Goal: Task Accomplishment & Management: Complete application form

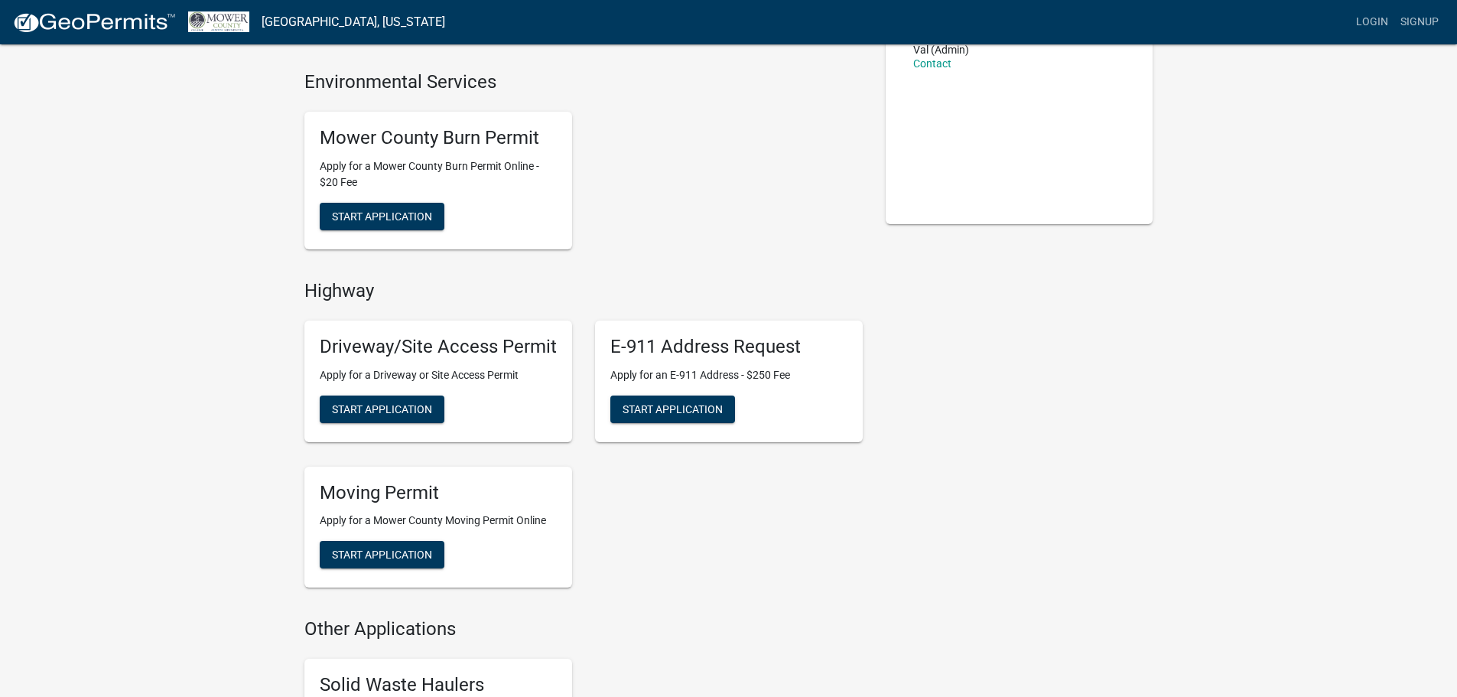
scroll to position [306, 0]
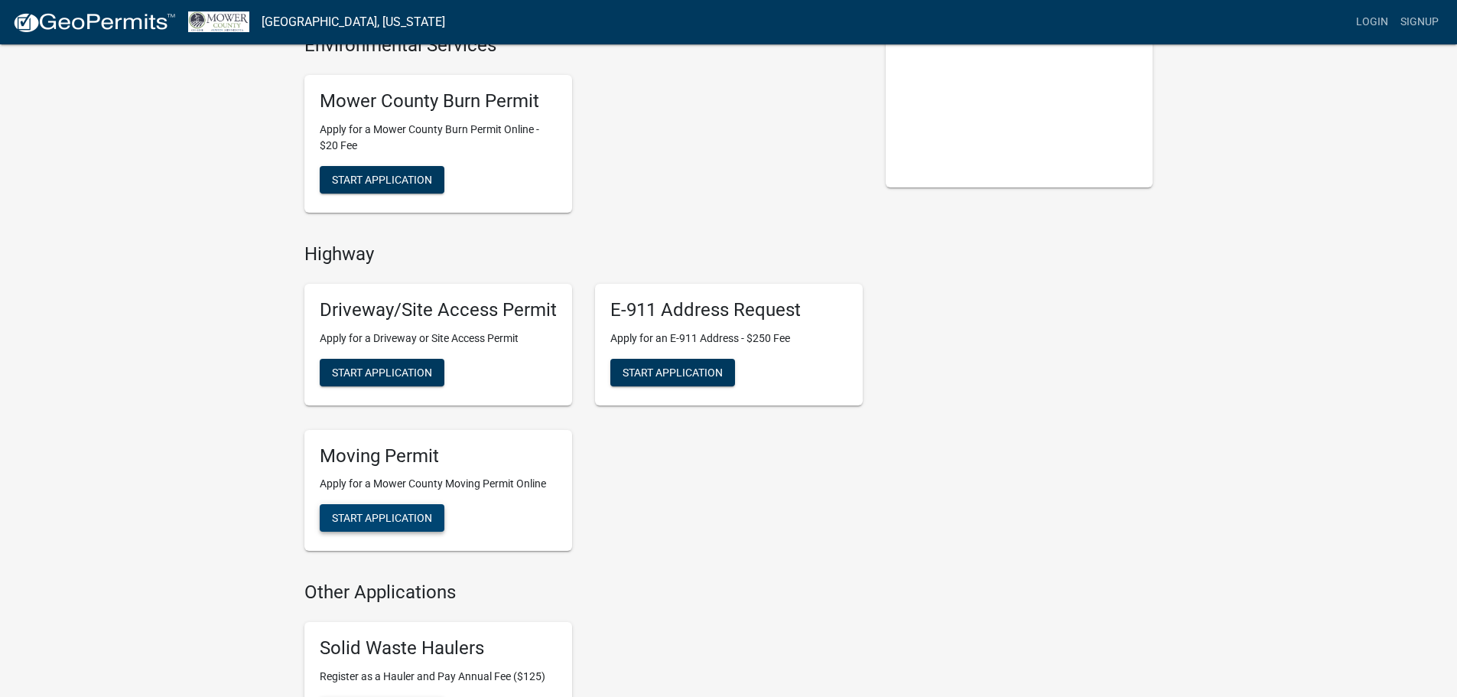
click at [411, 516] on span "Start Application" at bounding box center [382, 518] width 100 height 12
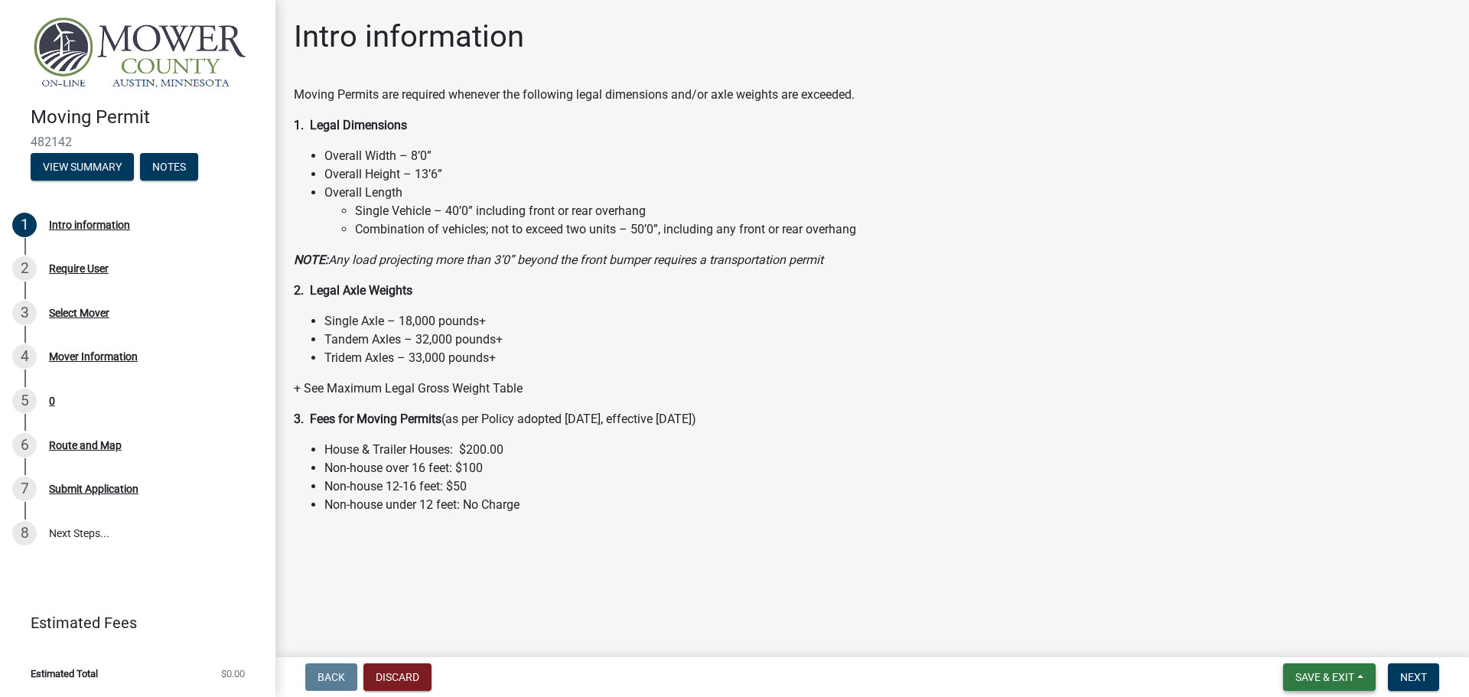
click at [1317, 682] on span "Save & Exit" at bounding box center [1324, 677] width 59 height 12
click at [1267, 545] on main "Intro information Moving Permits are required whenever the following legal dime…" at bounding box center [871, 325] width 1193 height 651
click at [1417, 680] on span "Next" at bounding box center [1413, 677] width 27 height 12
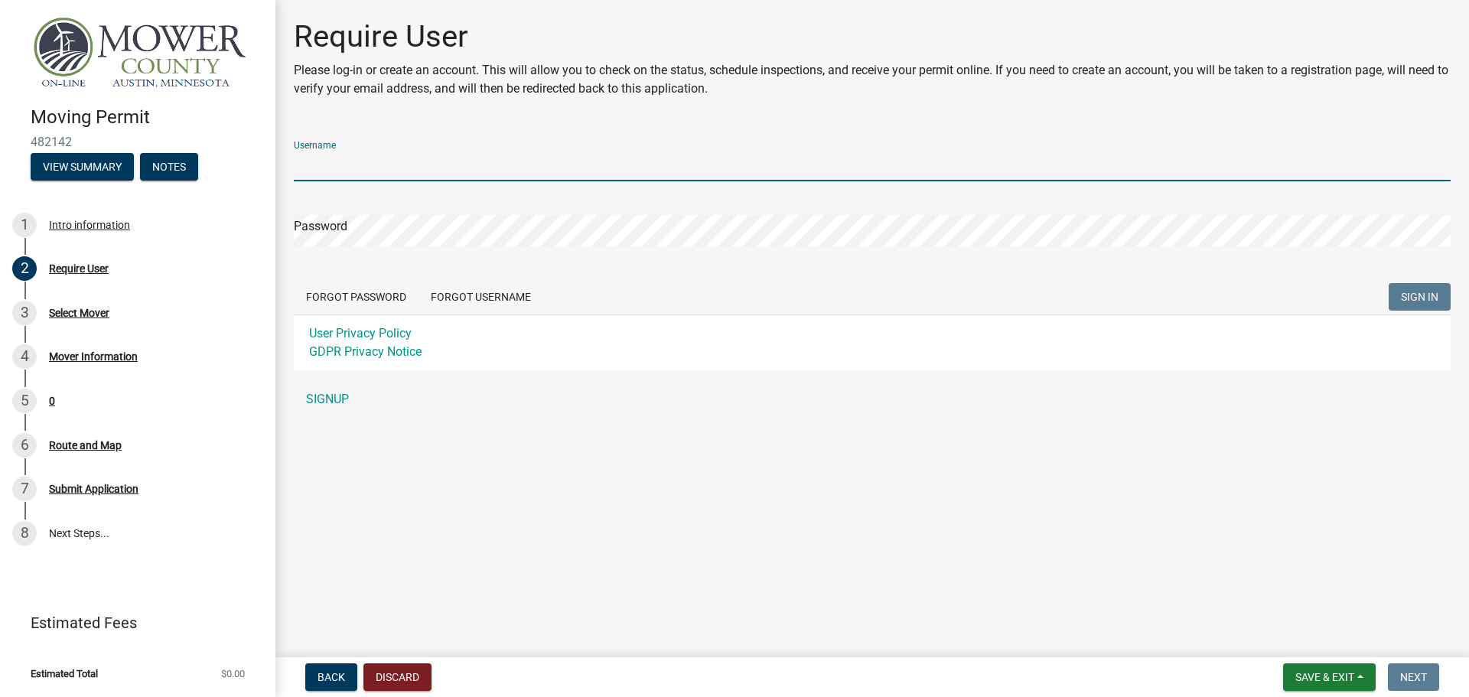
click at [370, 164] on input "Username" at bounding box center [872, 165] width 1156 height 31
click at [311, 392] on div "Username Password Forgot Password Forgot Username SIGN IN User Privacy Policy G…" at bounding box center [872, 271] width 1156 height 286
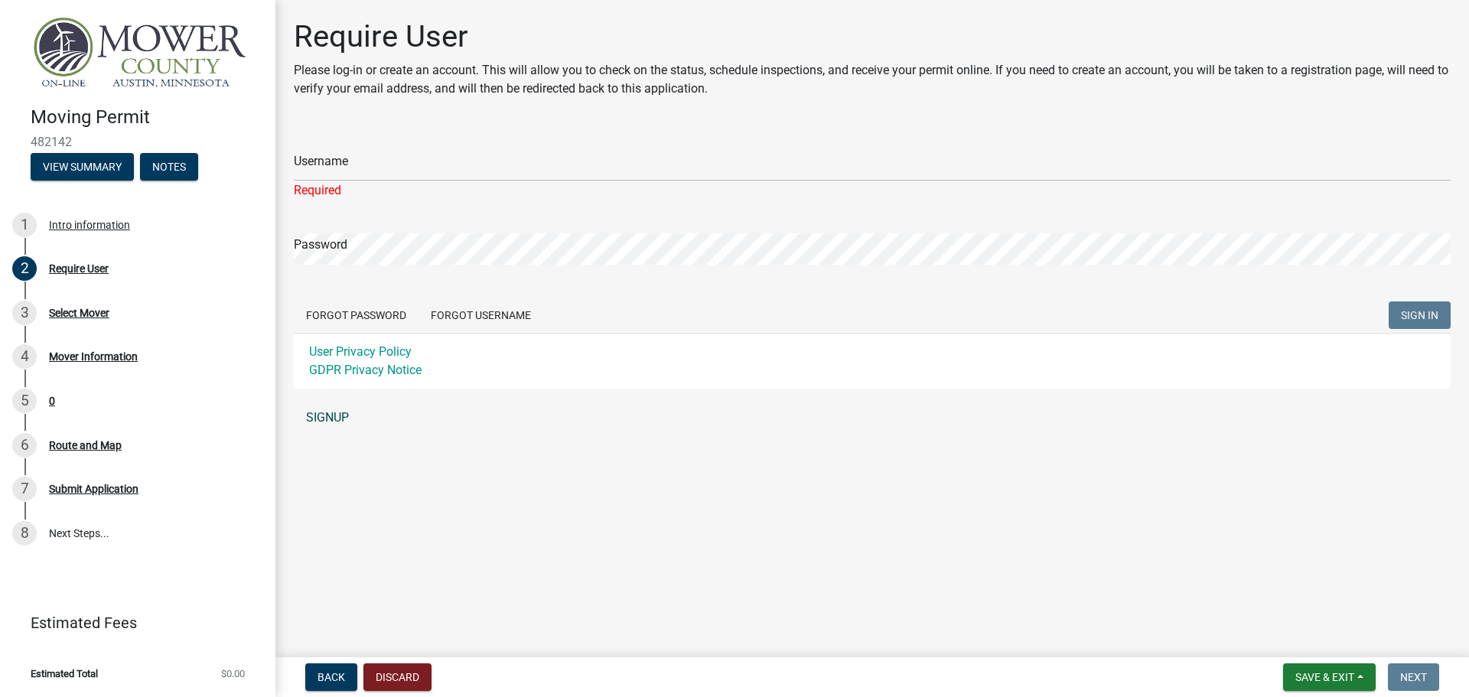
click at [328, 426] on link "SIGNUP" at bounding box center [872, 417] width 1156 height 31
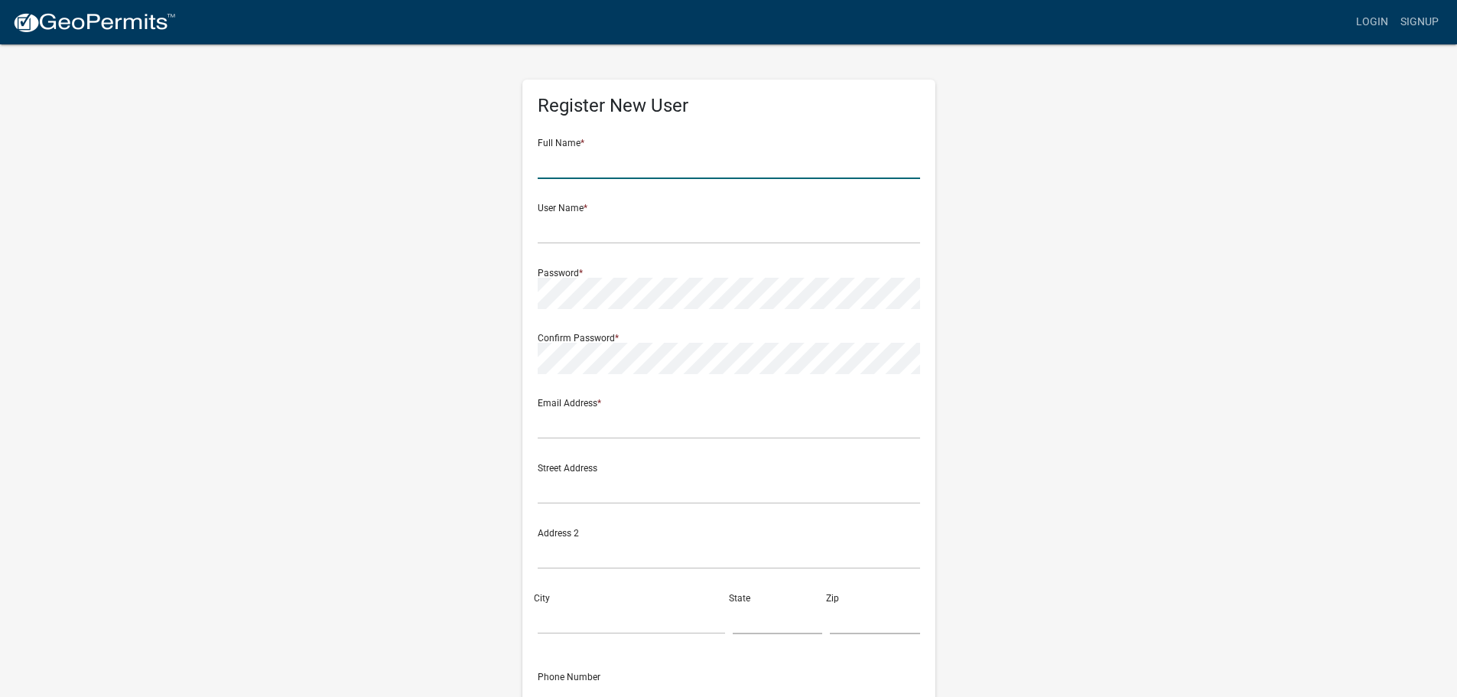
click at [620, 174] on input "text" at bounding box center [729, 163] width 382 height 31
type input "[PERSON_NAME]"
type input "[STREET_ADDRESS]"
type input "Saint [PERSON_NAME]"
type input "MN"
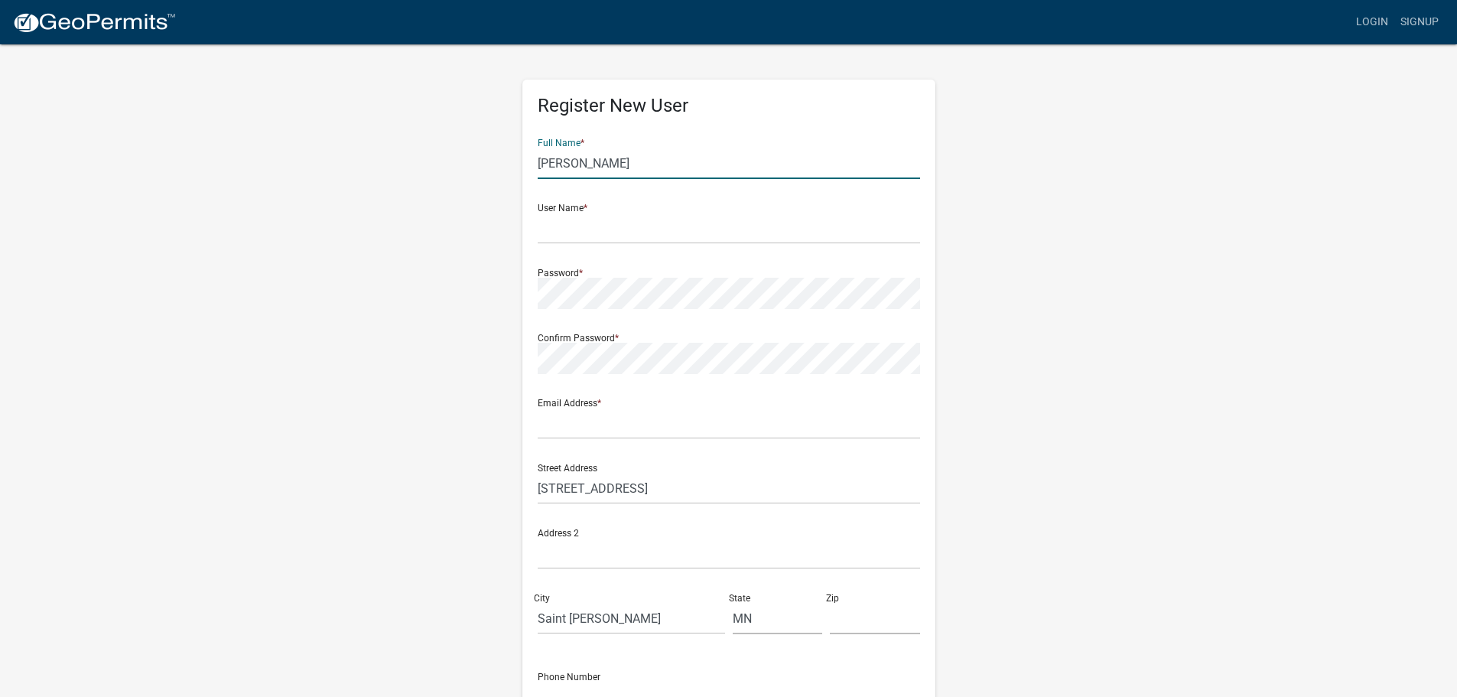
type input "55107"
type input "6512607926"
click at [560, 229] on input "text" at bounding box center [729, 228] width 382 height 31
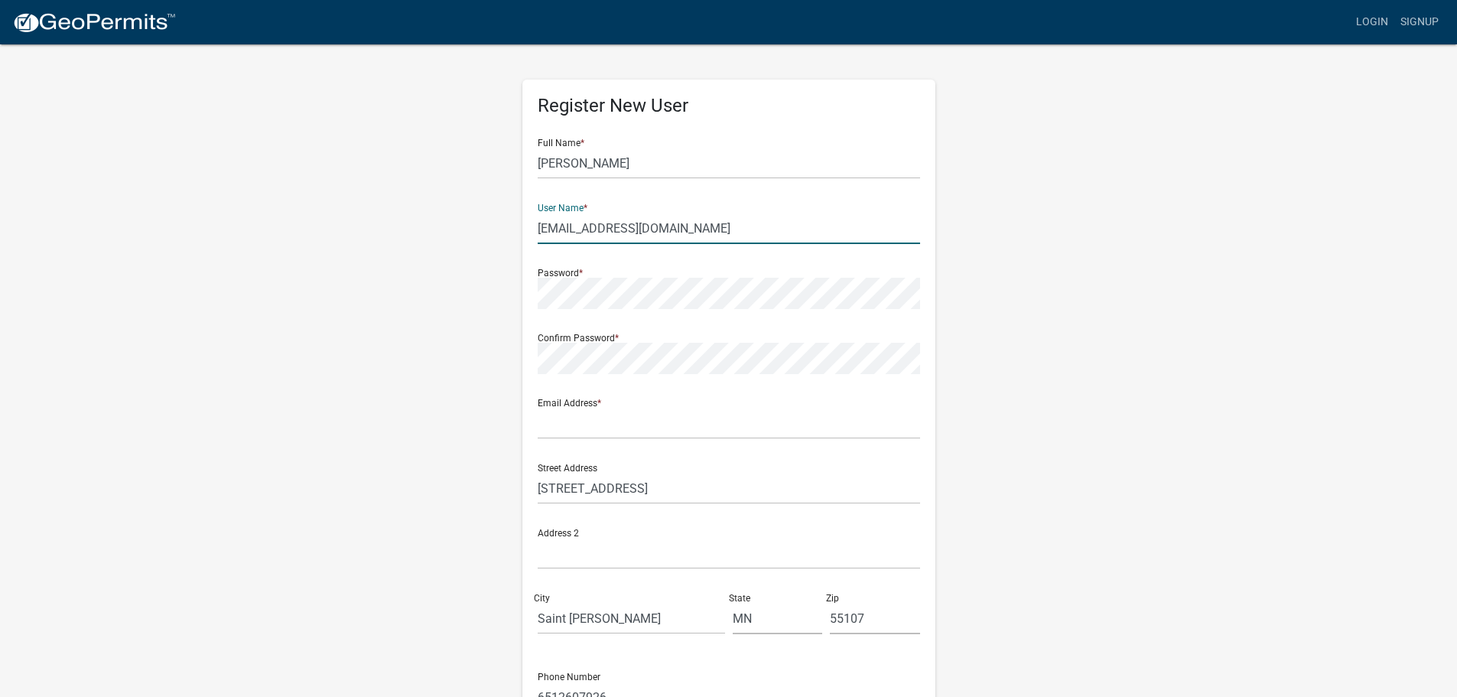
click at [607, 238] on input "[EMAIL_ADDRESS][DOMAIN_NAME]" at bounding box center [729, 228] width 382 height 31
type input "mlee"
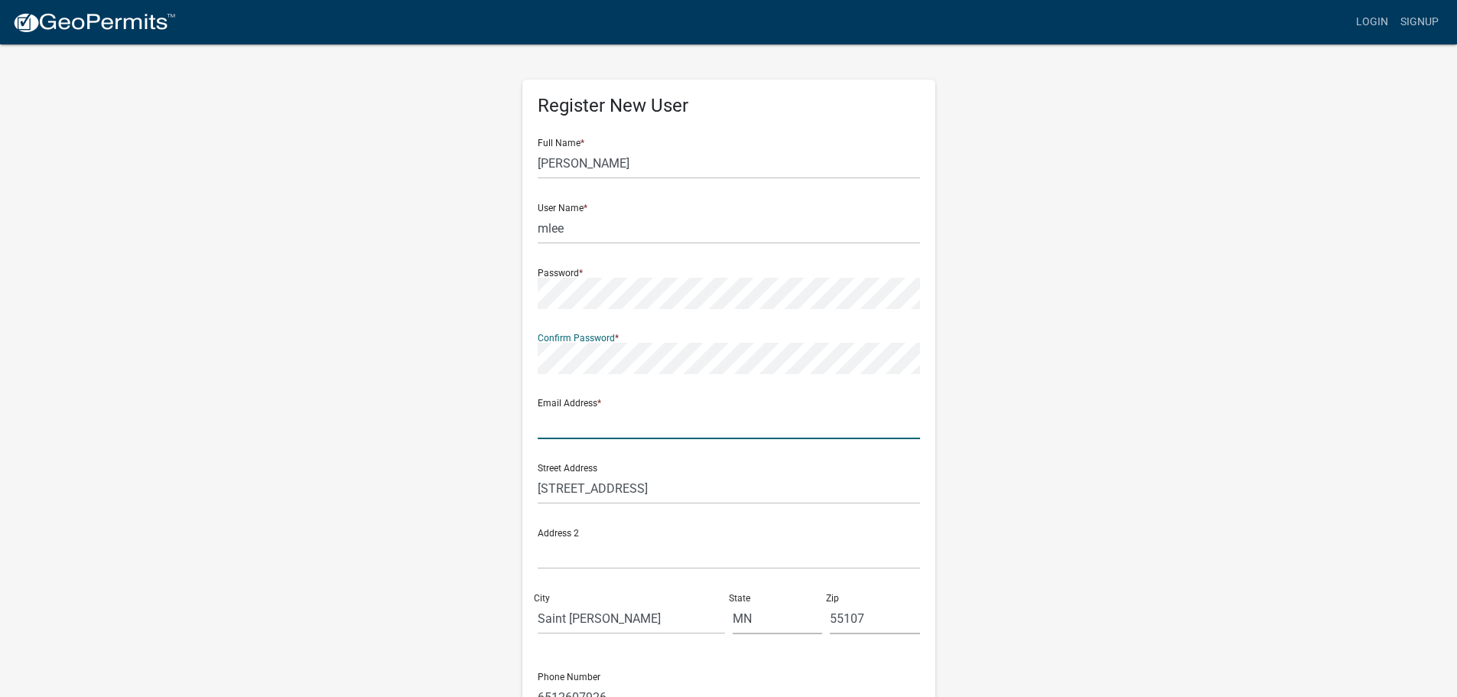
click at [620, 434] on input "text" at bounding box center [729, 423] width 382 height 31
type input "[EMAIL_ADDRESS][DOMAIN_NAME]"
click at [642, 486] on input "[STREET_ADDRESS]" at bounding box center [729, 488] width 382 height 31
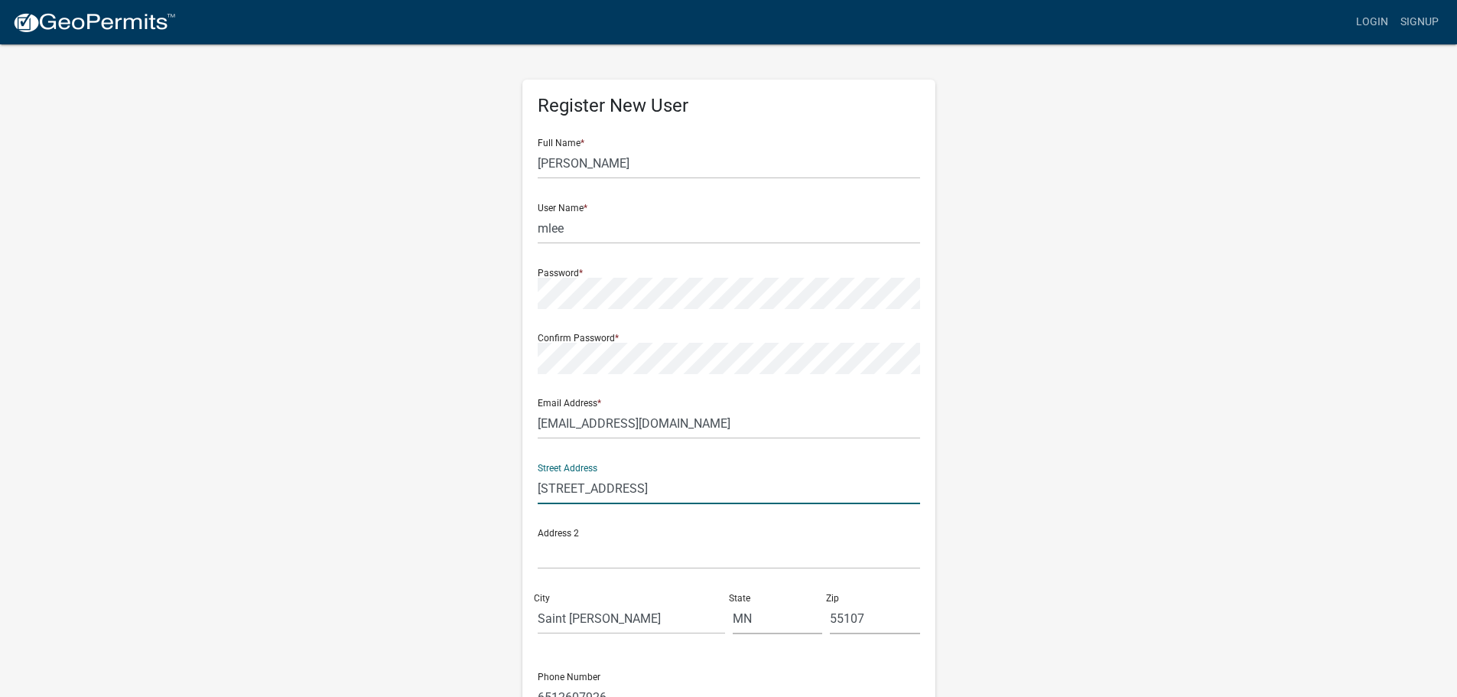
type input "[STREET_ADDRESS]"
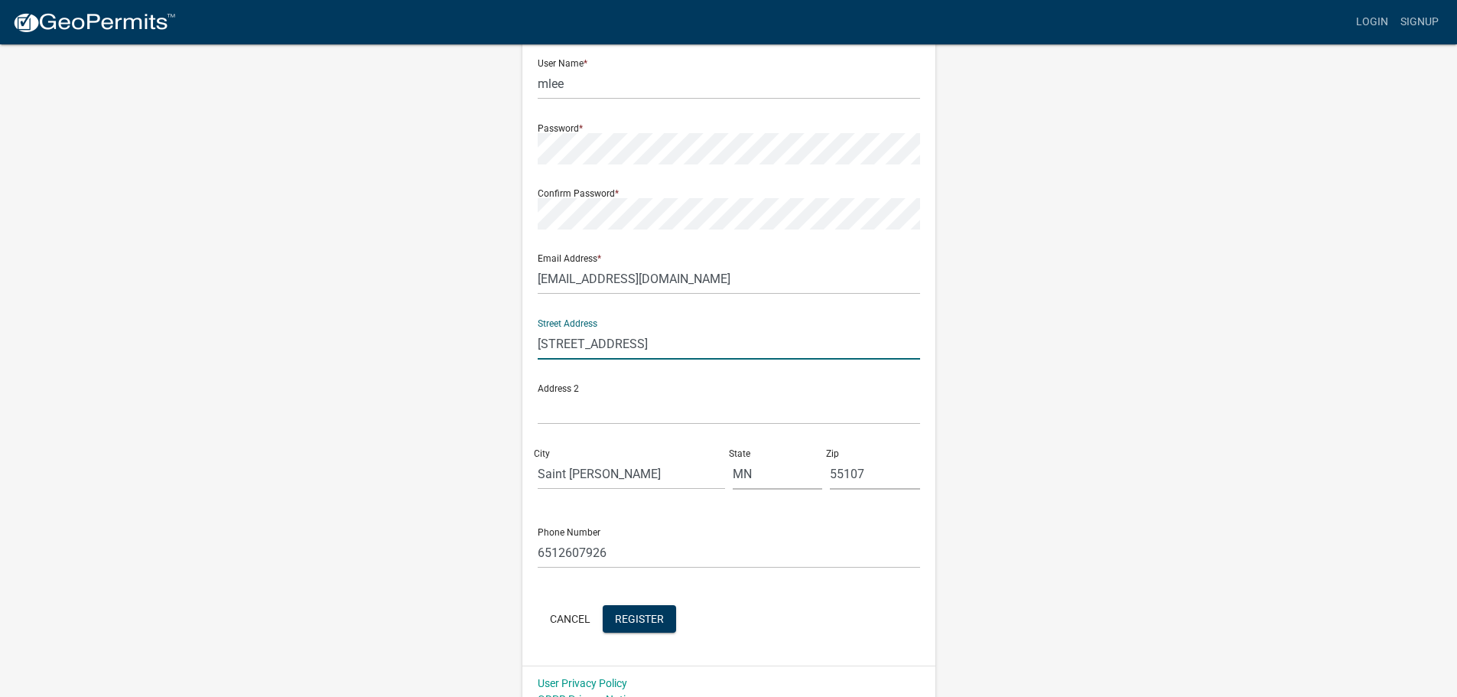
scroll to position [164, 0]
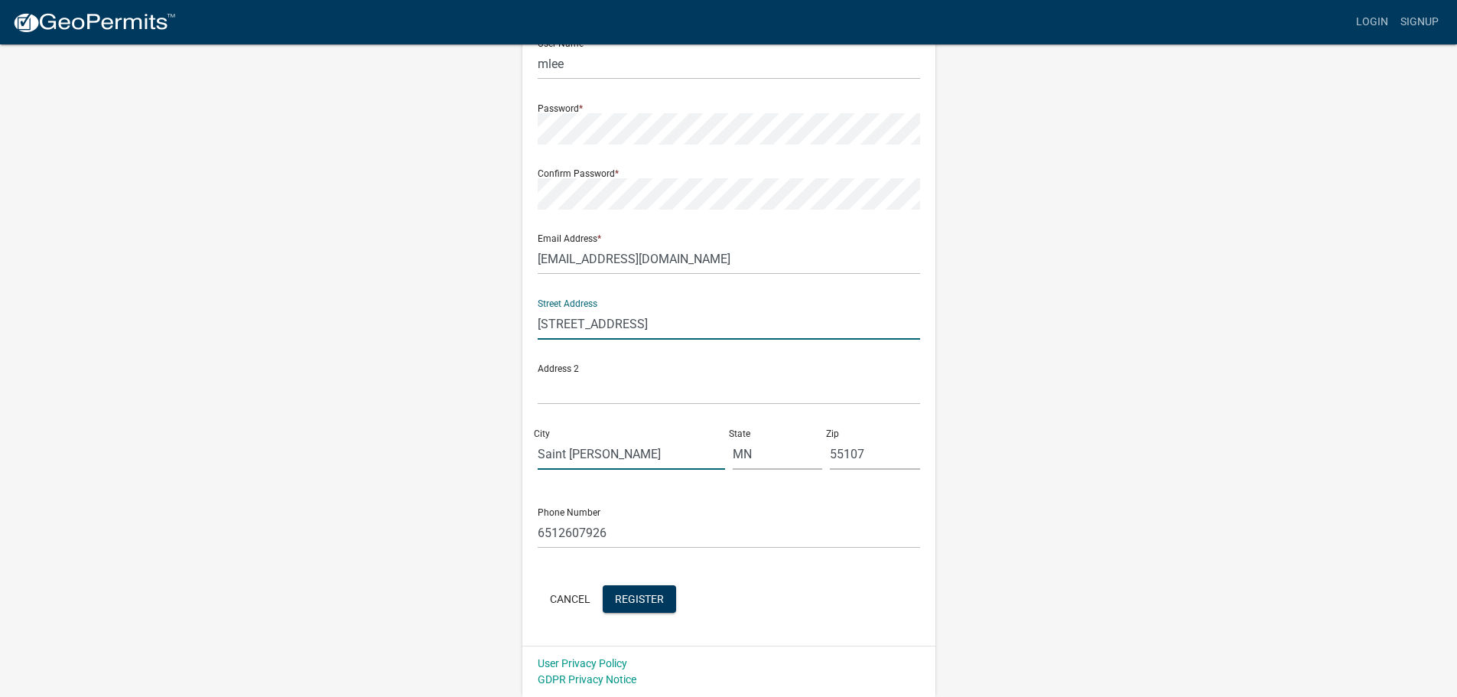
click at [578, 447] on input "Saint [PERSON_NAME]" at bounding box center [631, 453] width 187 height 31
type input "Rosemount"
click at [870, 460] on input "55107" at bounding box center [875, 453] width 90 height 31
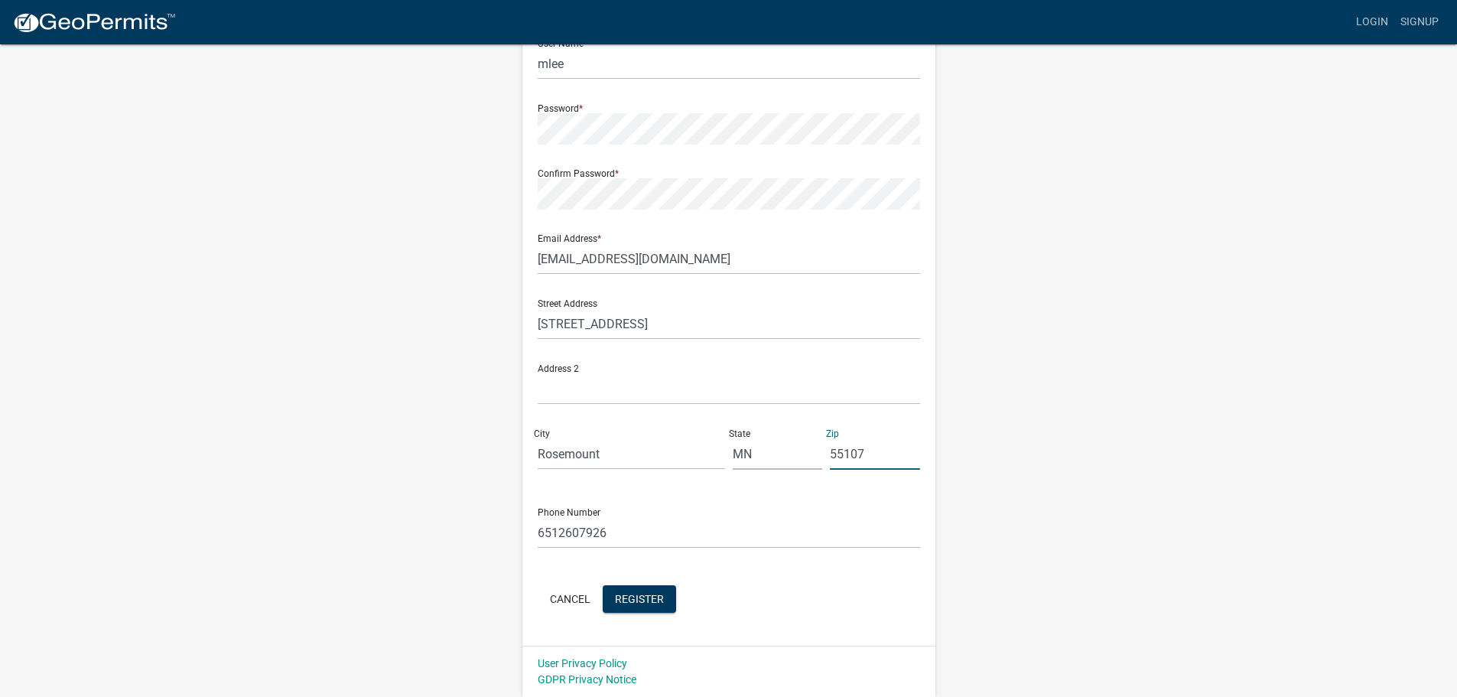
click at [870, 460] on input "55107" at bounding box center [875, 453] width 90 height 31
type input "55068"
click at [650, 596] on span "Register" at bounding box center [639, 598] width 49 height 12
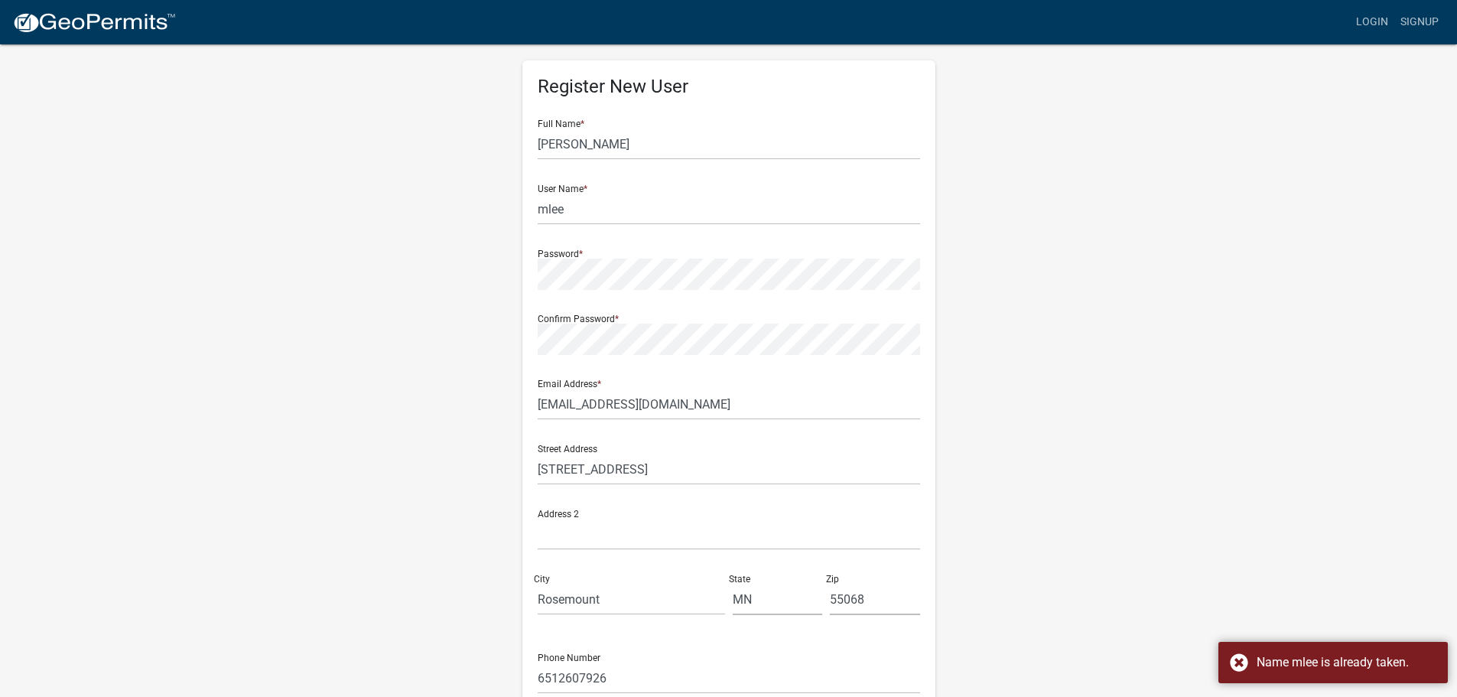
scroll to position [0, 0]
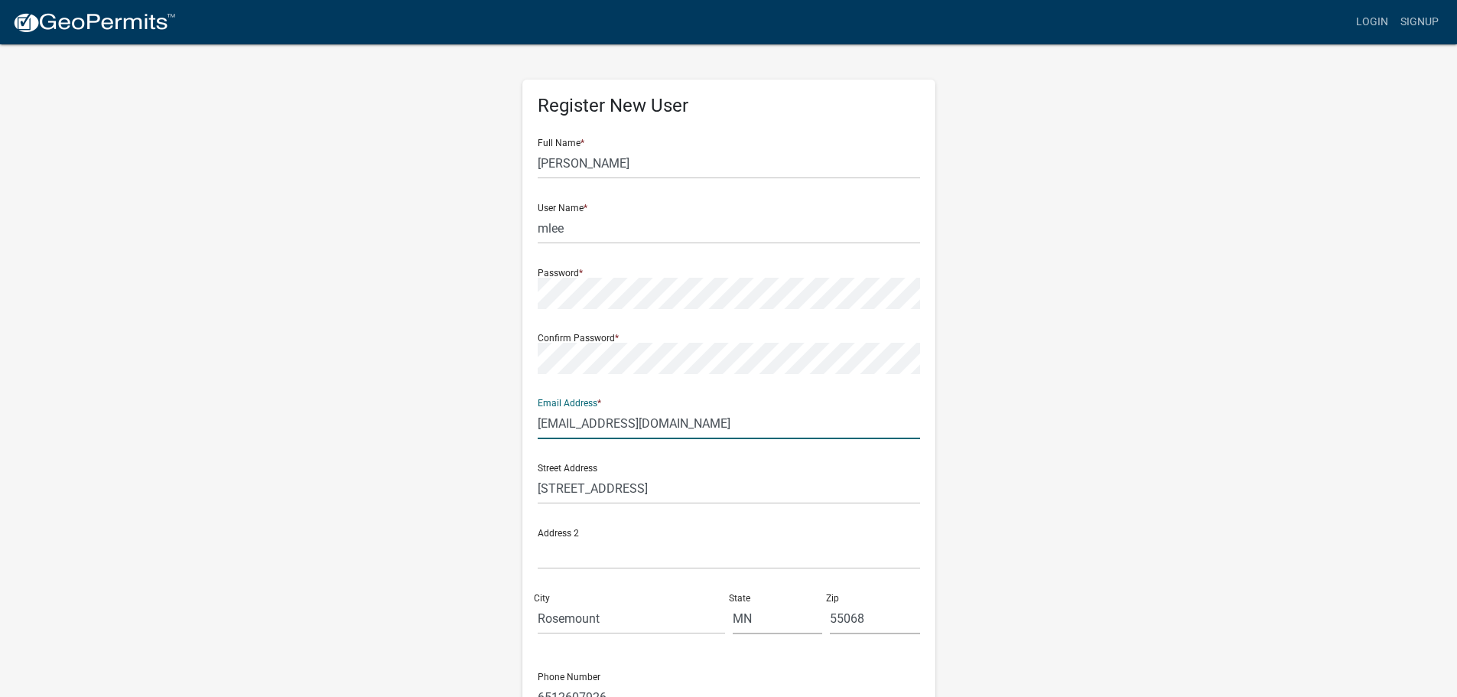
click at [661, 425] on input "[EMAIL_ADDRESS][DOMAIN_NAME]" at bounding box center [729, 423] width 382 height 31
click at [599, 228] on input "mlee" at bounding box center [729, 228] width 382 height 31
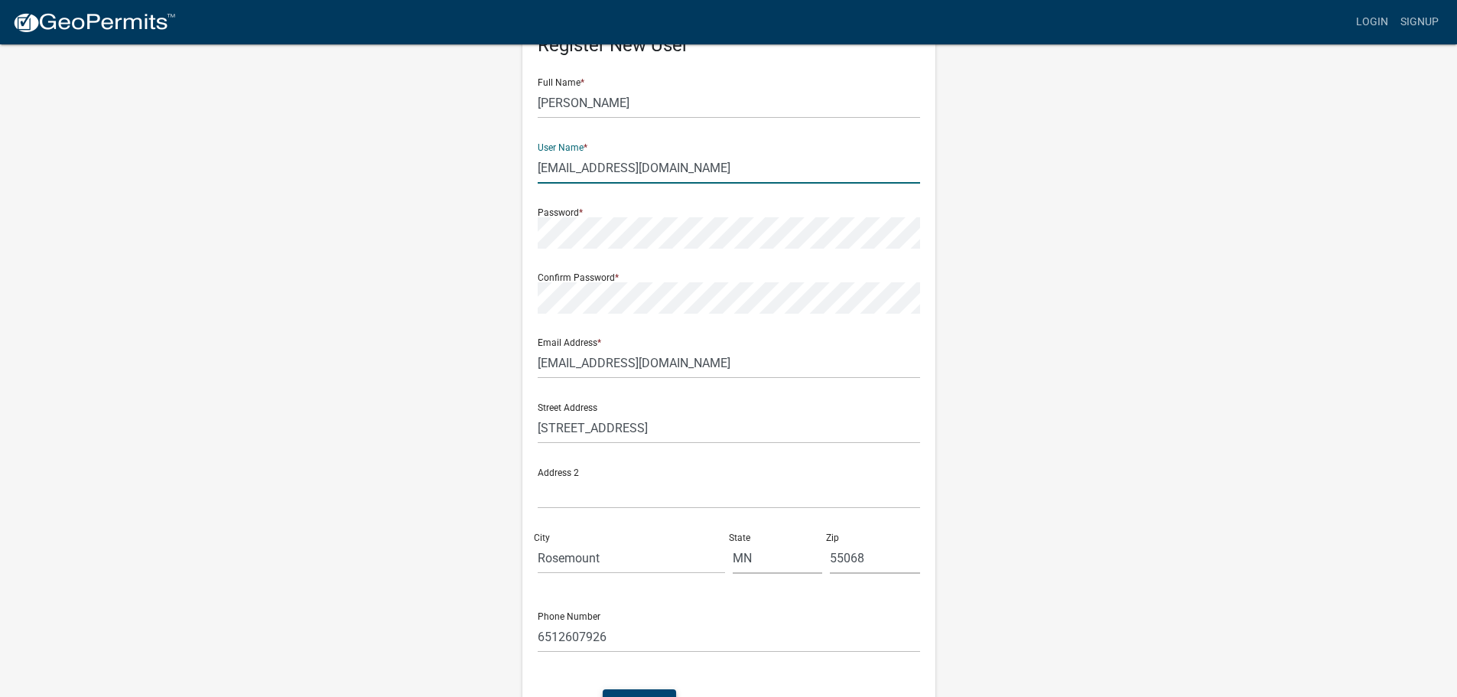
scroll to position [164, 0]
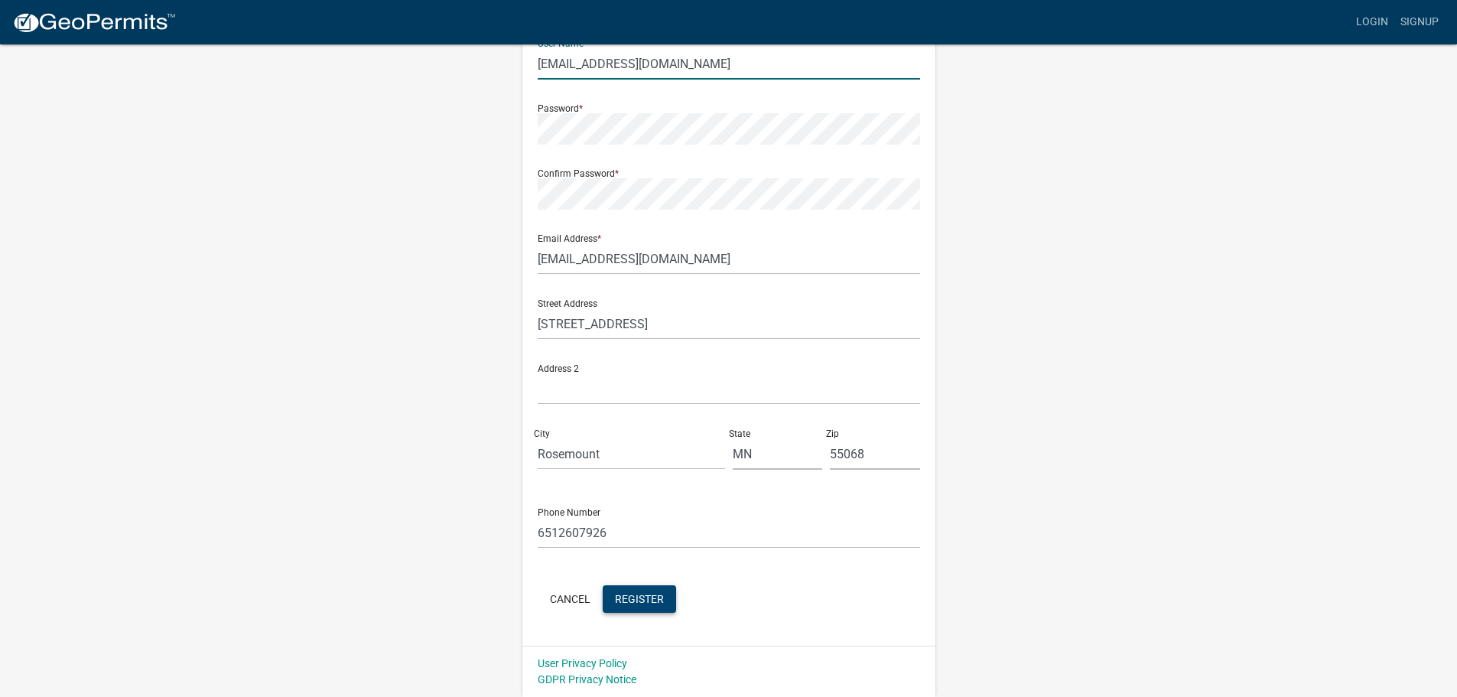
type input "[EMAIL_ADDRESS][DOMAIN_NAME]"
click at [641, 609] on button "Register" at bounding box center [639, 599] width 73 height 28
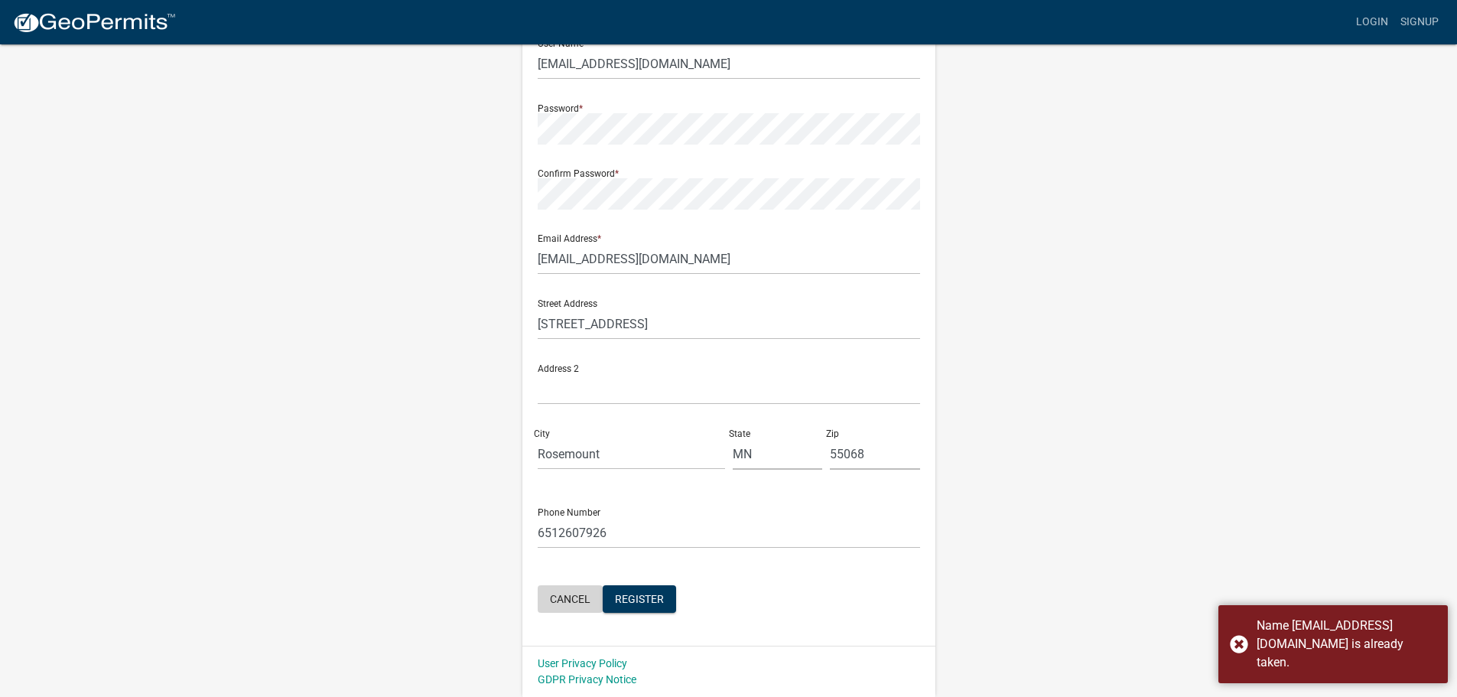
click at [568, 592] on button "Cancel" at bounding box center [570, 599] width 65 height 28
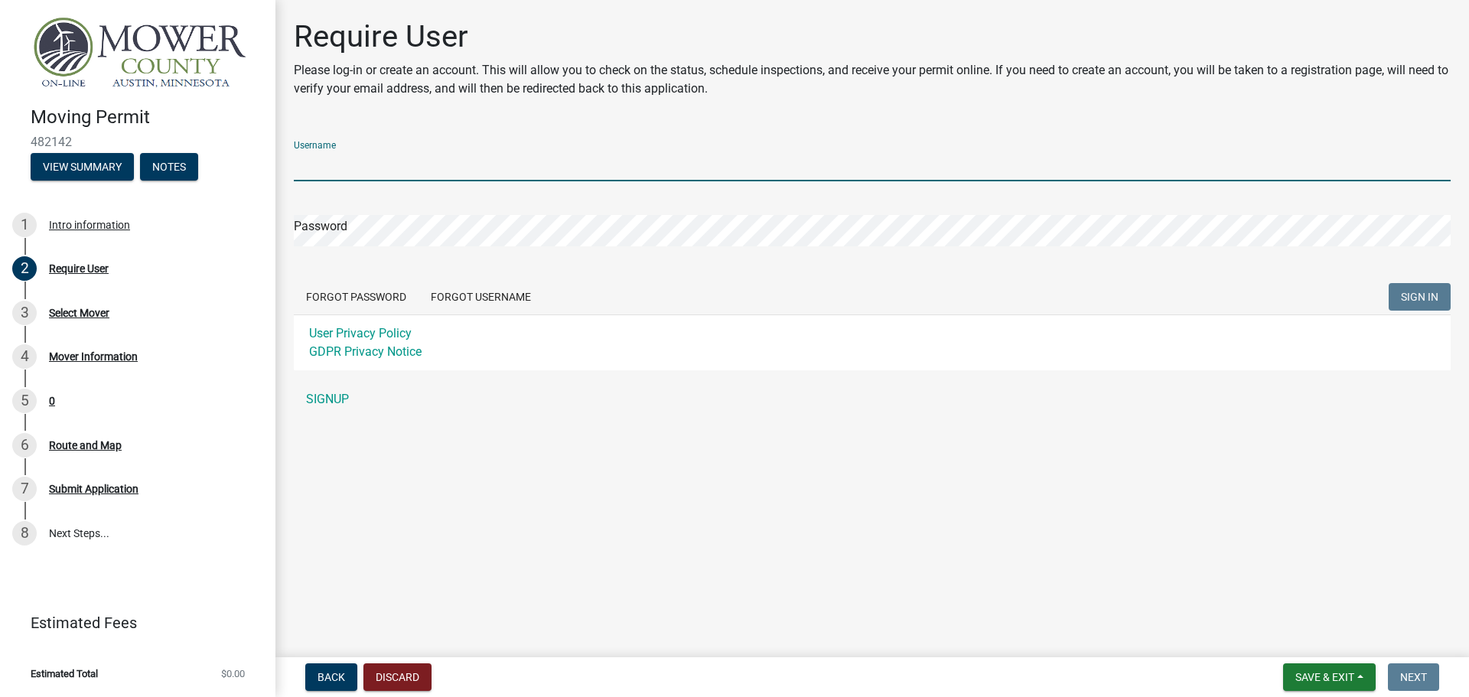
click at [350, 158] on input "Username" at bounding box center [872, 165] width 1156 height 31
click at [387, 165] on input "[EMAIL_ADDRESS][DOMAIN_NAME]" at bounding box center [872, 165] width 1156 height 31
type input "mlee"
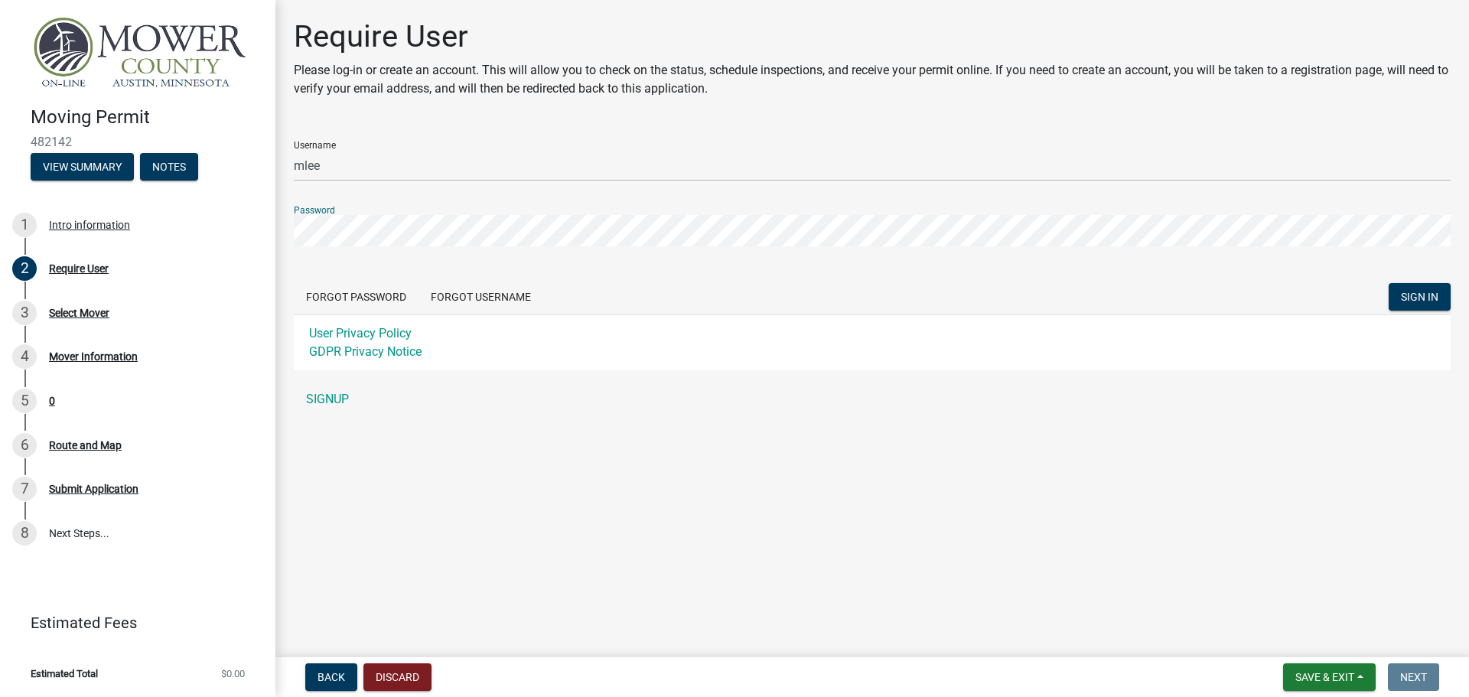
click at [1388, 283] on button "SIGN IN" at bounding box center [1419, 297] width 62 height 28
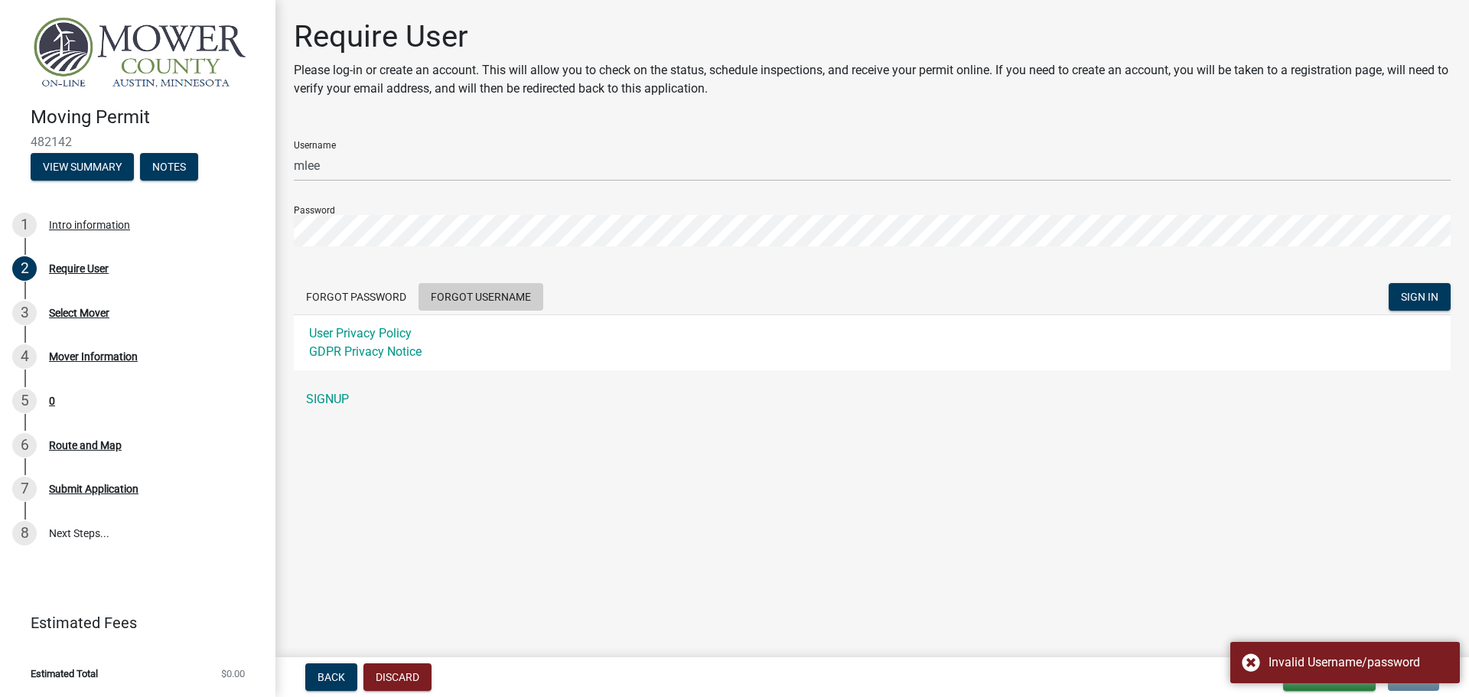
click at [455, 297] on button "Forgot Username" at bounding box center [480, 297] width 125 height 28
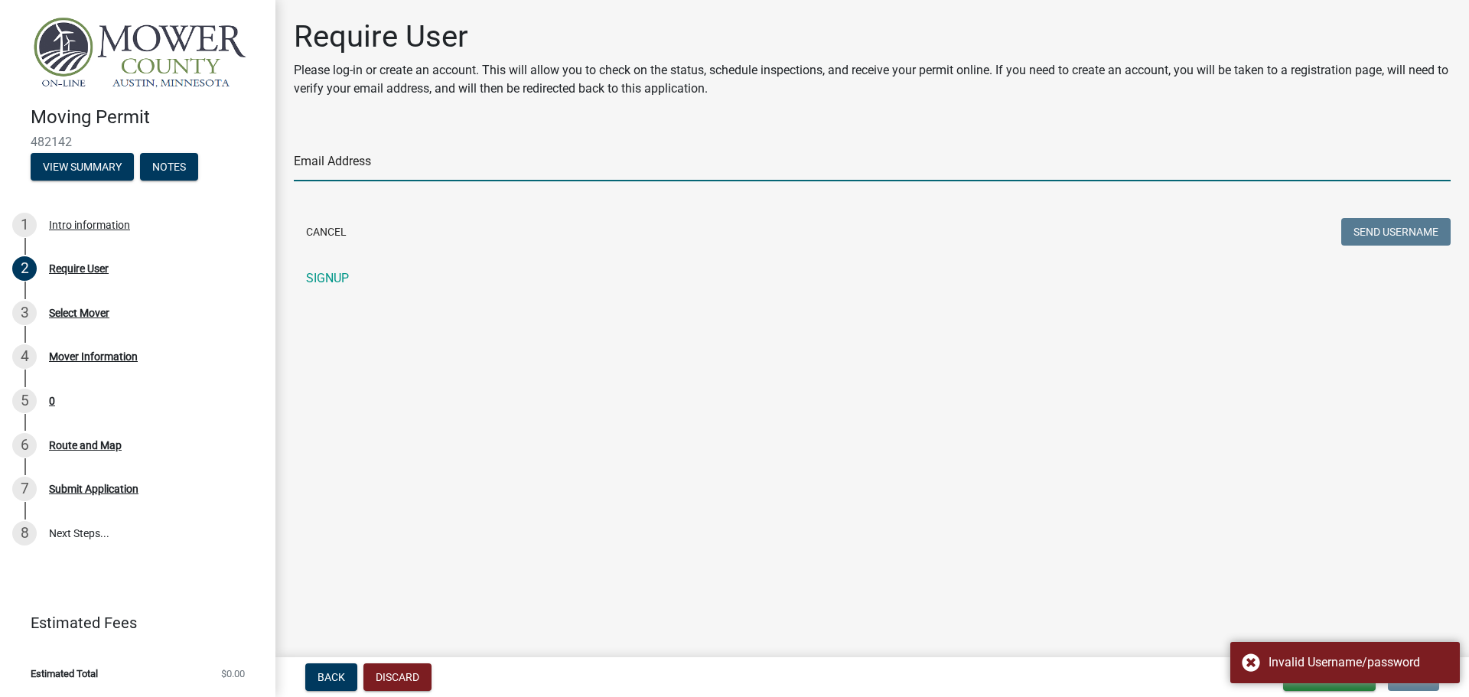
click at [377, 167] on input "Email Address" at bounding box center [872, 165] width 1156 height 31
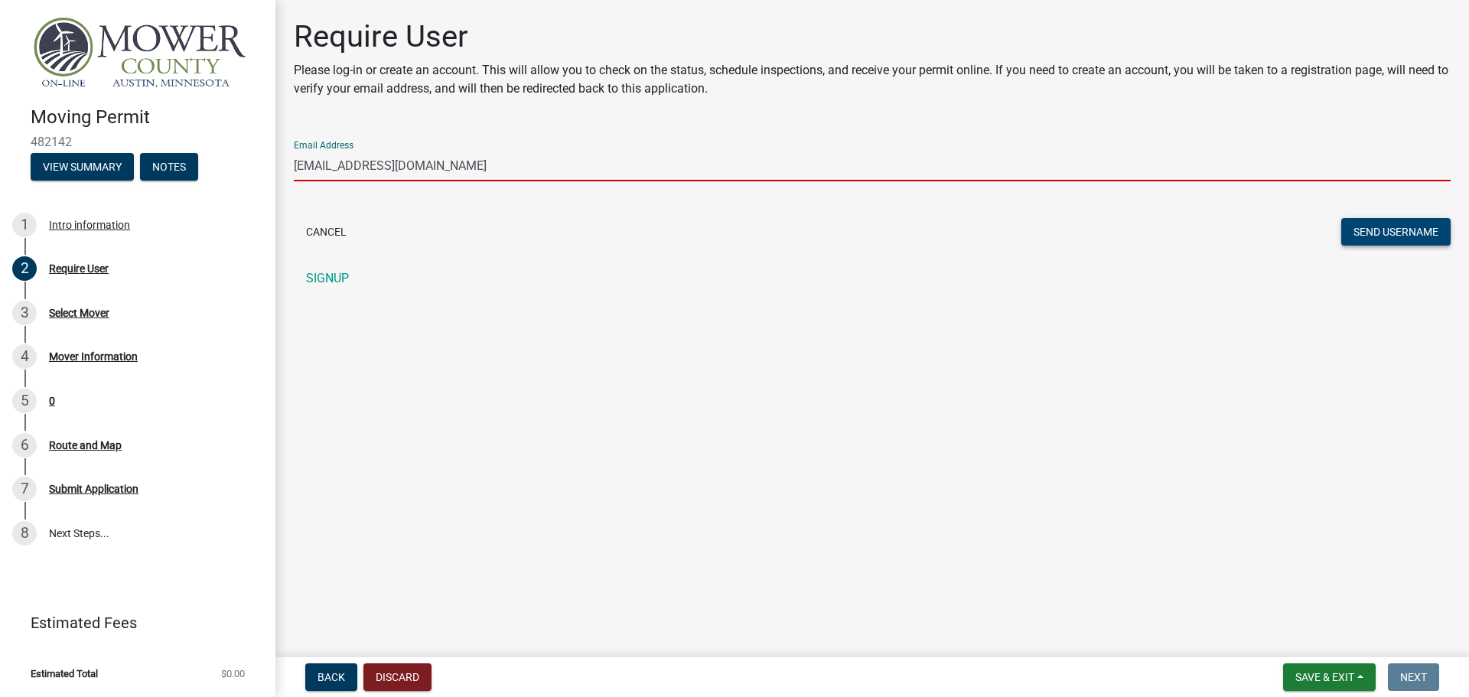
type input "[EMAIL_ADDRESS][DOMAIN_NAME]"
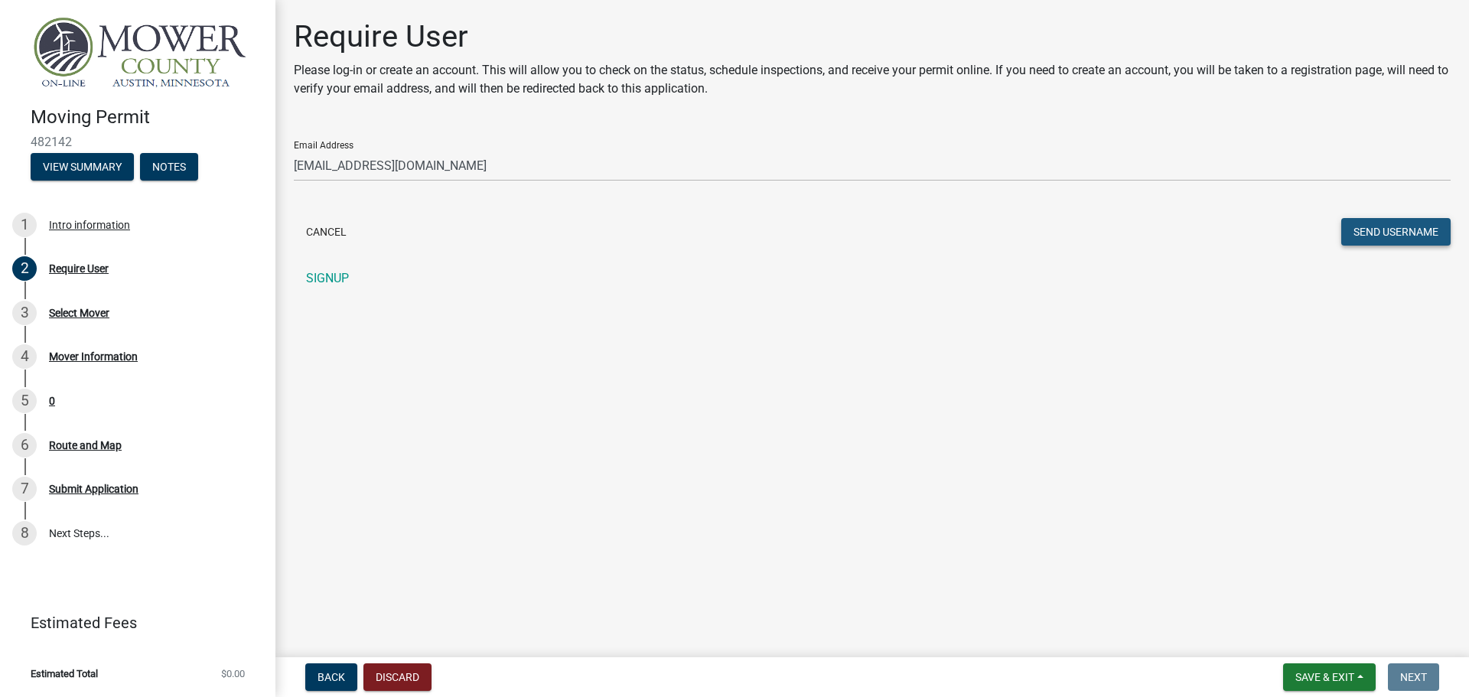
click at [1362, 223] on button "Send Username" at bounding box center [1395, 232] width 109 height 28
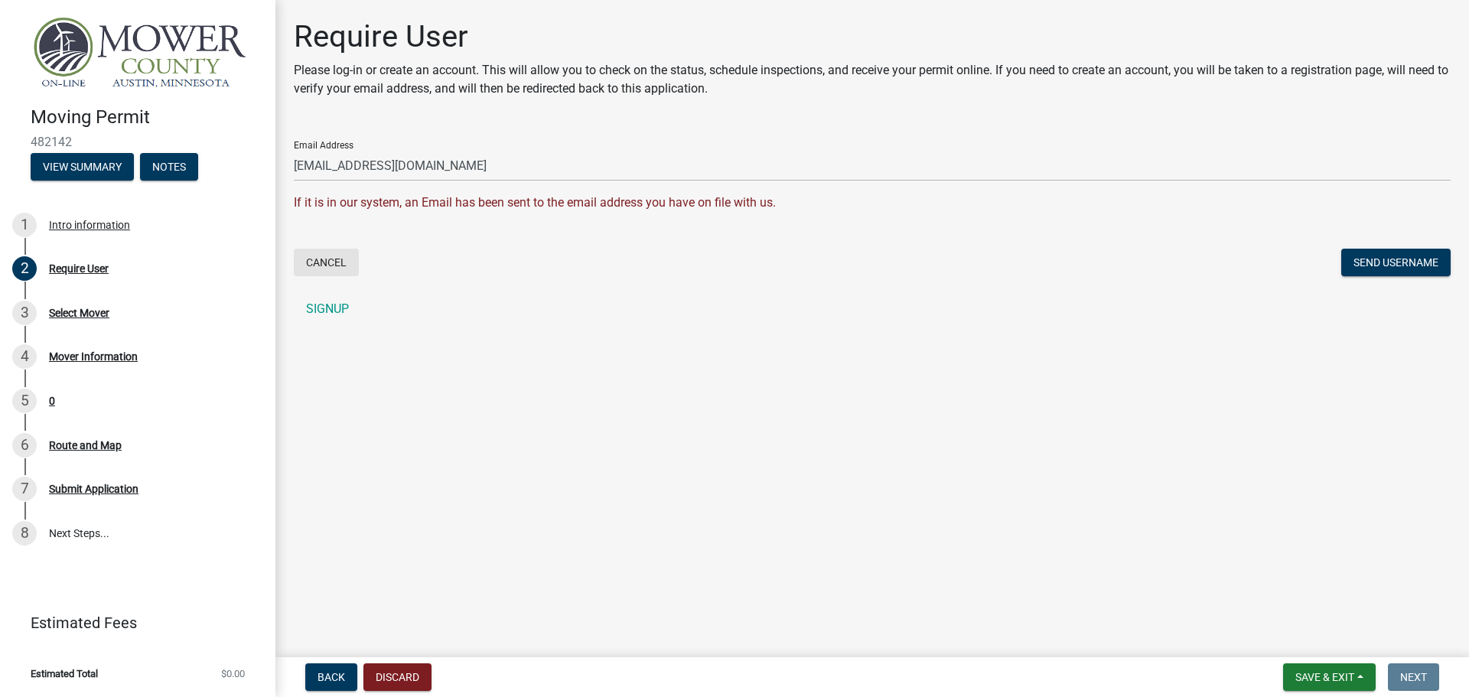
click at [322, 272] on button "Cancel" at bounding box center [326, 263] width 65 height 28
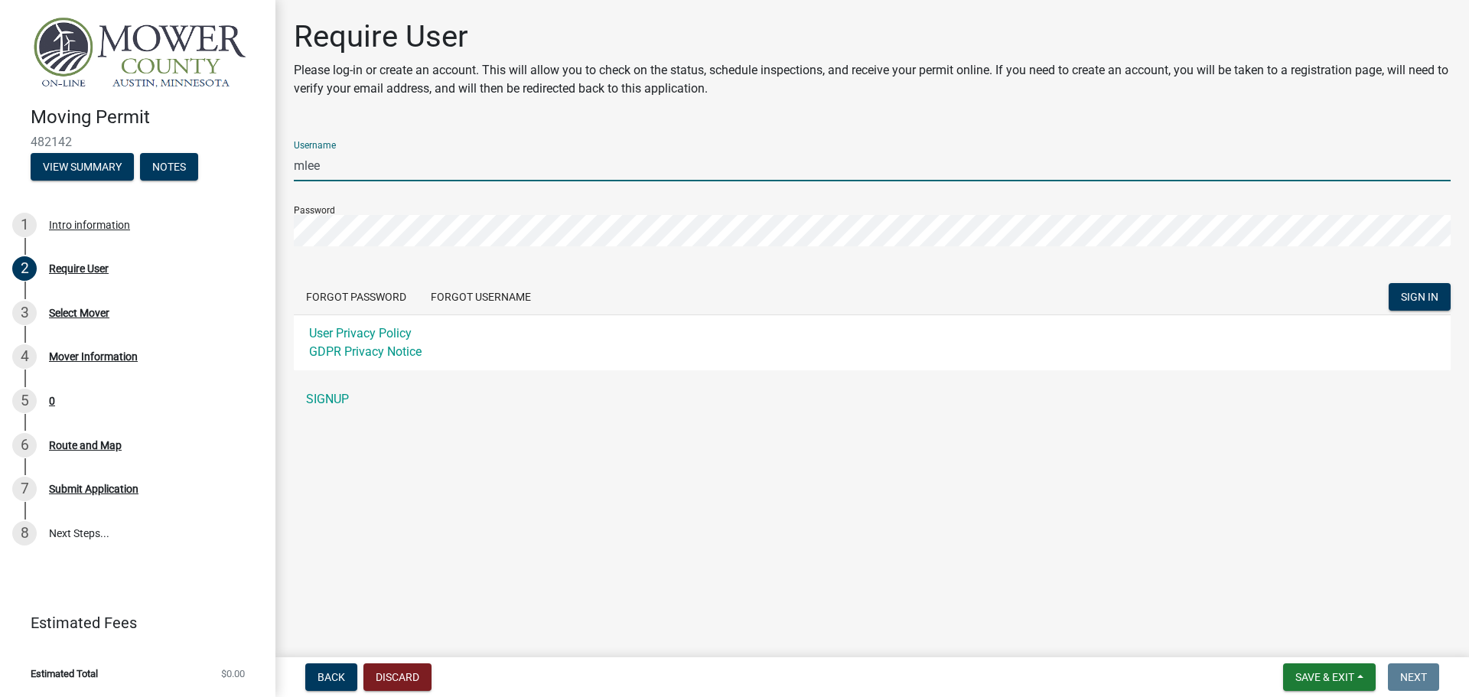
click at [384, 170] on input "mlee" at bounding box center [872, 165] width 1156 height 31
type input "[EMAIL_ADDRESS][DOMAIN_NAME]"
click at [1422, 311] on div "Forgot Password Forgot Username SIGN IN" at bounding box center [872, 298] width 1156 height 31
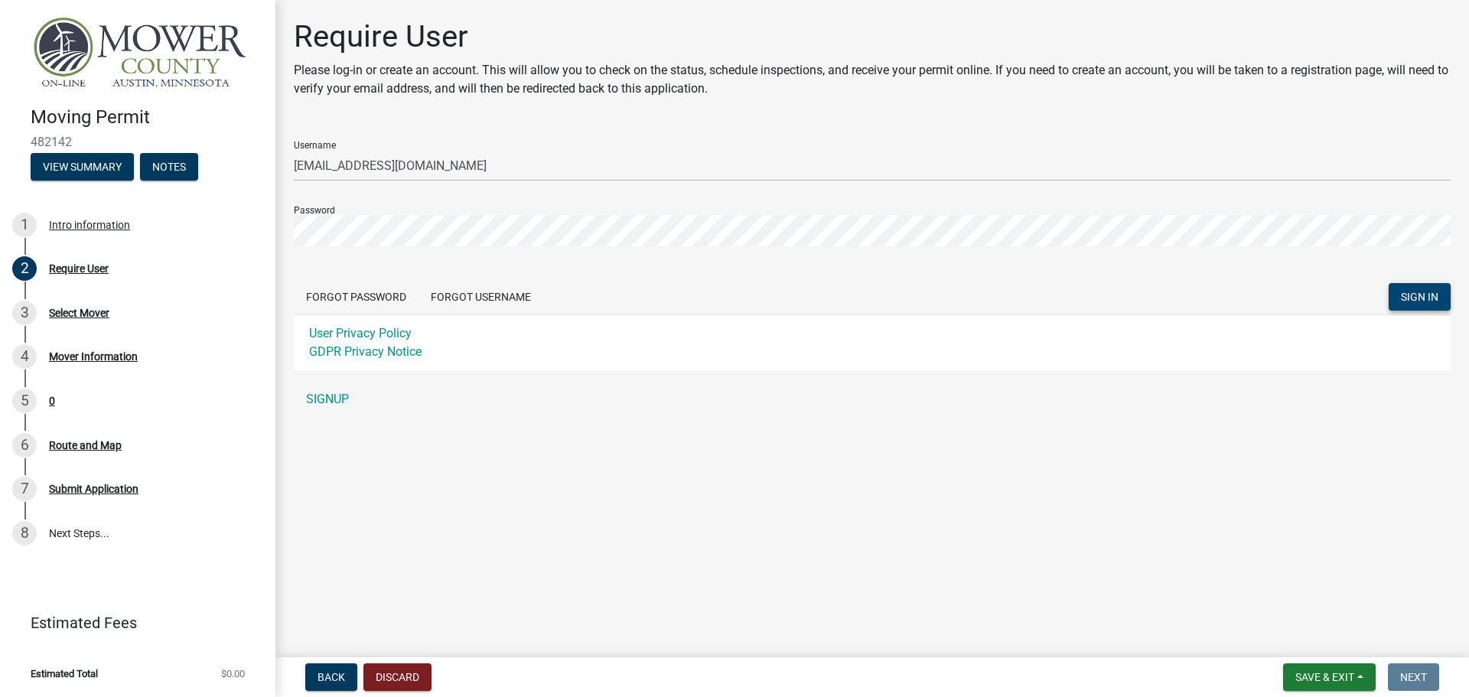
click at [1423, 301] on span "SIGN IN" at bounding box center [1418, 297] width 37 height 12
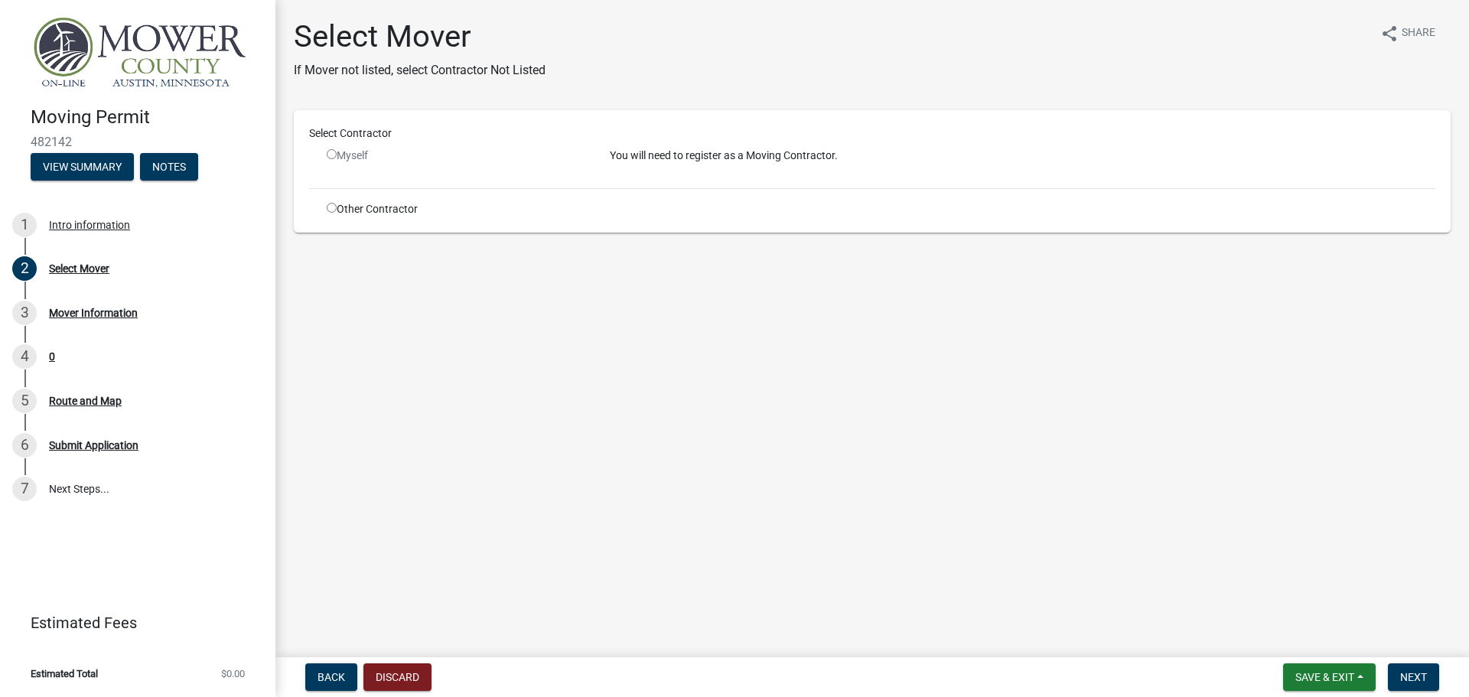
click at [330, 154] on input "radio" at bounding box center [332, 154] width 10 height 10
click at [333, 153] on input "radio" at bounding box center [332, 154] width 10 height 10
click at [338, 153] on div "Myself" at bounding box center [457, 156] width 260 height 16
click at [333, 155] on input "radio" at bounding box center [332, 154] width 10 height 10
drag, startPoint x: 333, startPoint y: 155, endPoint x: 380, endPoint y: 166, distance: 48.8
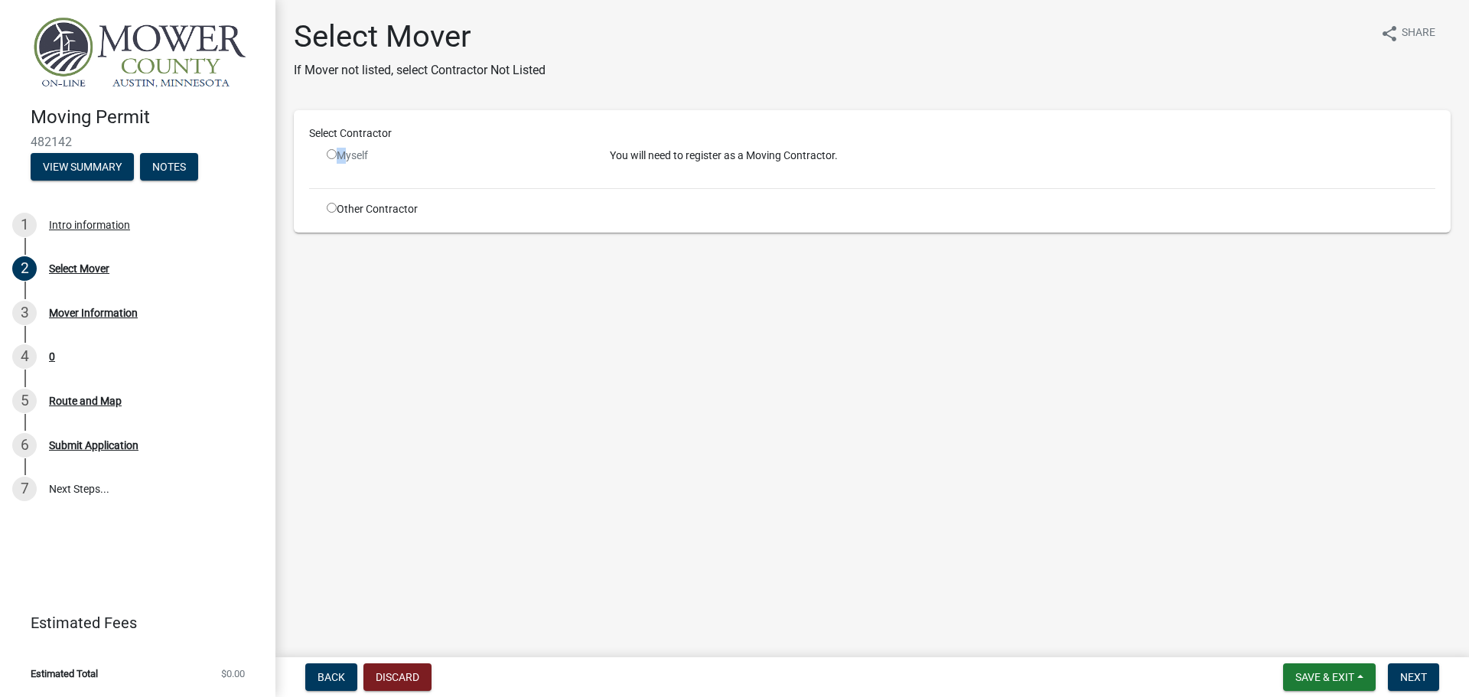
click at [333, 155] on input "radio" at bounding box center [332, 154] width 10 height 10
click at [367, 151] on div "Myself" at bounding box center [457, 156] width 260 height 16
click at [330, 153] on input "radio" at bounding box center [332, 154] width 10 height 10
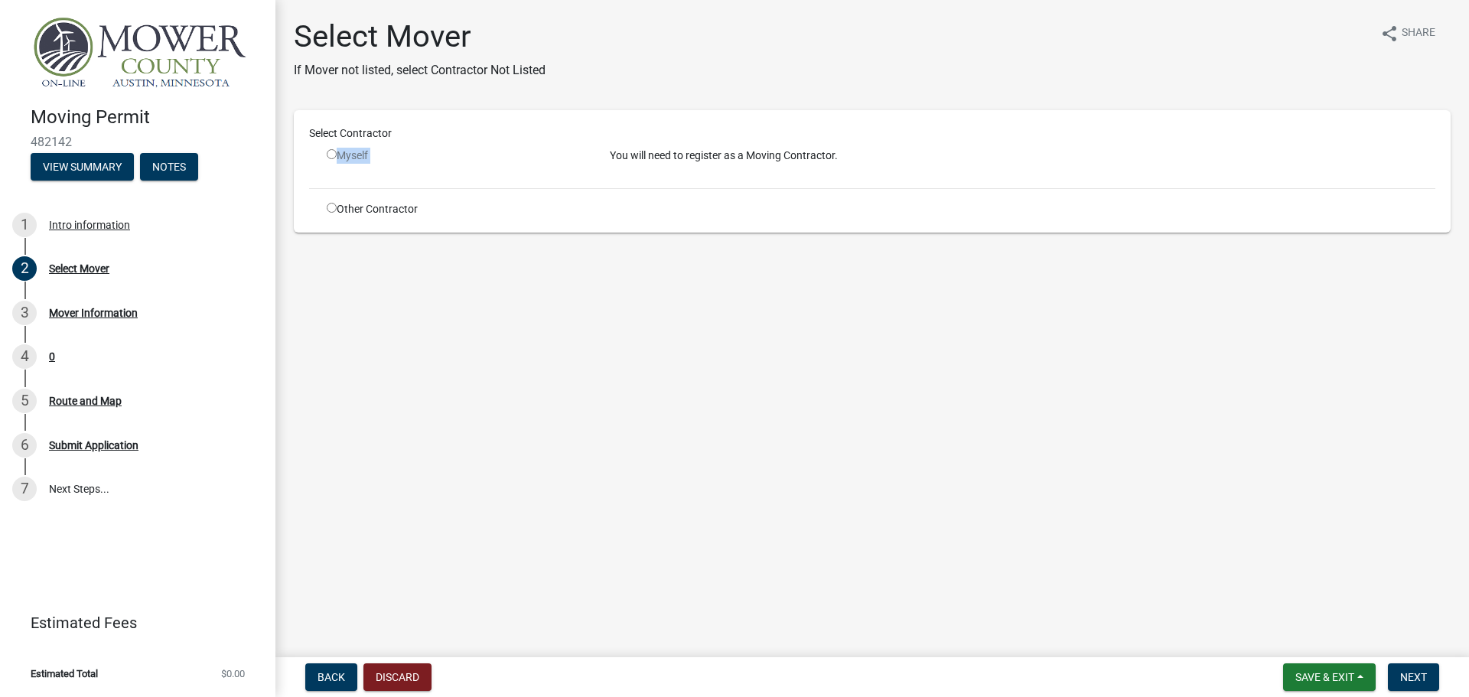
click at [330, 153] on input "radio" at bounding box center [332, 154] width 10 height 10
radio input "false"
click at [333, 210] on input "radio" at bounding box center [332, 208] width 10 height 10
radio input "true"
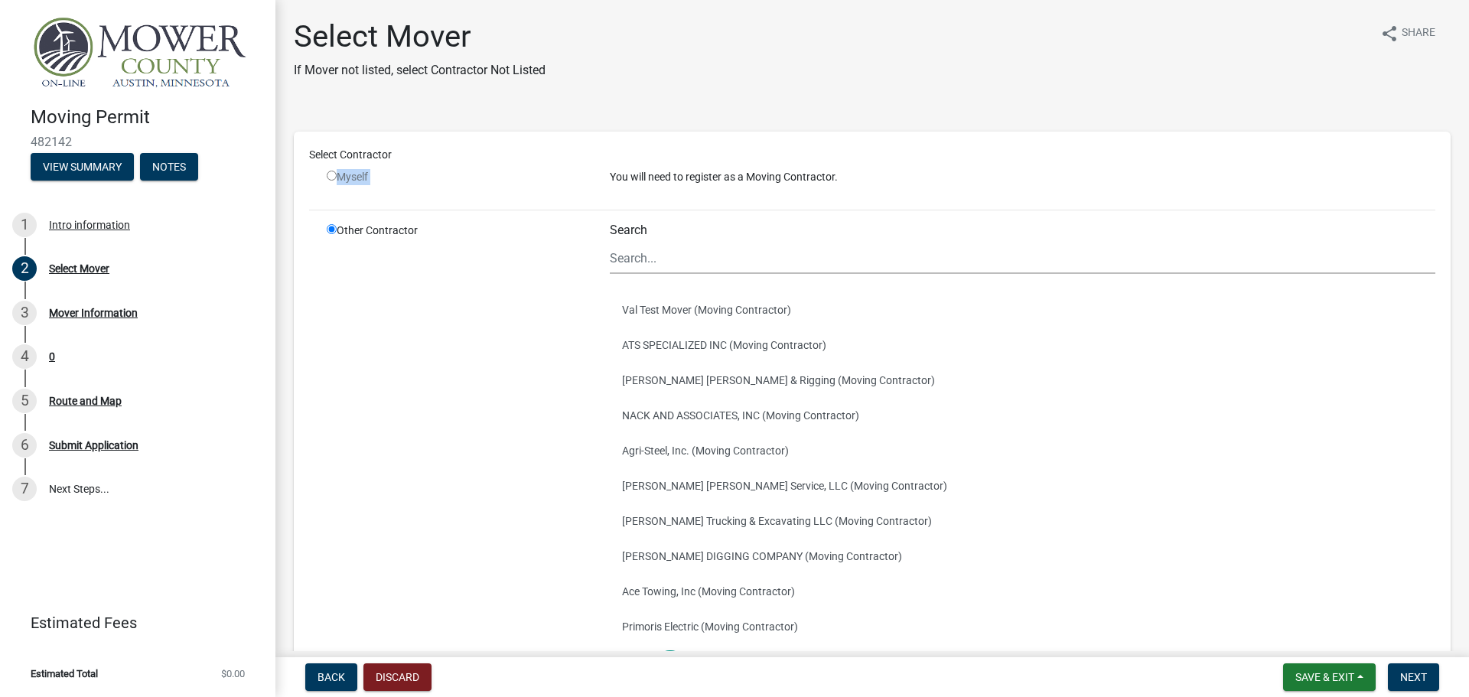
click at [332, 175] on input "radio" at bounding box center [332, 176] width 10 height 10
radio input "false"
radio input "true"
click at [423, 203] on div "Select Contractor Myself You will need to register as a Moving Contractor. Othe…" at bounding box center [872, 430] width 1126 height 566
click at [655, 261] on input "Search" at bounding box center [1022, 257] width 825 height 31
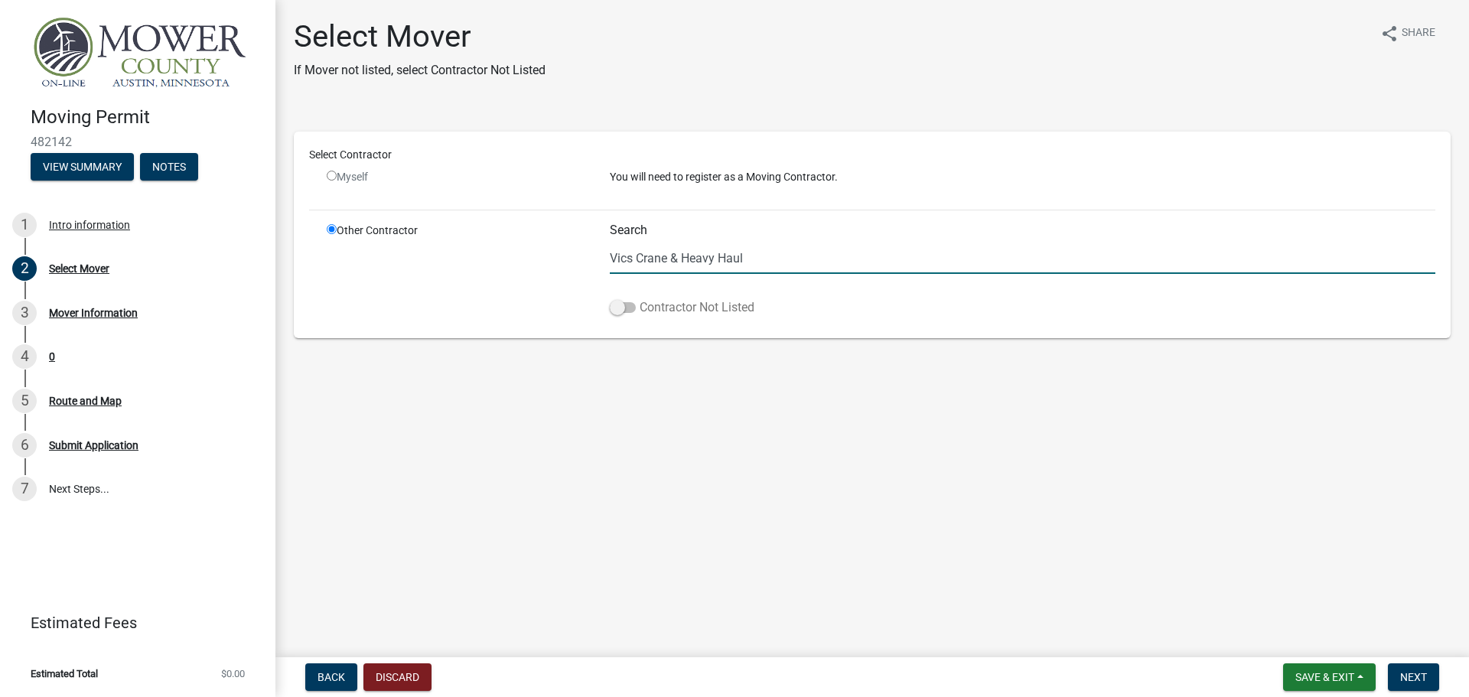
type input "Vics Crane & Heavy Haul"
click at [623, 310] on span at bounding box center [623, 307] width 26 height 11
click at [639, 298] on input "Contractor Not Listed" at bounding box center [639, 298] width 0 height 0
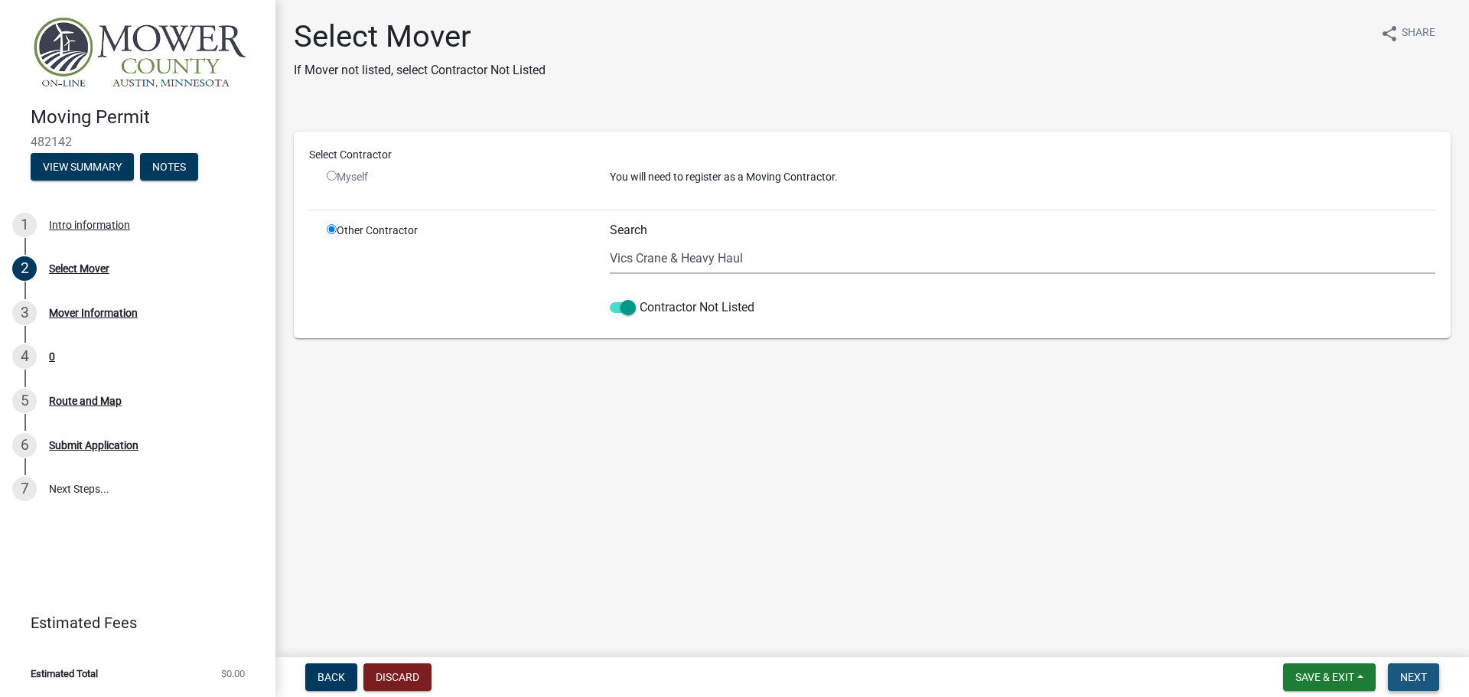
click at [1426, 685] on button "Next" at bounding box center [1412, 677] width 51 height 28
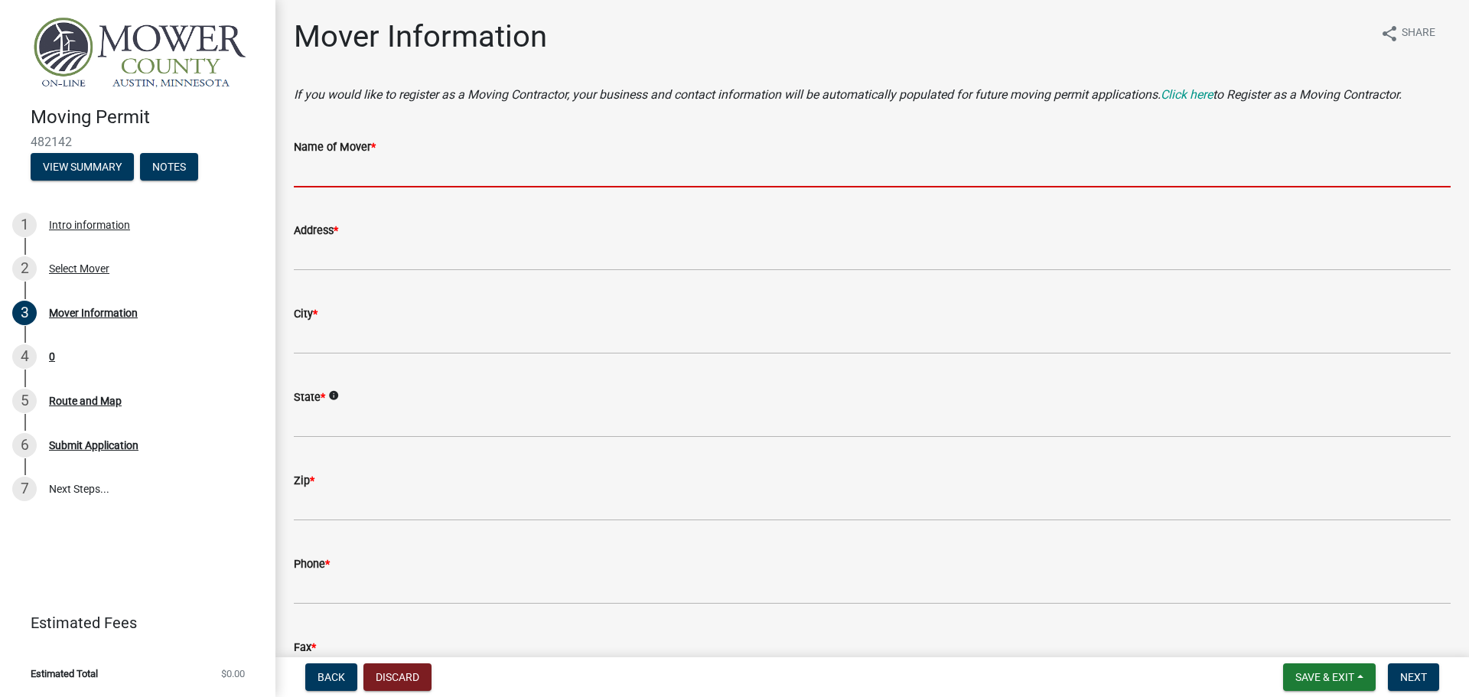
click at [340, 177] on input "Name of Mover *" at bounding box center [872, 171] width 1156 height 31
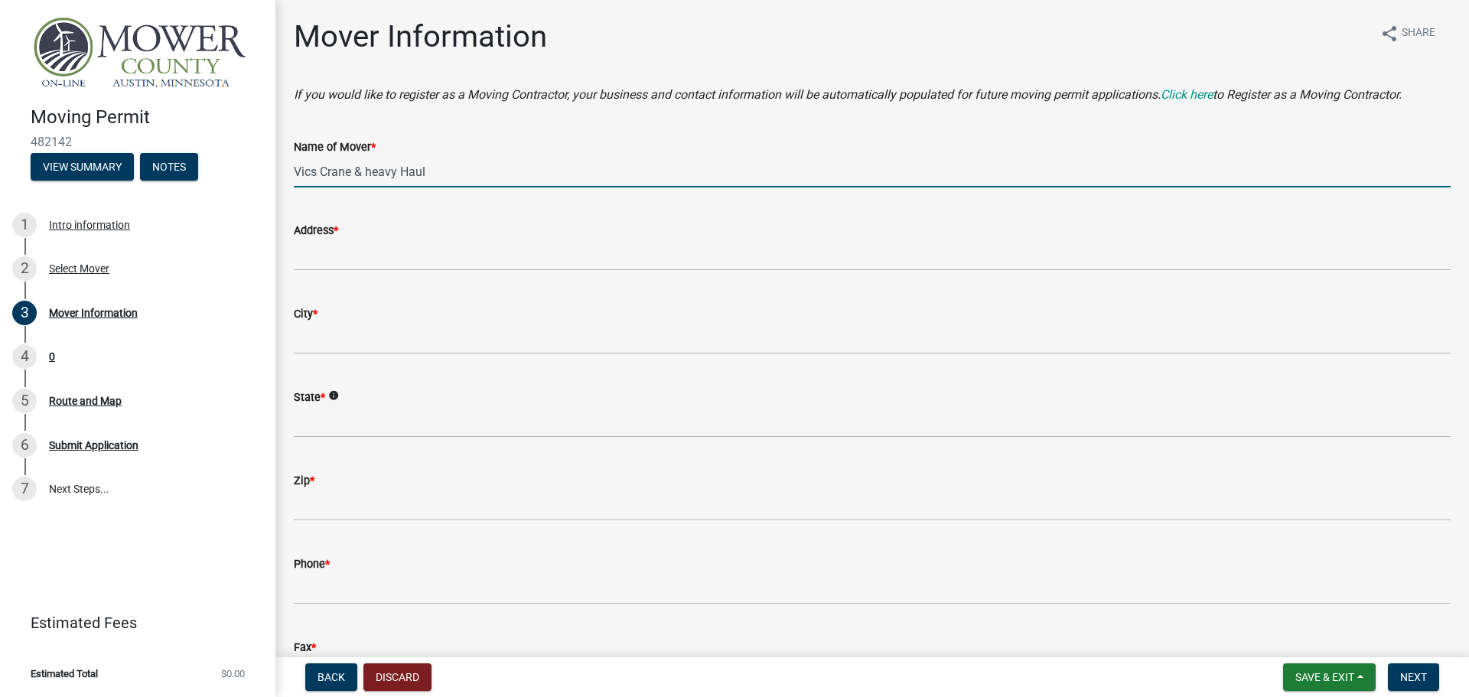
type input "Vics Crane & heavy Haul"
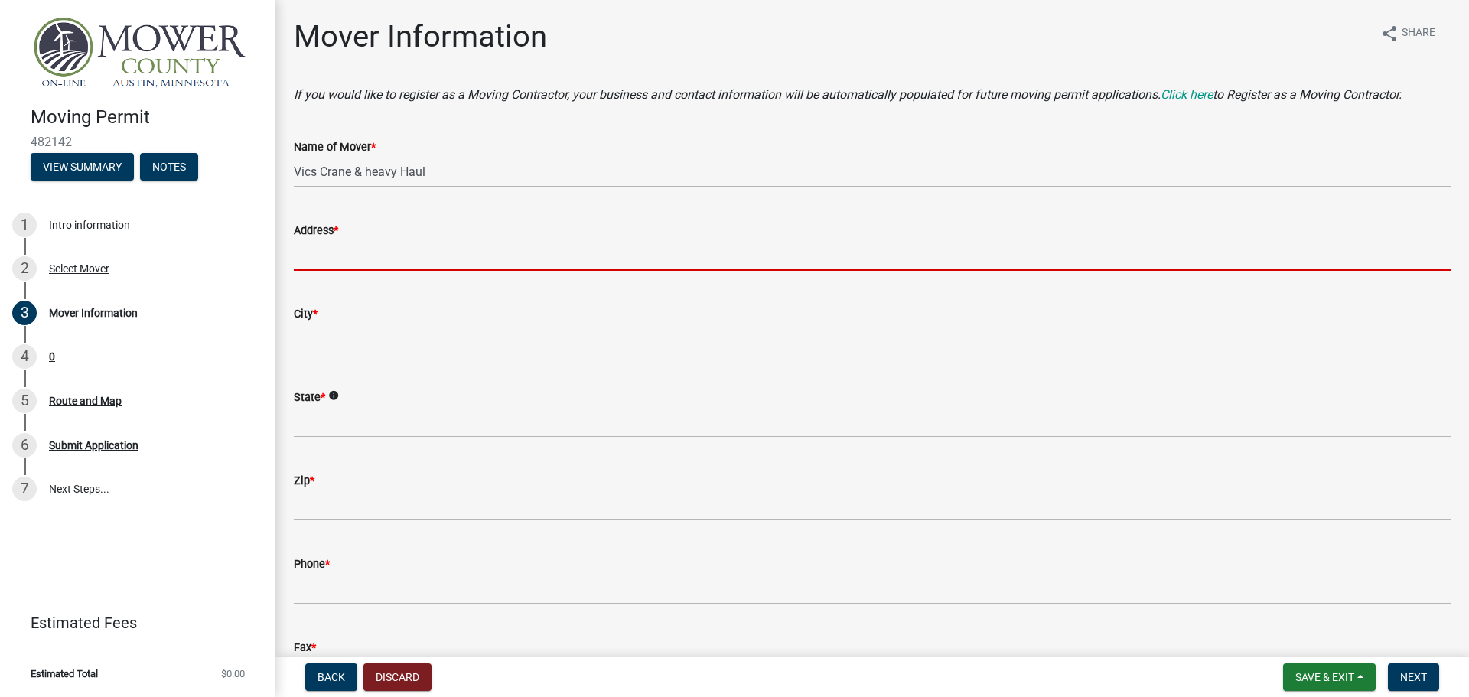
click at [327, 251] on input "Address *" at bounding box center [872, 254] width 1156 height 31
type input "[STREET_ADDRESS]"
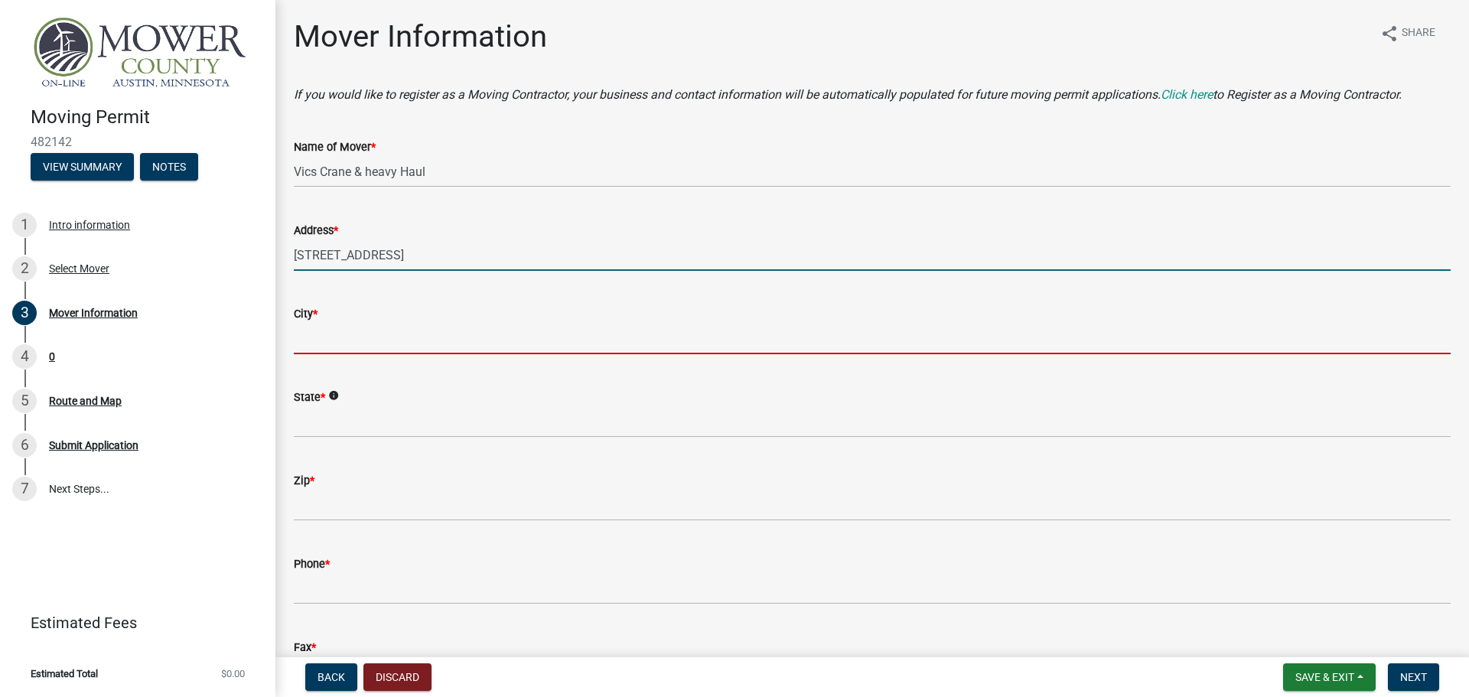
type input "Rosemount"
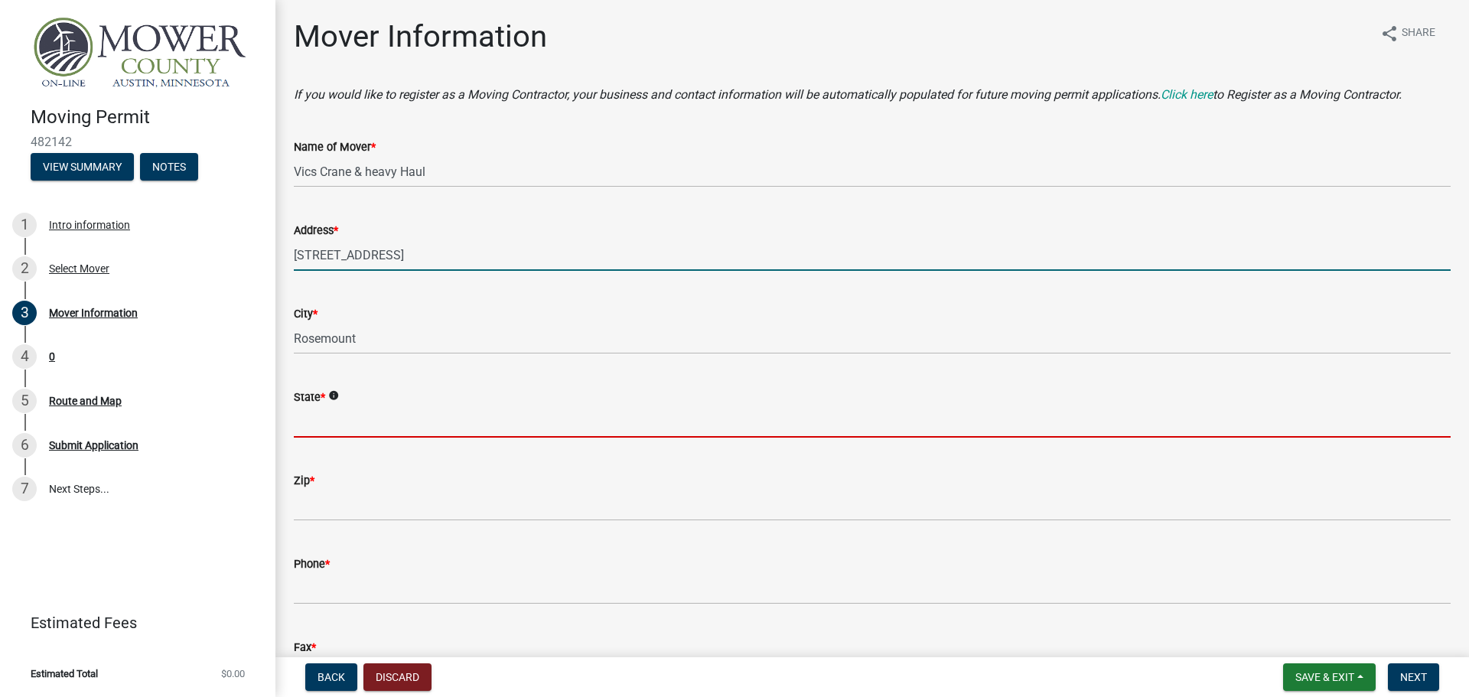
type input "[US_STATE]"
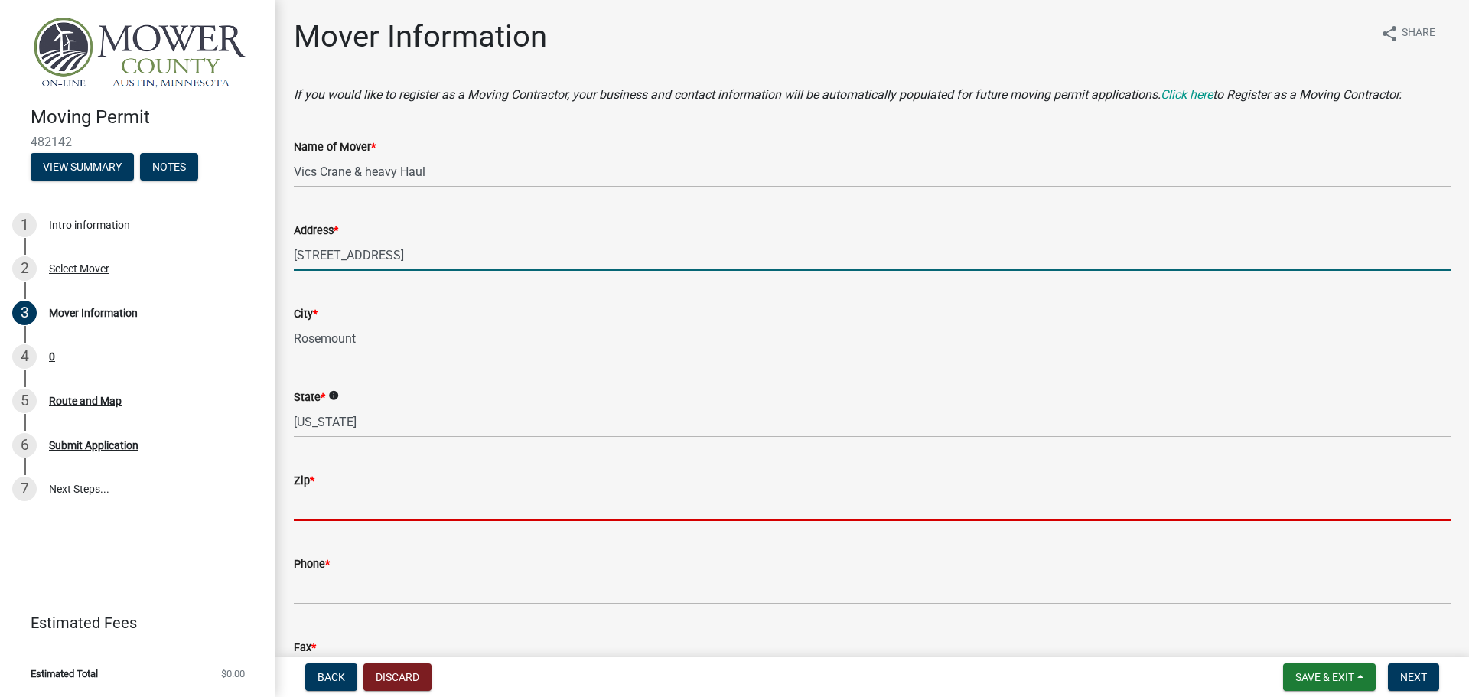
type input "55068"
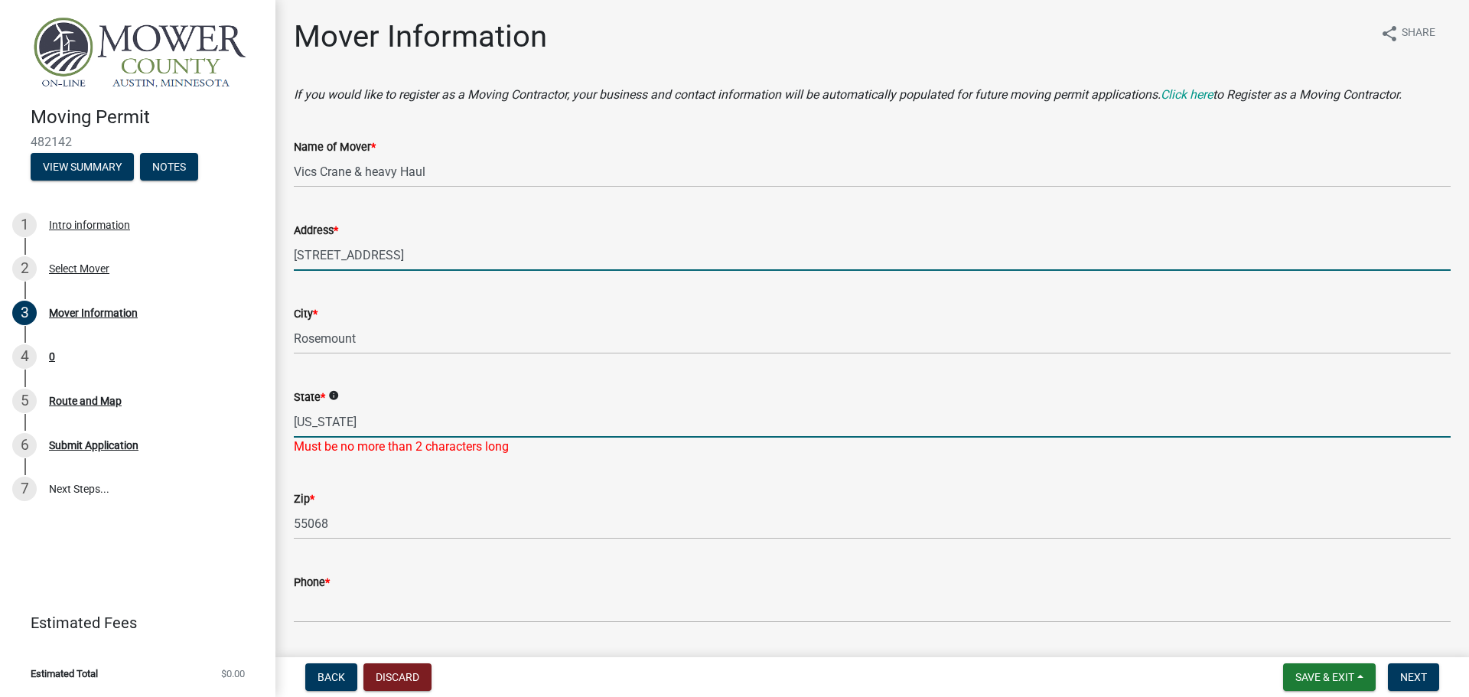
click at [395, 421] on input "[US_STATE]" at bounding box center [872, 421] width 1156 height 31
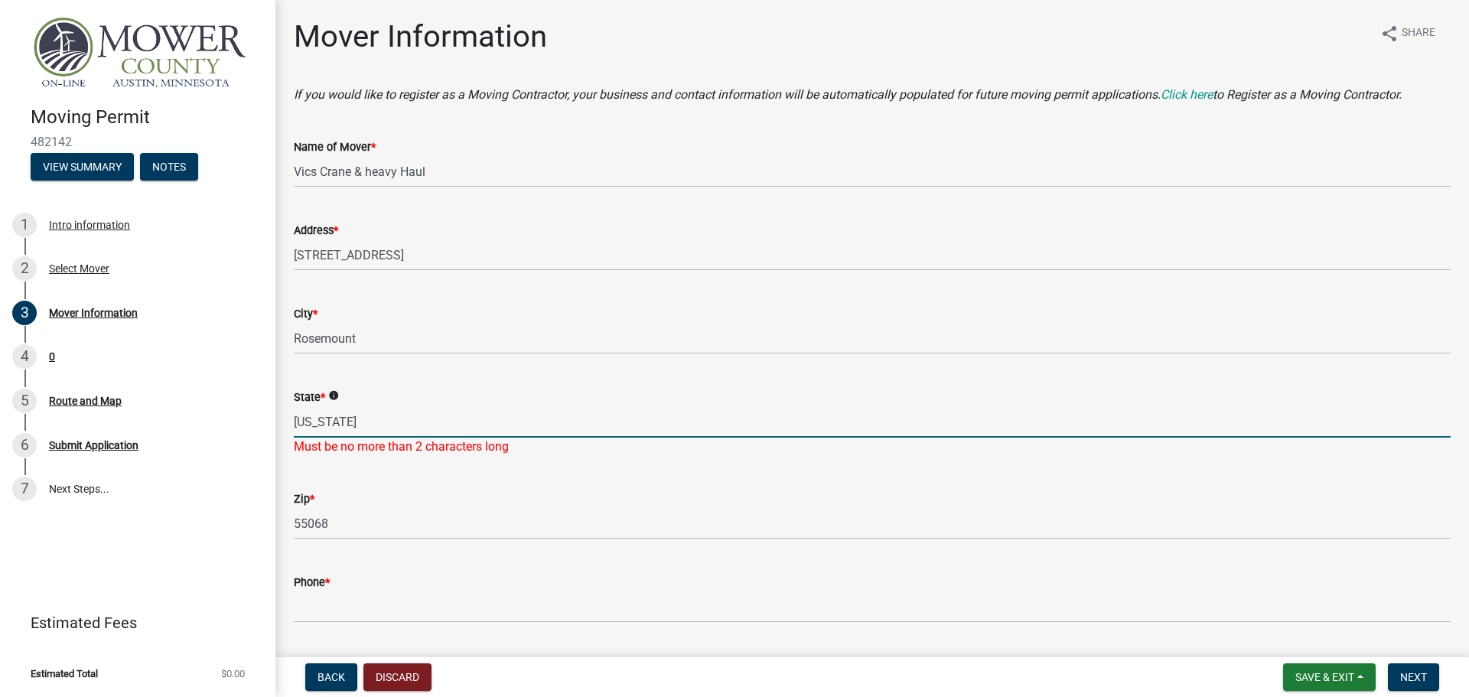
click at [395, 421] on input "[US_STATE]" at bounding box center [872, 421] width 1156 height 31
type input "MN"
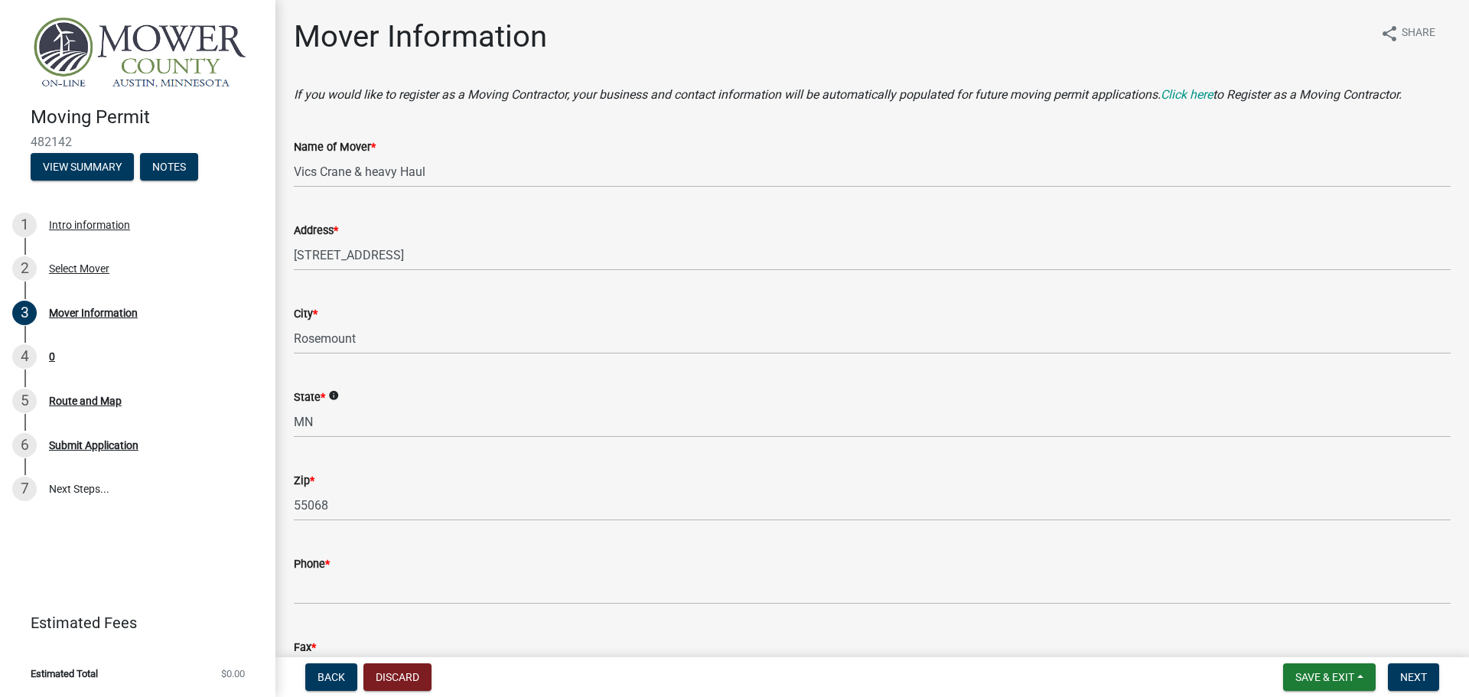
click at [320, 477] on div "Zip * 55068" at bounding box center [872, 485] width 1156 height 71
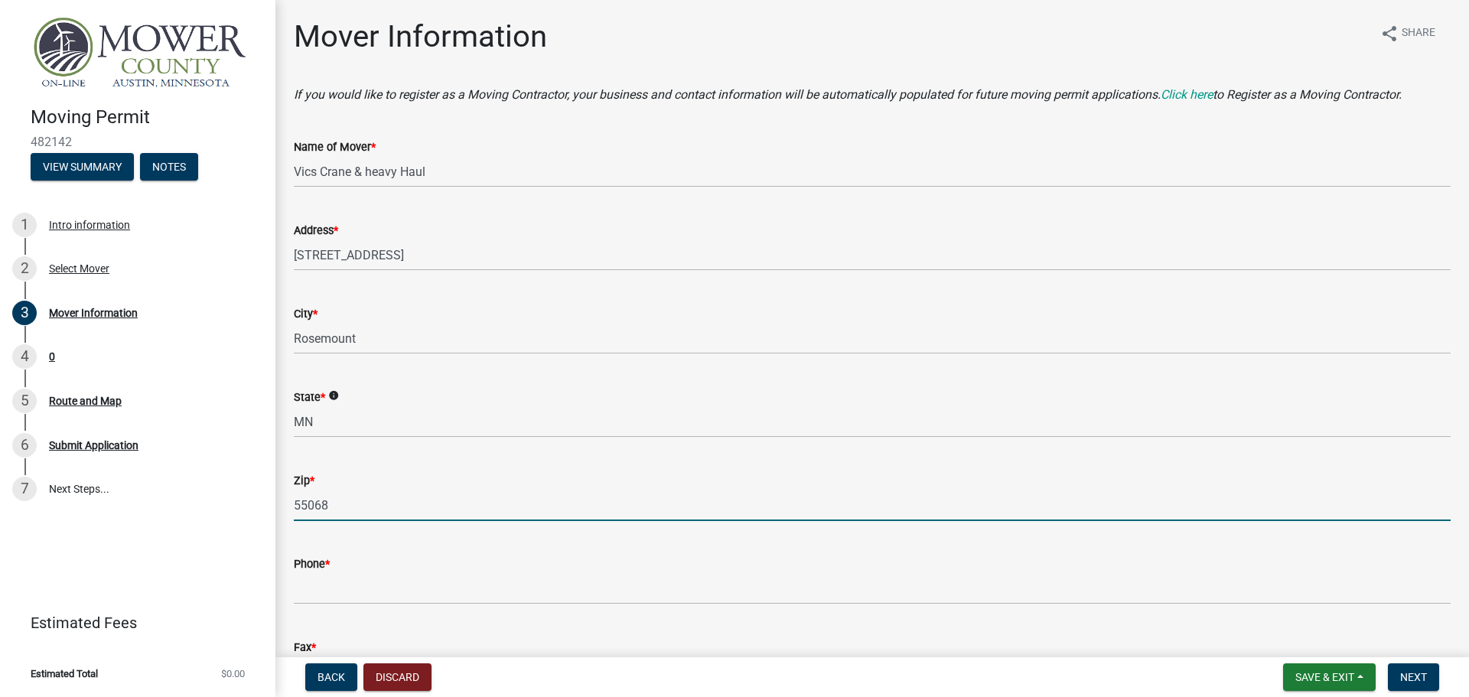
click at [398, 515] on input "55068" at bounding box center [872, 505] width 1156 height 31
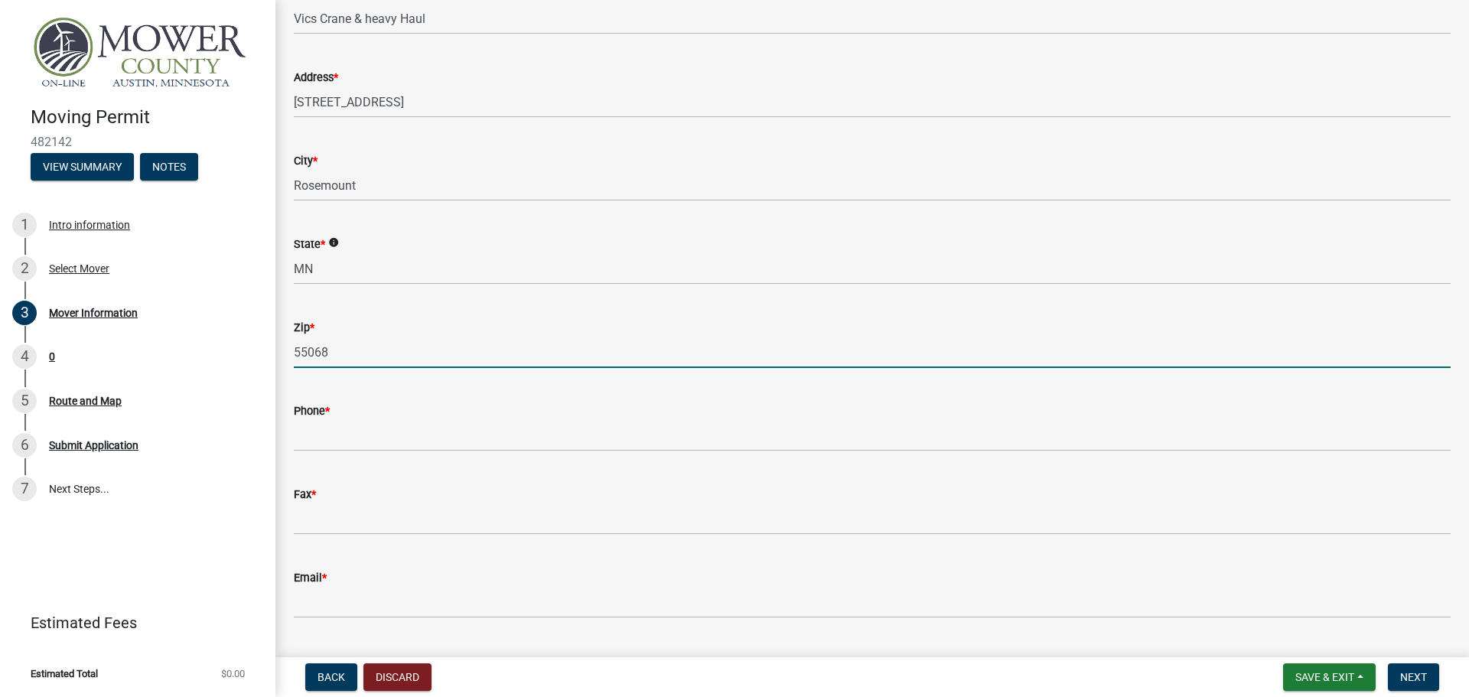
scroll to position [229, 0]
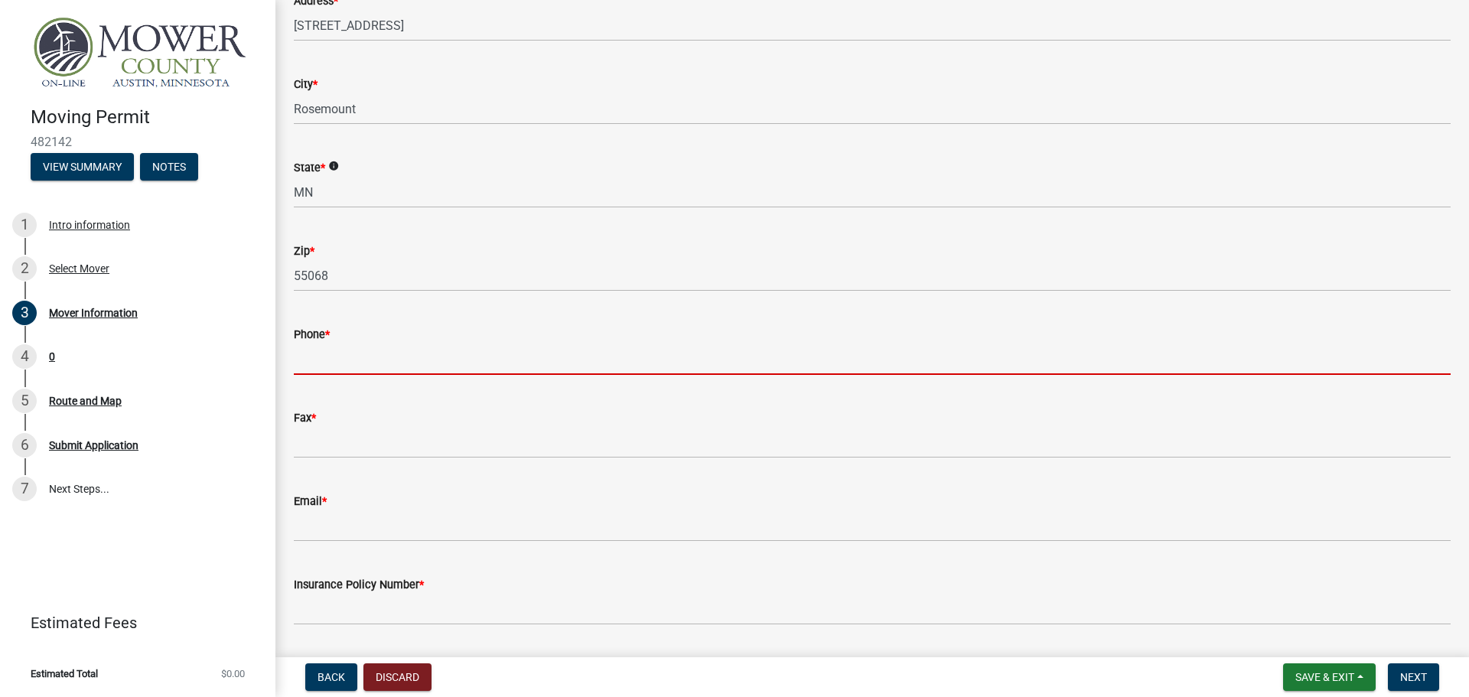
click at [357, 366] on input "Phone *" at bounding box center [872, 358] width 1156 height 31
type input "6512607926"
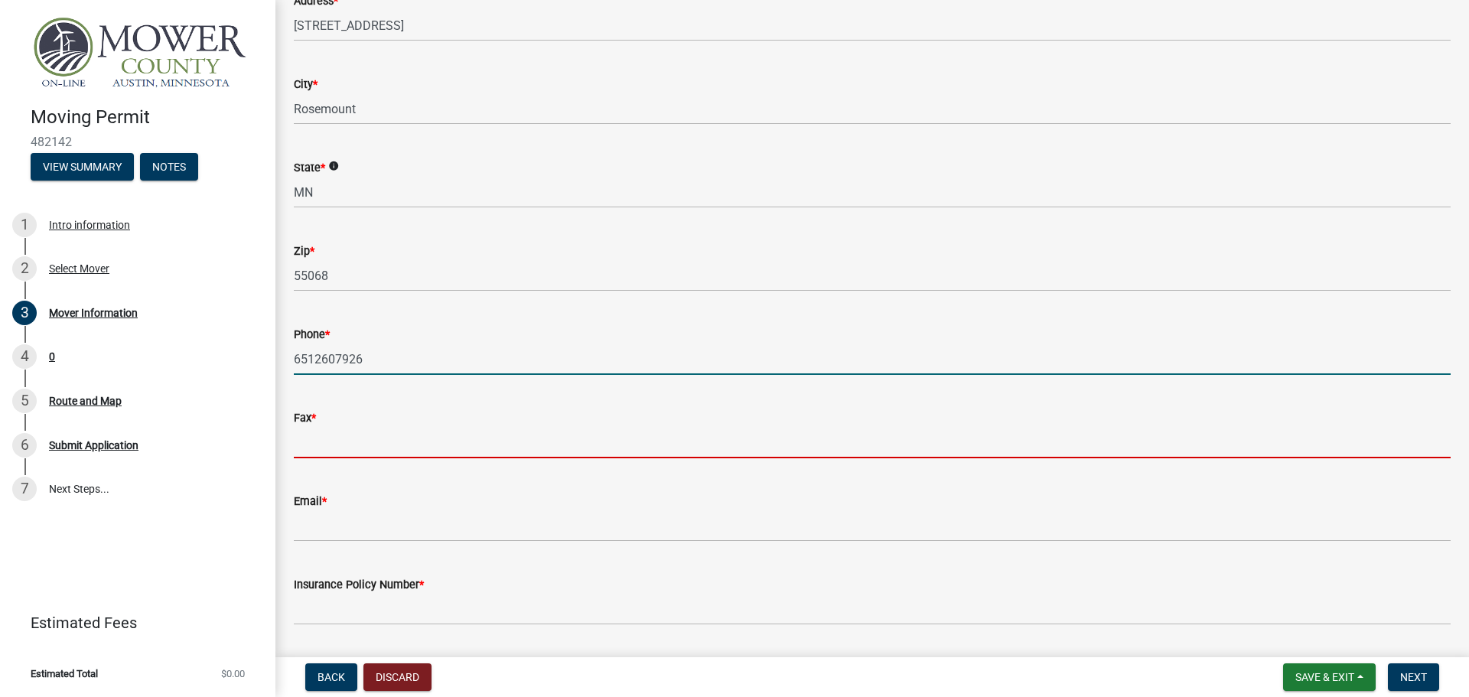
click at [314, 444] on input "Fax *" at bounding box center [872, 442] width 1156 height 31
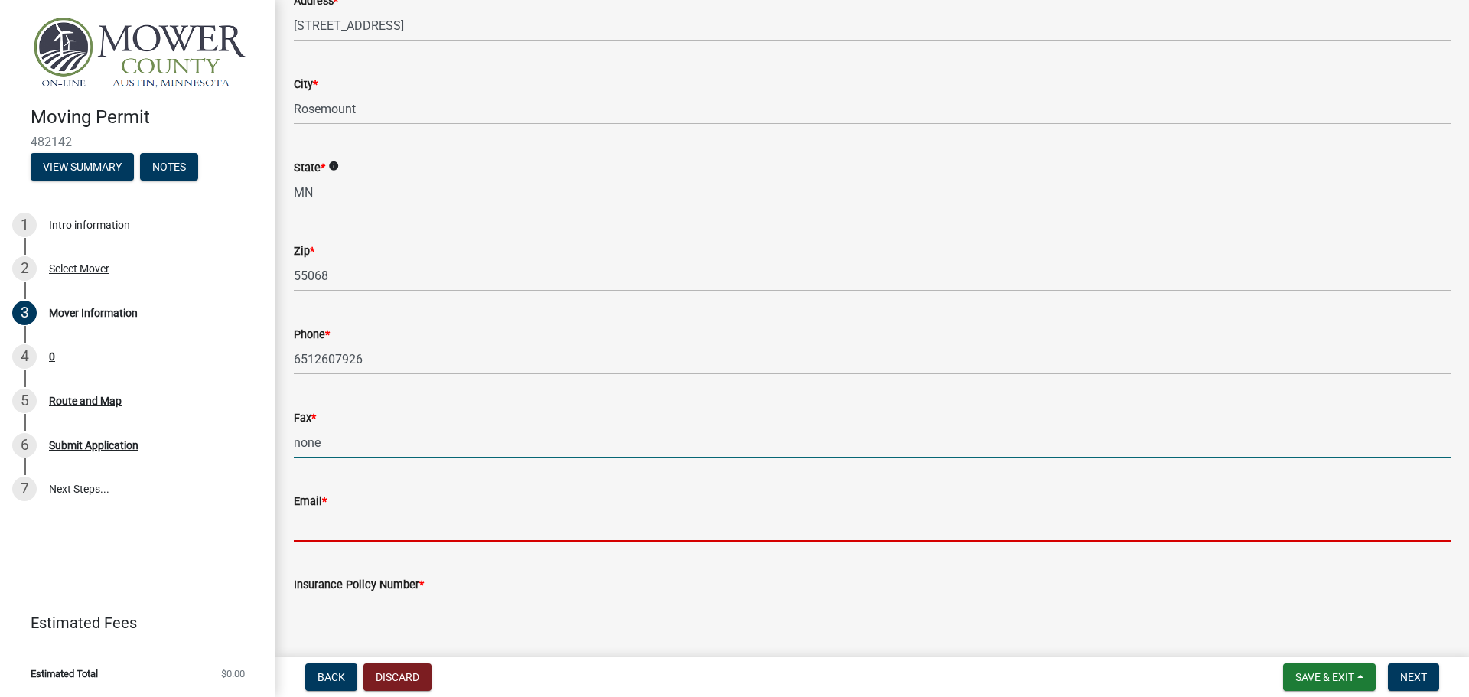
click at [328, 528] on form "Email *" at bounding box center [872, 517] width 1156 height 50
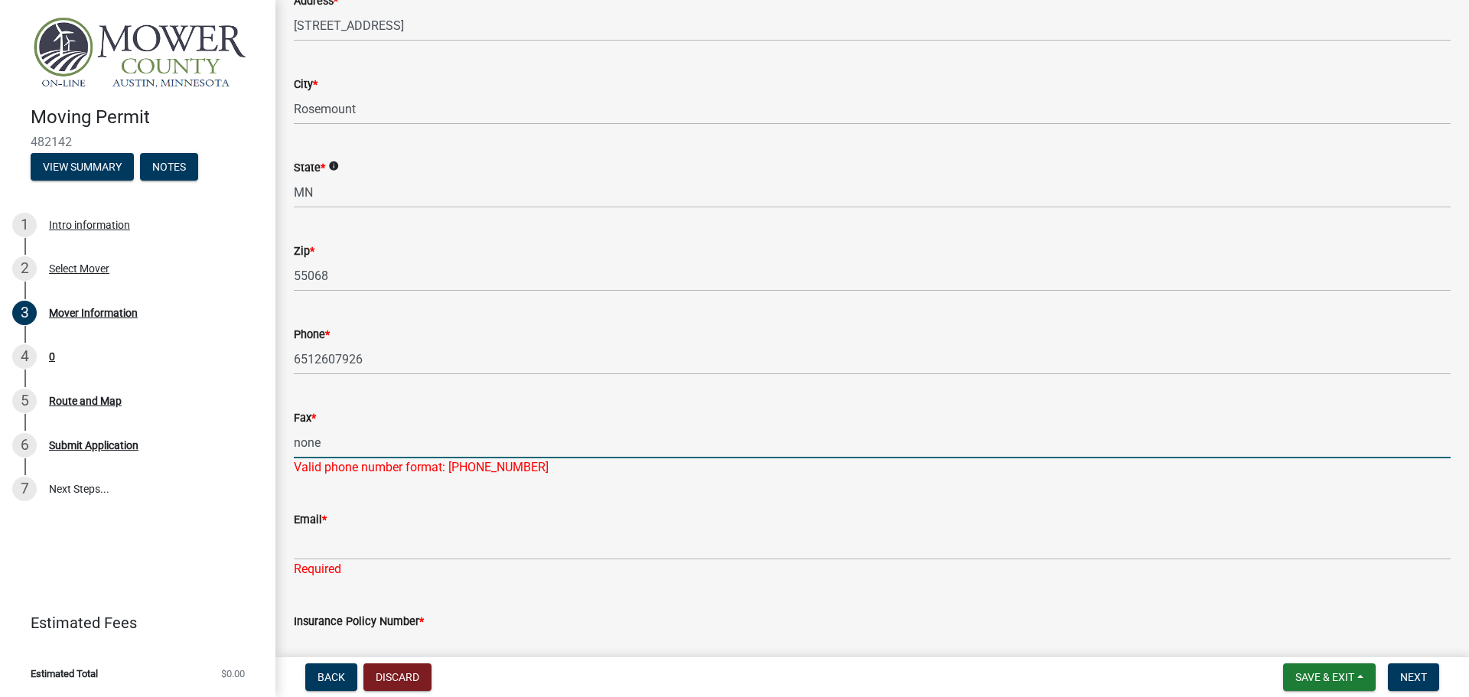
click at [321, 447] on input "none" at bounding box center [872, 442] width 1156 height 31
type input "000-000-0000"
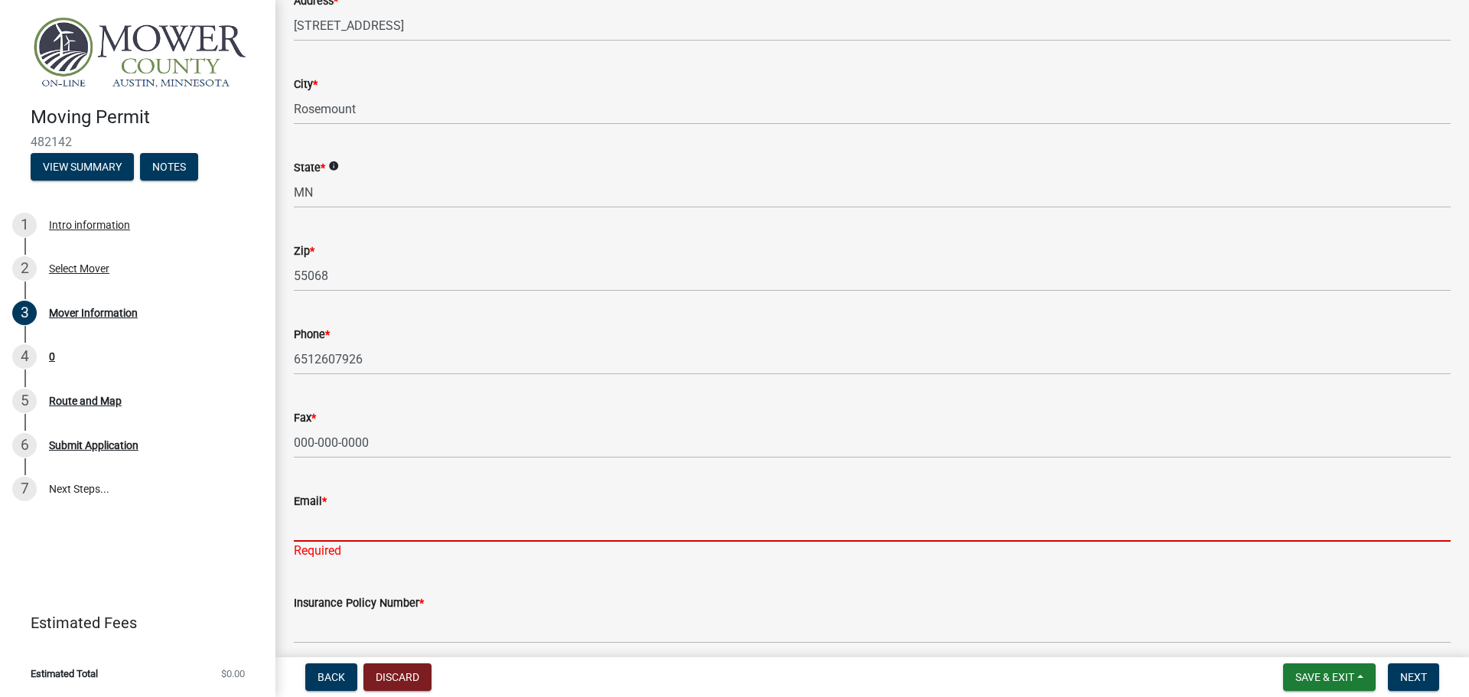
click at [347, 533] on input "Email *" at bounding box center [872, 525] width 1156 height 31
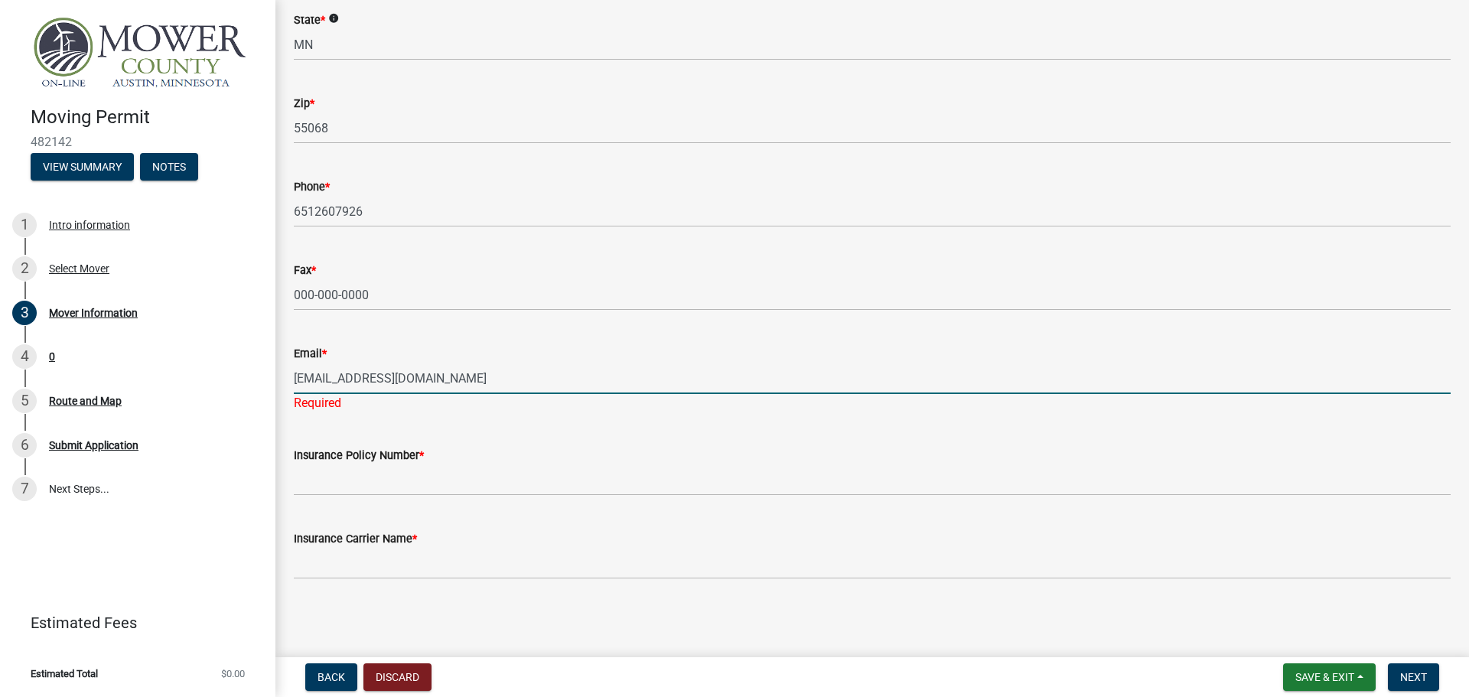
type input "[EMAIL_ADDRESS][DOMAIN_NAME]"
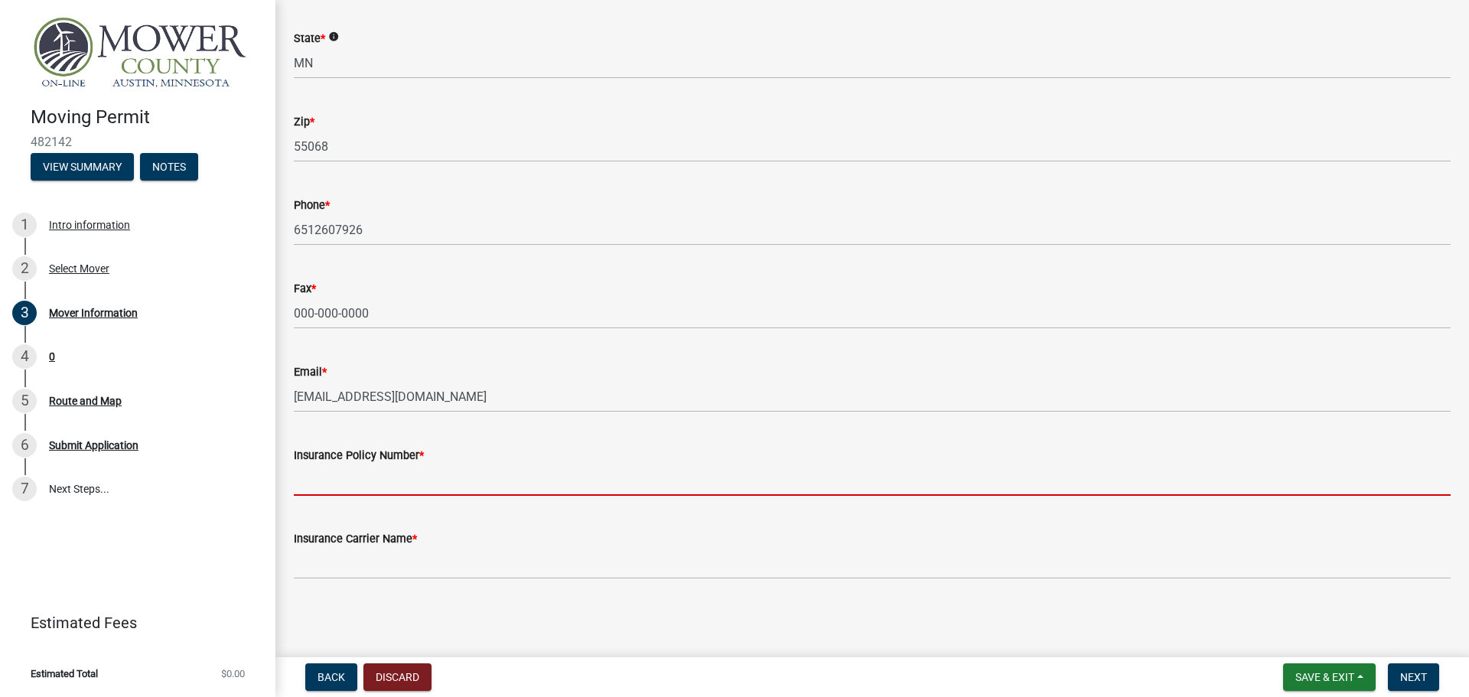
scroll to position [359, 0]
click at [407, 473] on input "Insurance Policy Number *" at bounding box center [872, 479] width 1156 height 31
type input "BCS0018599"
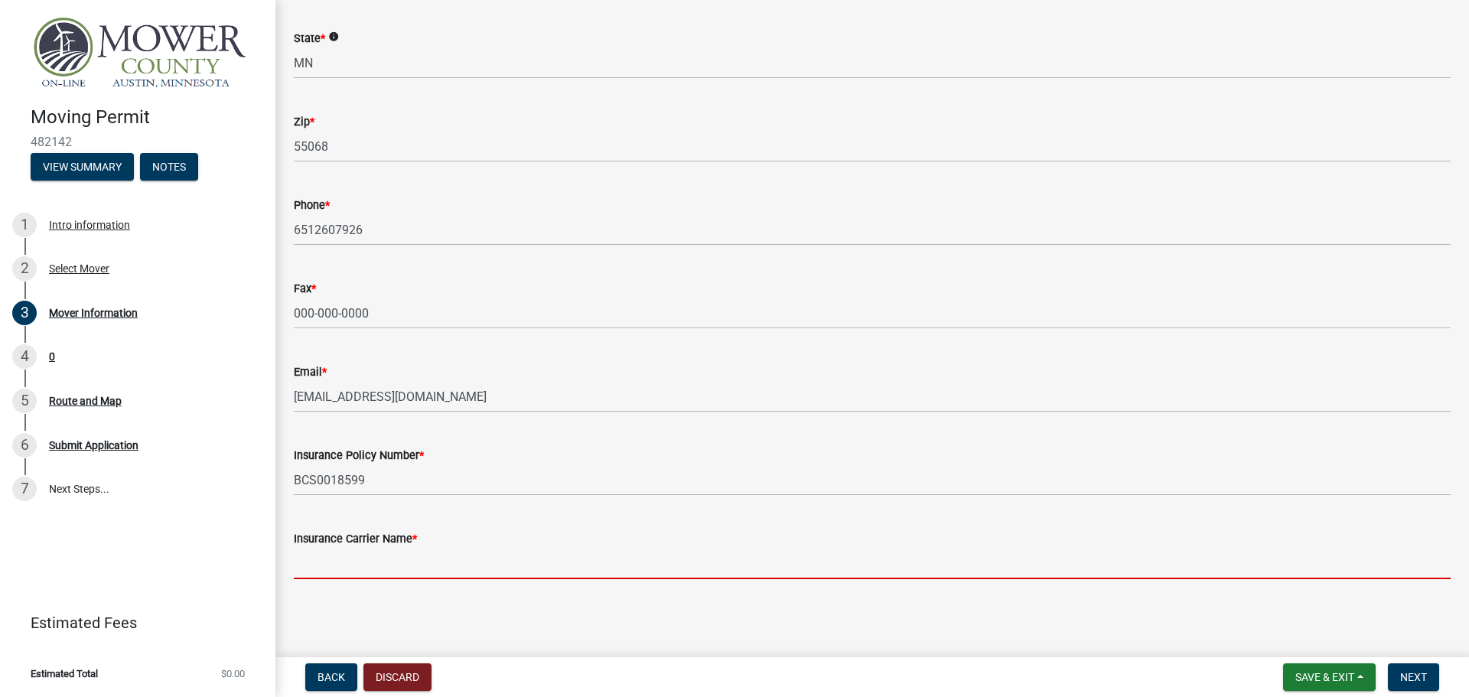
click at [360, 575] on input "Insurance Carrier Name *" at bounding box center [872, 563] width 1156 height 31
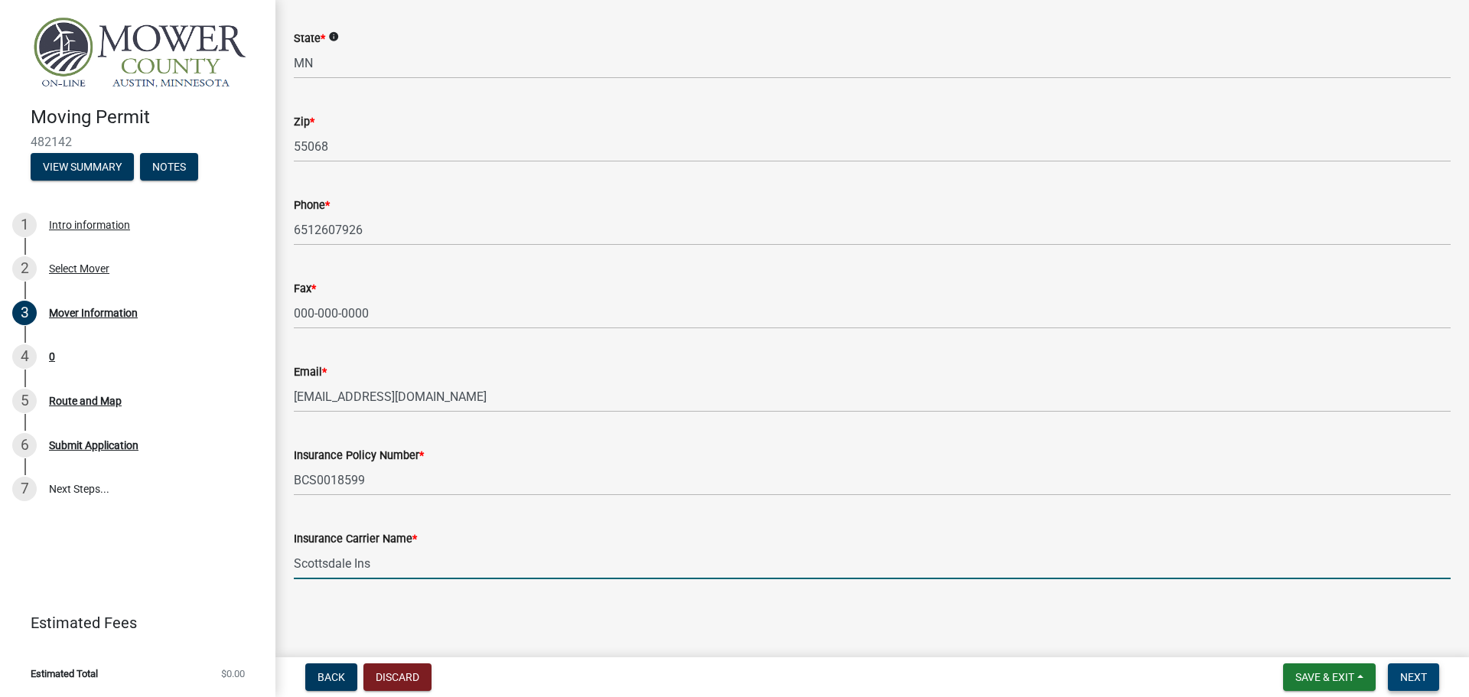
type input "Scottsdale Ins"
click at [1409, 675] on span "Next" at bounding box center [1413, 677] width 27 height 12
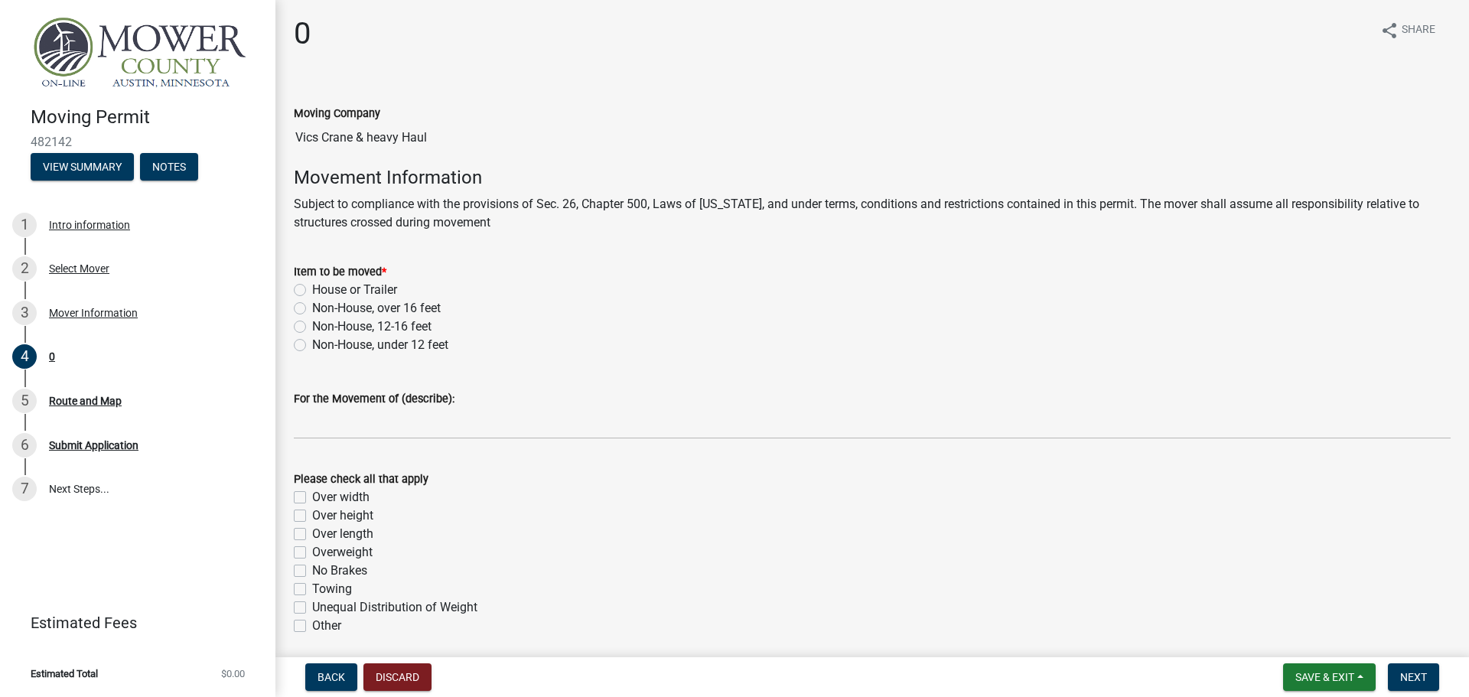
scroll to position [0, 0]
click at [312, 311] on label "Non-House, over 16 feet" at bounding box center [376, 311] width 128 height 18
click at [312, 311] on input "Non-House, over 16 feet" at bounding box center [317, 307] width 10 height 10
radio input "true"
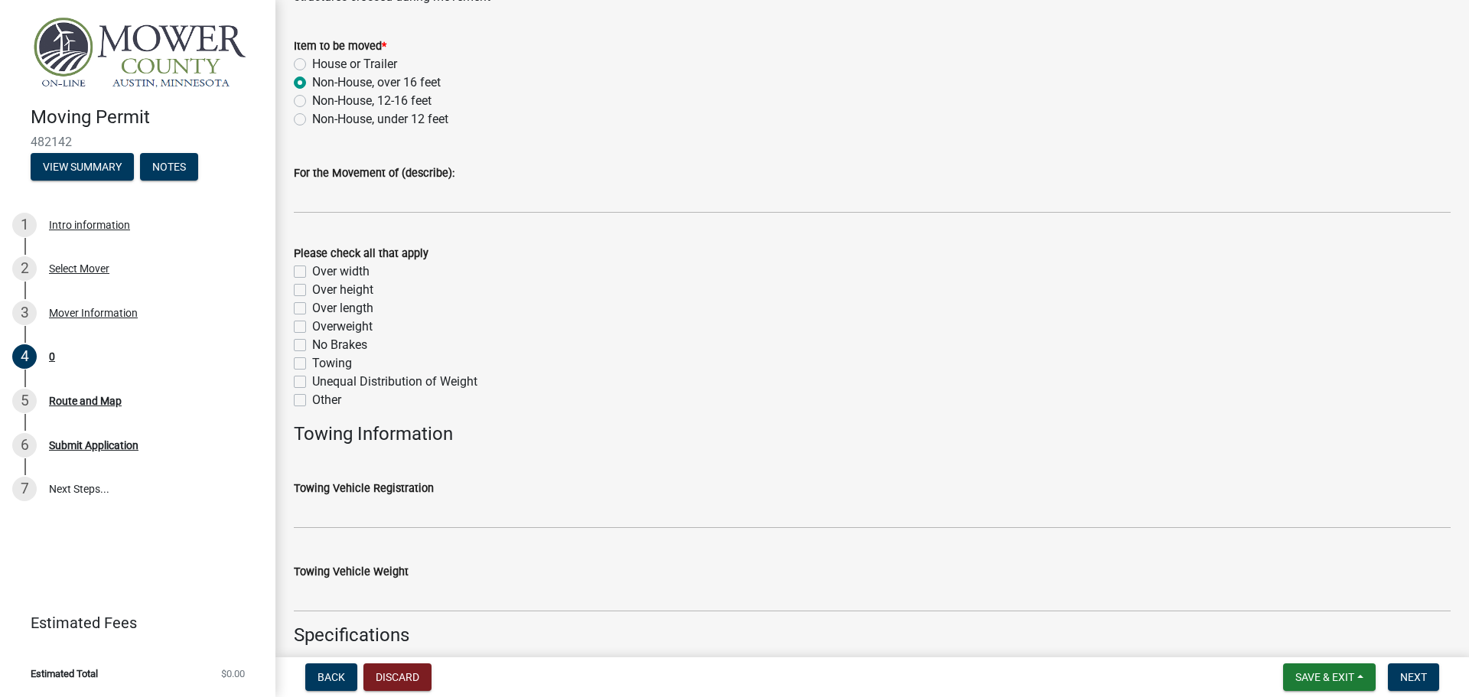
scroll to position [229, 0]
click at [312, 267] on label "Over width" at bounding box center [340, 271] width 57 height 18
click at [312, 267] on input "Over width" at bounding box center [317, 267] width 10 height 10
checkbox input "true"
checkbox input "false"
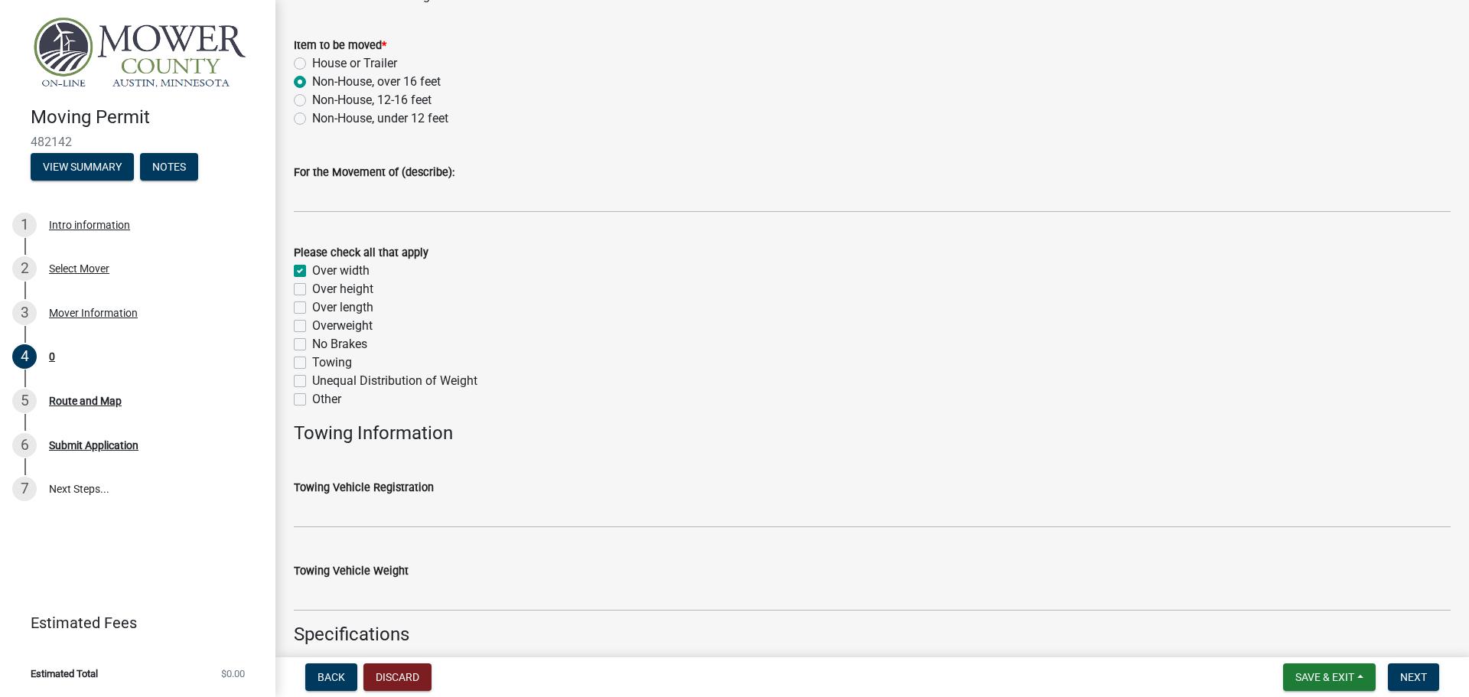
checkbox input "false"
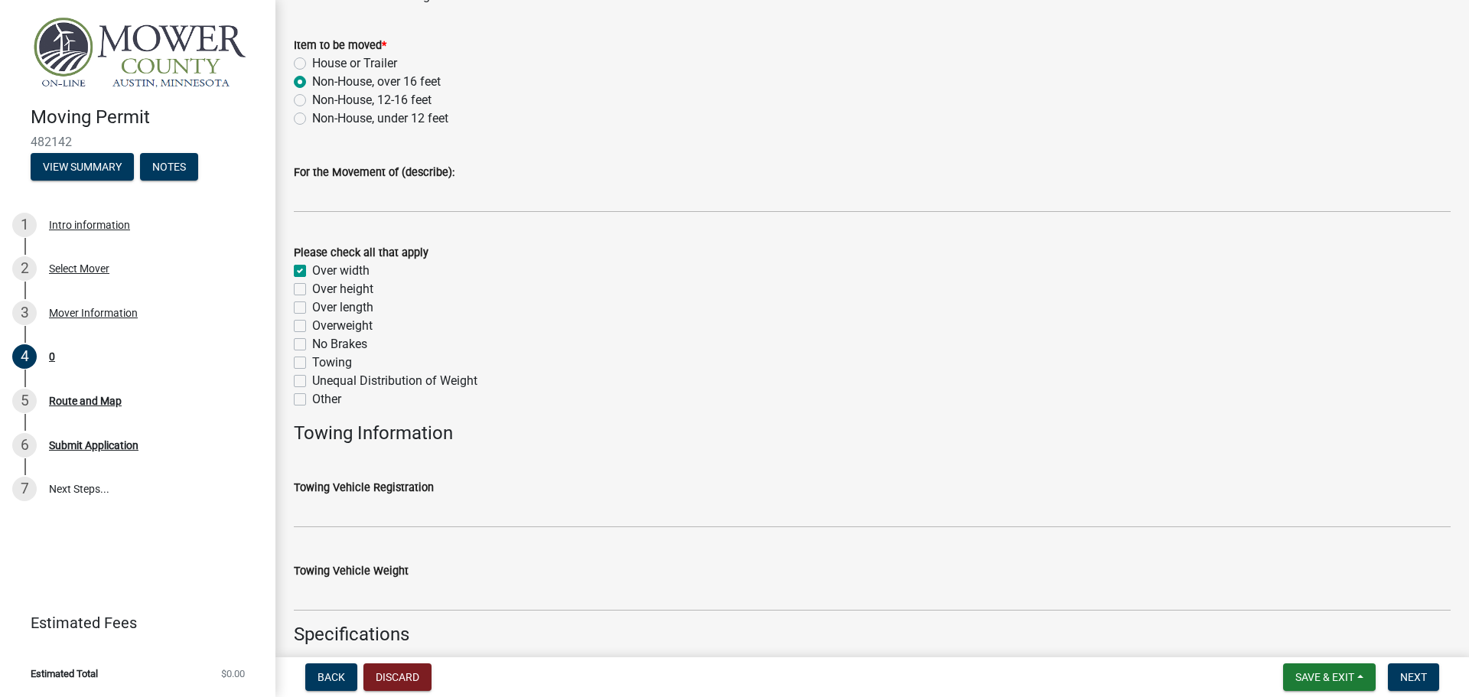
checkbox input "false"
click at [312, 293] on label "Over height" at bounding box center [342, 289] width 61 height 18
click at [312, 290] on input "Over height" at bounding box center [317, 285] width 10 height 10
checkbox input "true"
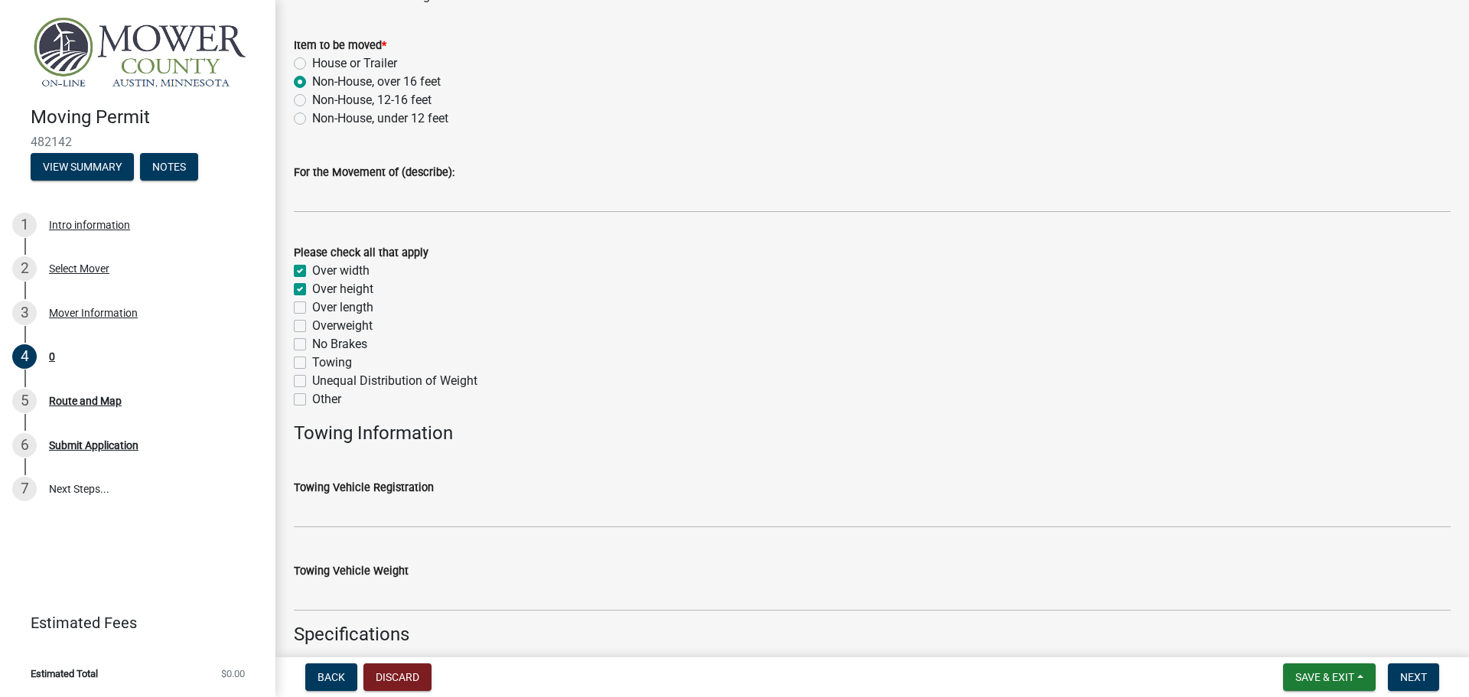
checkbox input "true"
checkbox input "false"
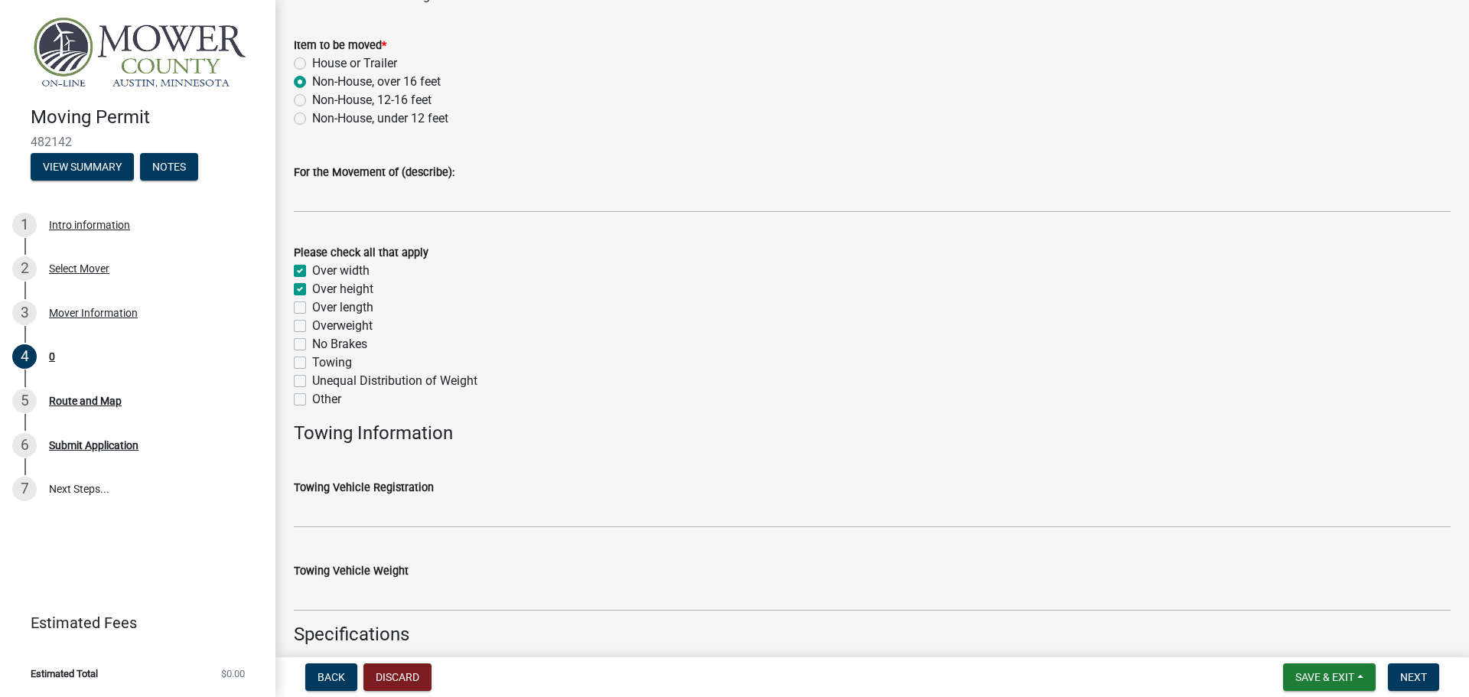
checkbox input "false"
click at [312, 305] on label "Over length" at bounding box center [342, 307] width 61 height 18
click at [312, 305] on input "Over length" at bounding box center [317, 303] width 10 height 10
checkbox input "true"
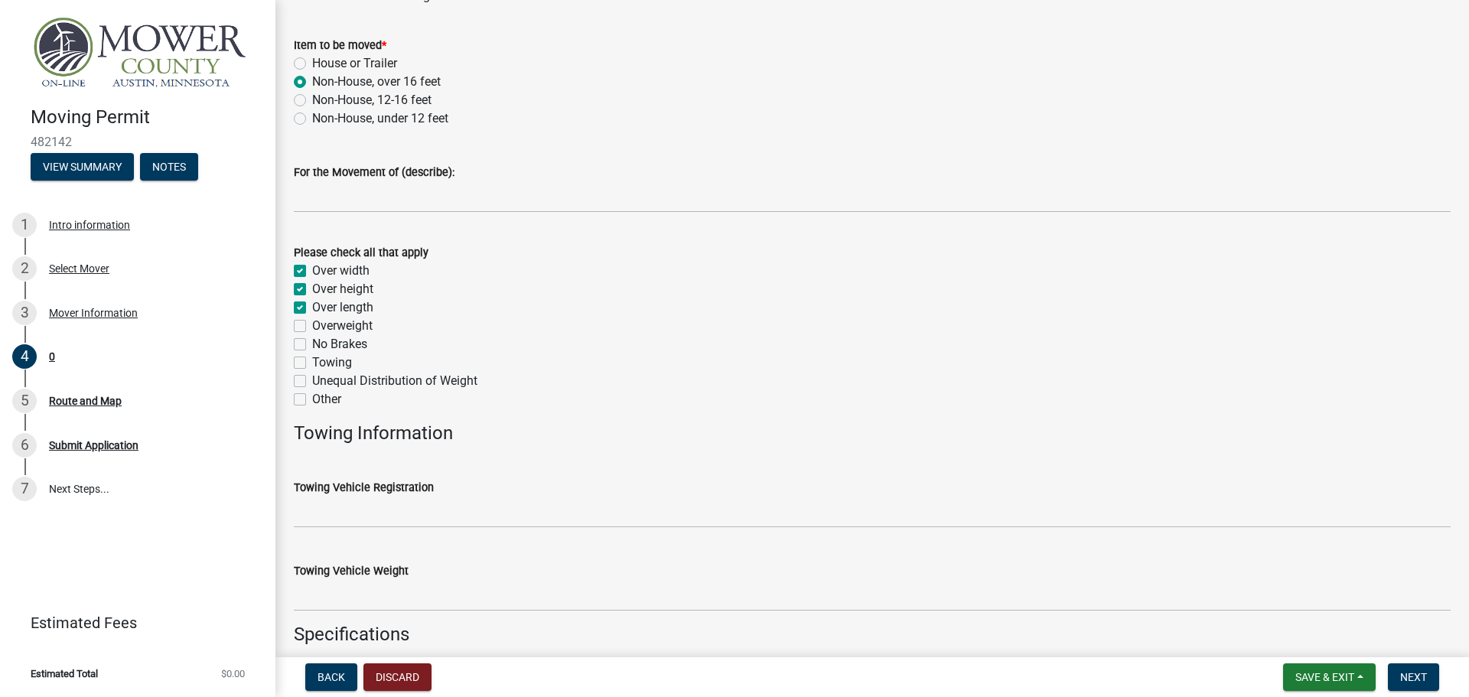
checkbox input "true"
checkbox input "false"
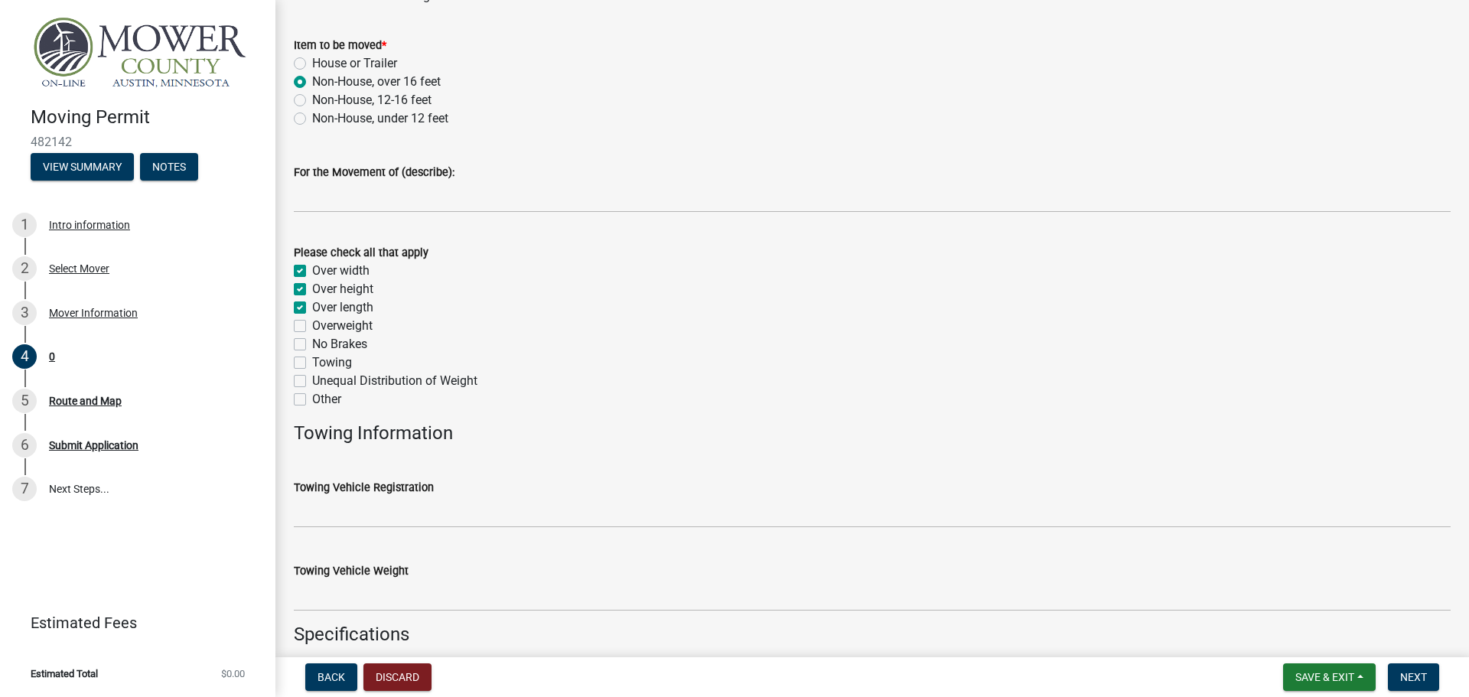
checkbox input "false"
click at [309, 326] on div "Overweight" at bounding box center [872, 326] width 1156 height 18
click at [312, 330] on label "Overweight" at bounding box center [342, 326] width 60 height 18
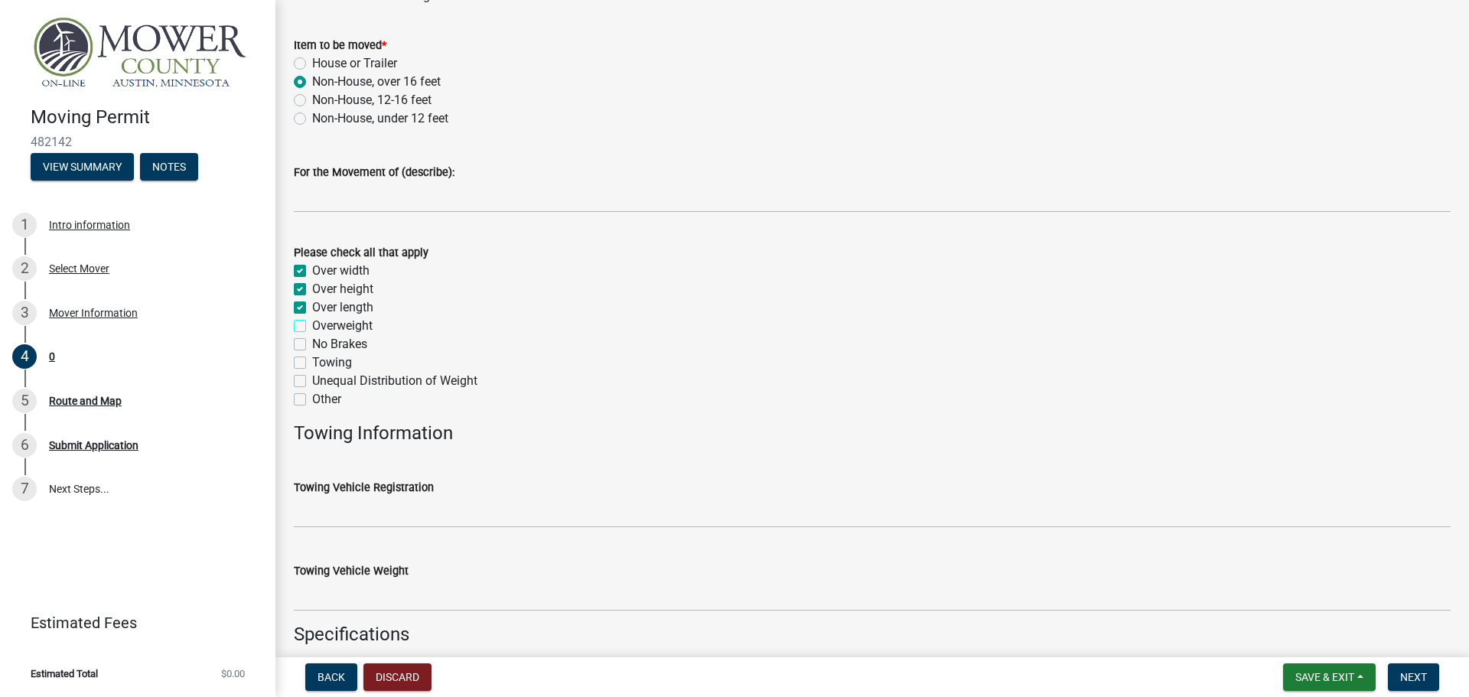
click at [312, 327] on input "Overweight" at bounding box center [317, 322] width 10 height 10
checkbox input "true"
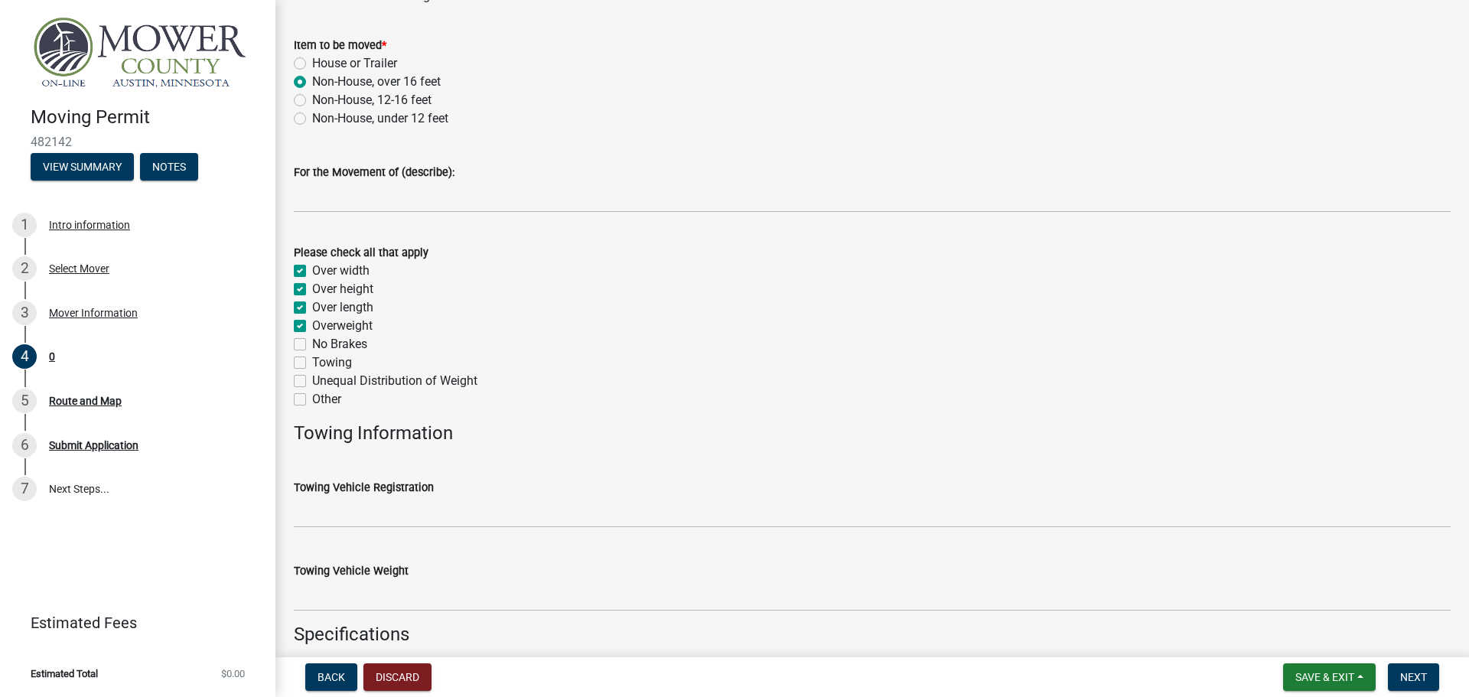
checkbox input "true"
checkbox input "false"
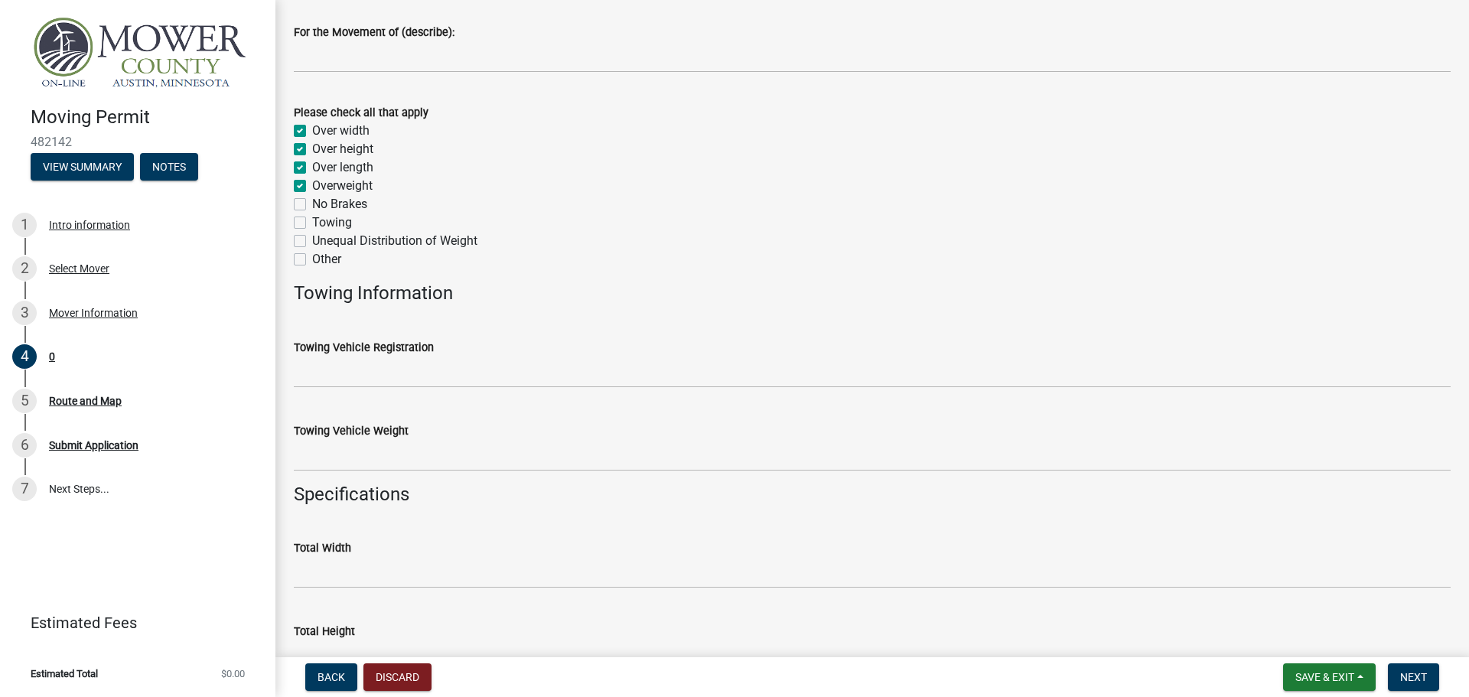
scroll to position [382, 0]
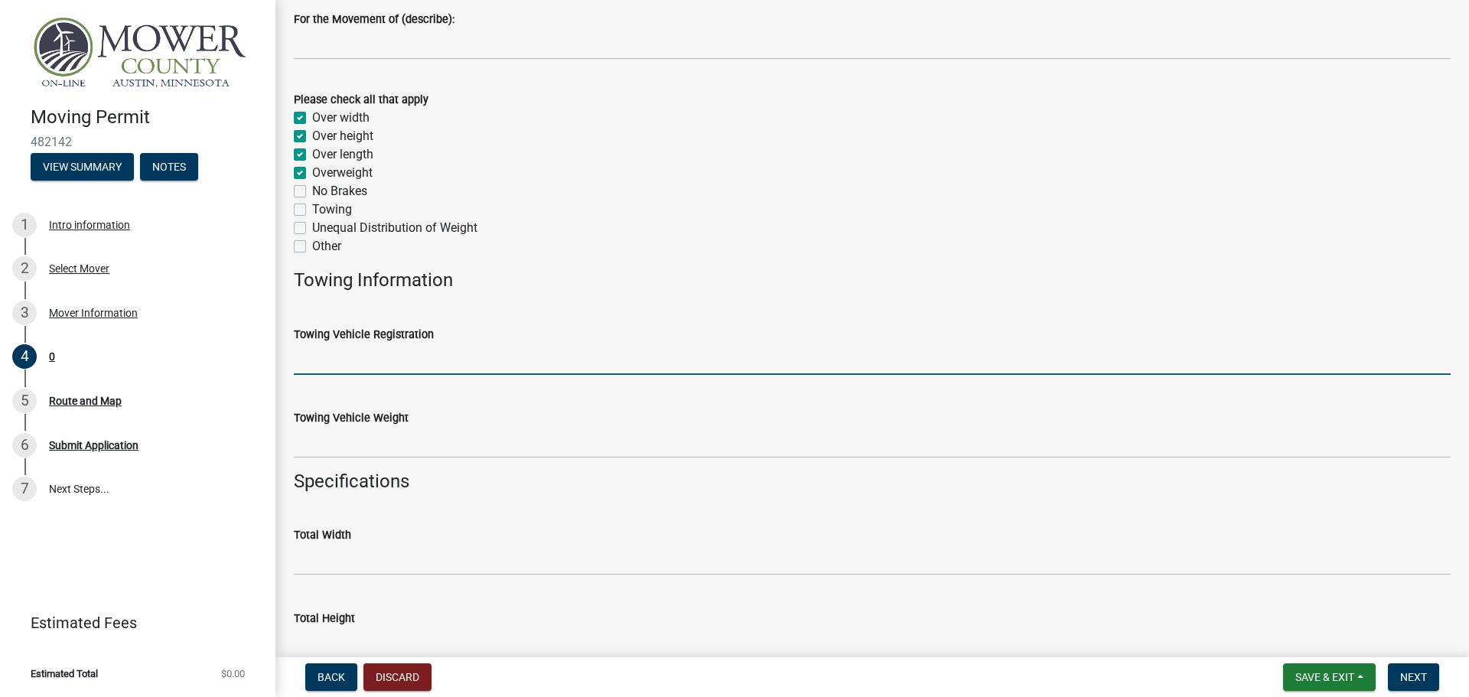
click at [369, 359] on input "Towing Vehicle Registration" at bounding box center [872, 358] width 1156 height 31
click at [365, 358] on input "Towing Vehicle Registration" at bounding box center [872, 358] width 1156 height 31
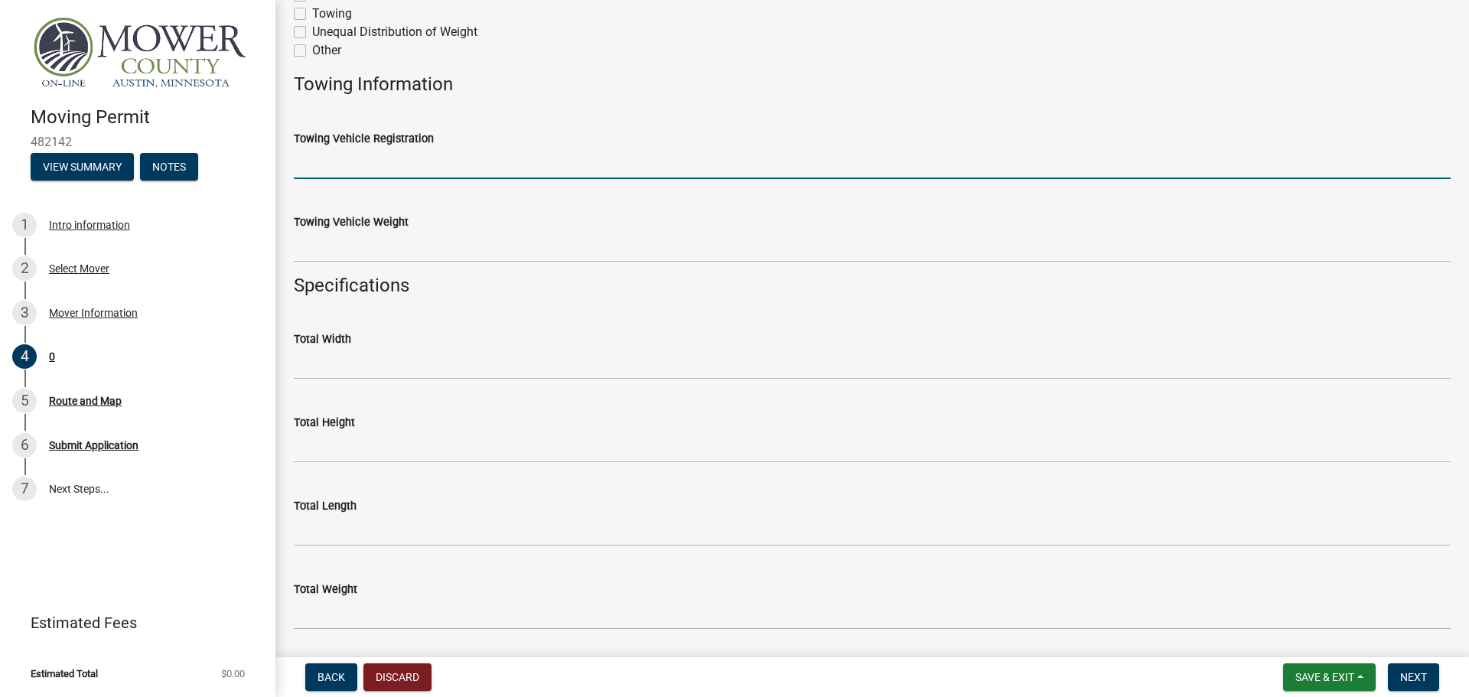
scroll to position [612, 0]
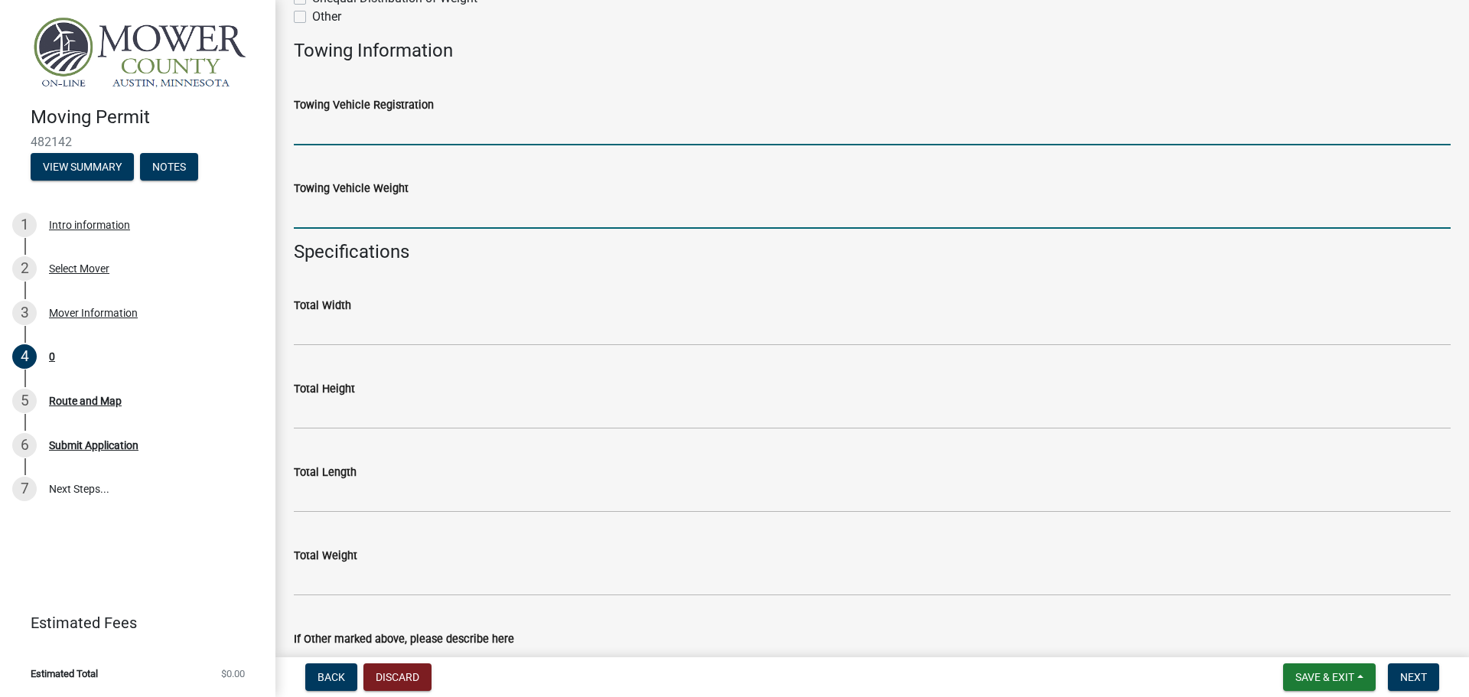
click at [374, 220] on input "Towing Vehicle Weight" at bounding box center [872, 212] width 1156 height 31
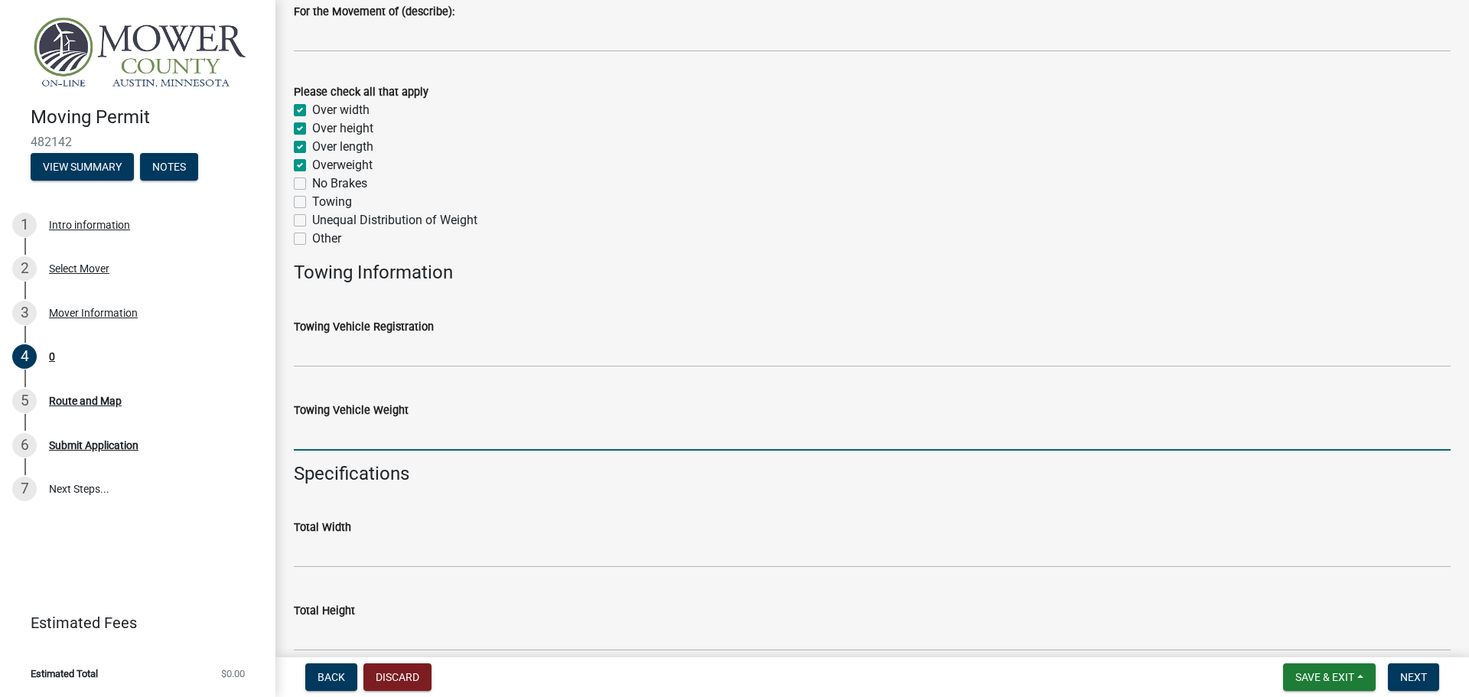
scroll to position [382, 0]
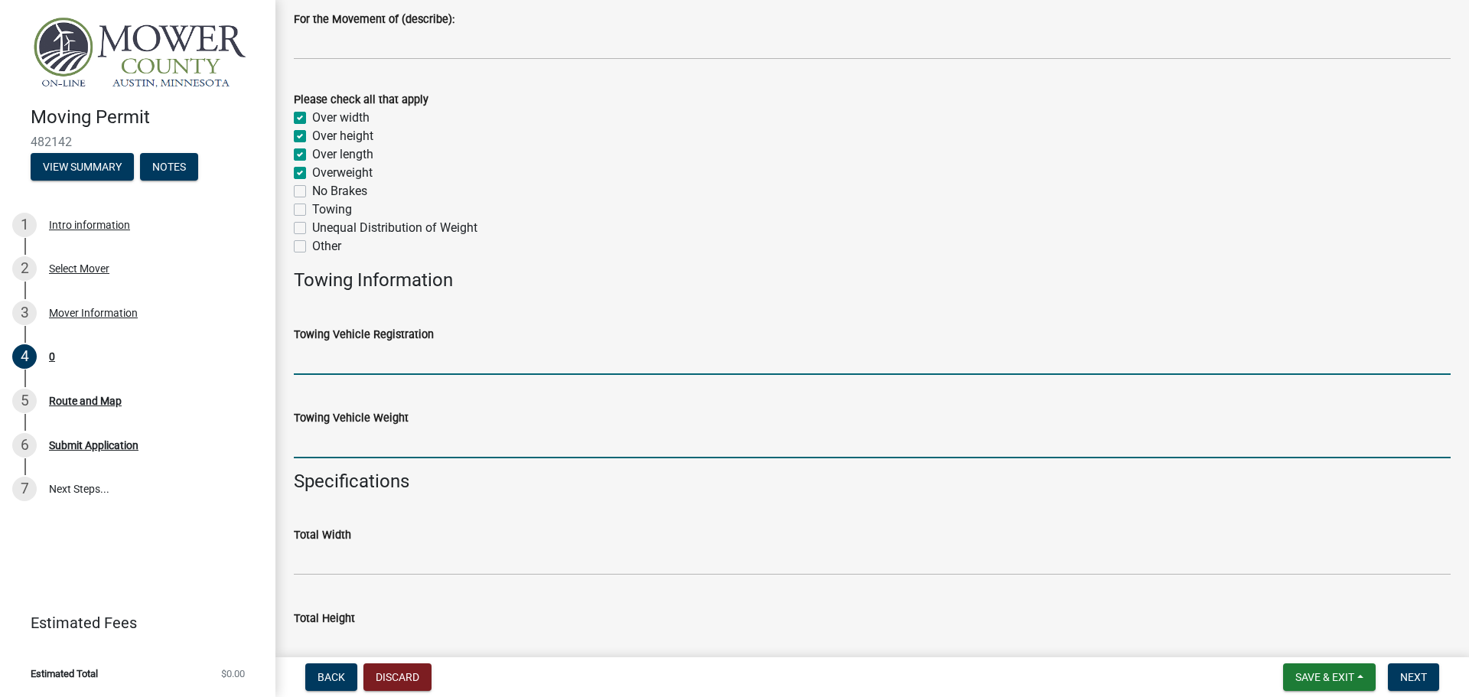
click at [385, 348] on input "Towing Vehicle Registration" at bounding box center [872, 358] width 1156 height 31
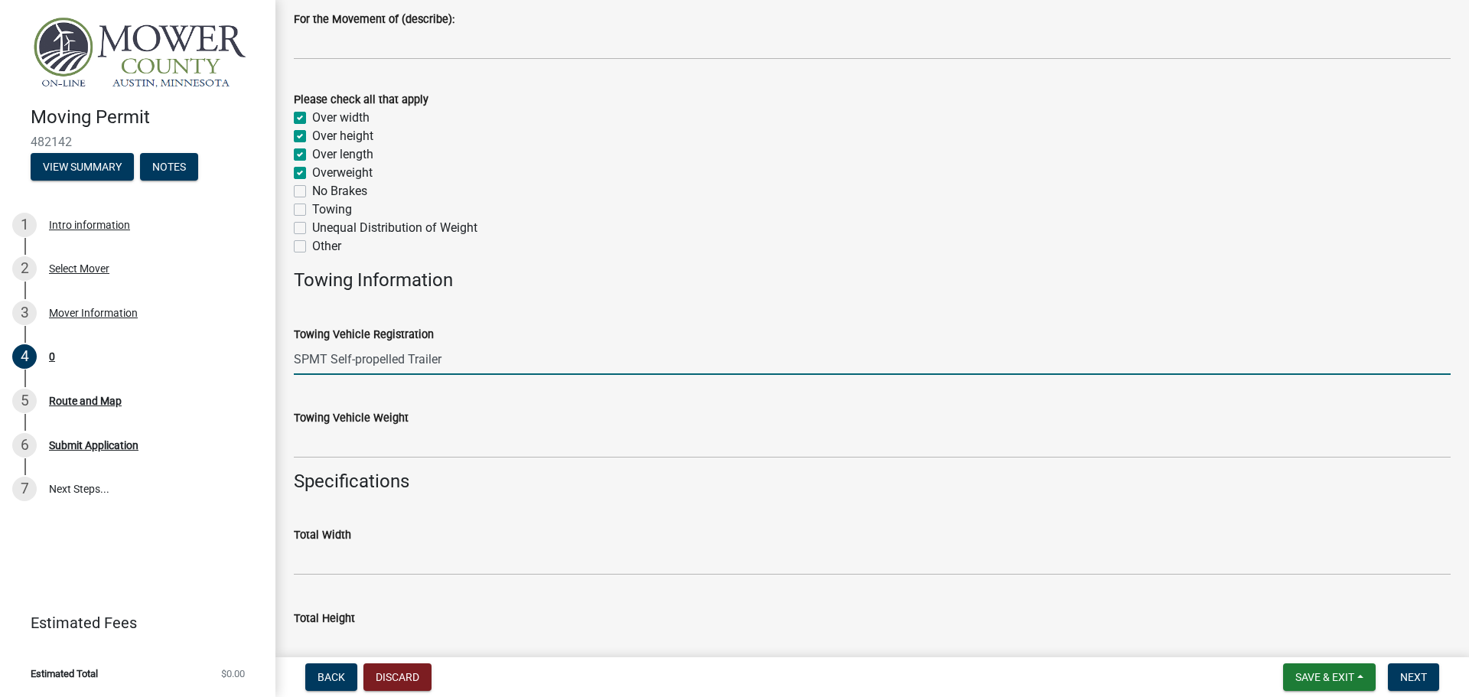
type input "SPMT Self-propelled Trailer"
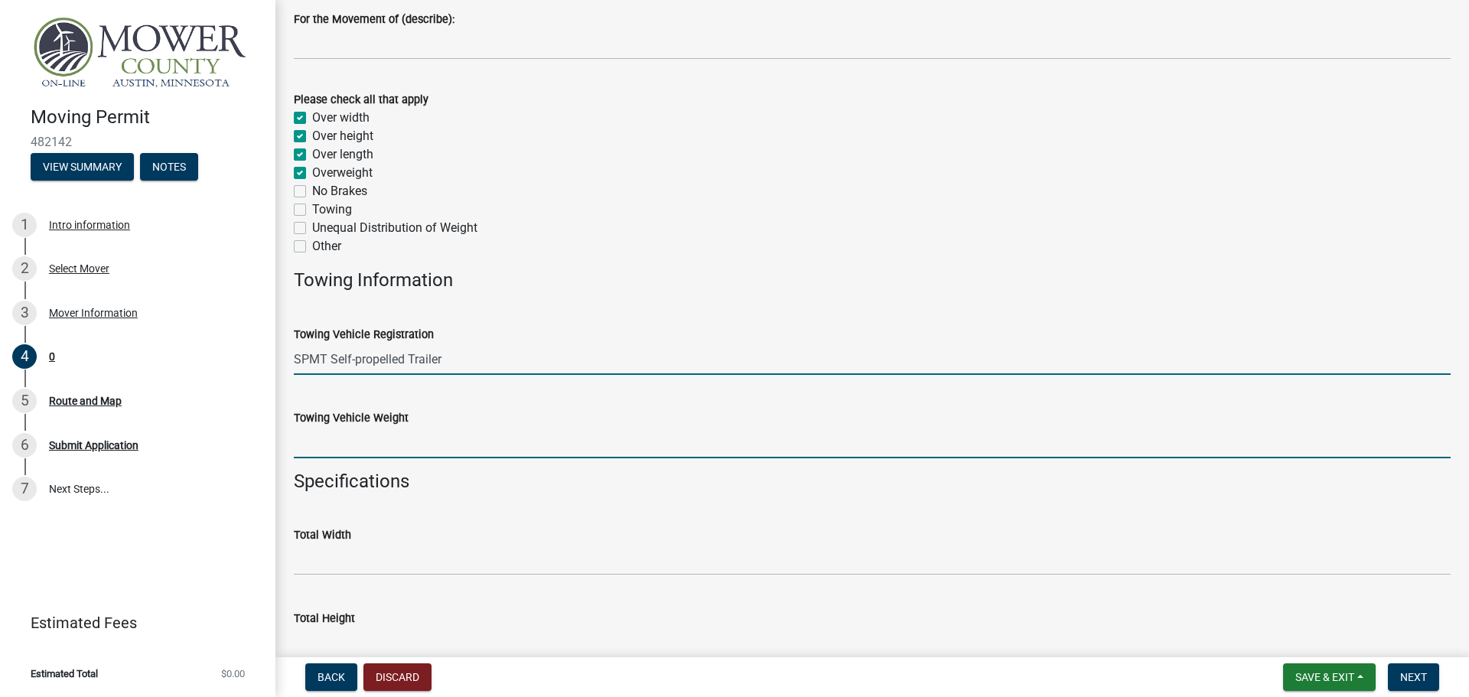
click at [384, 444] on input "Towing Vehicle Weight" at bounding box center [872, 442] width 1156 height 31
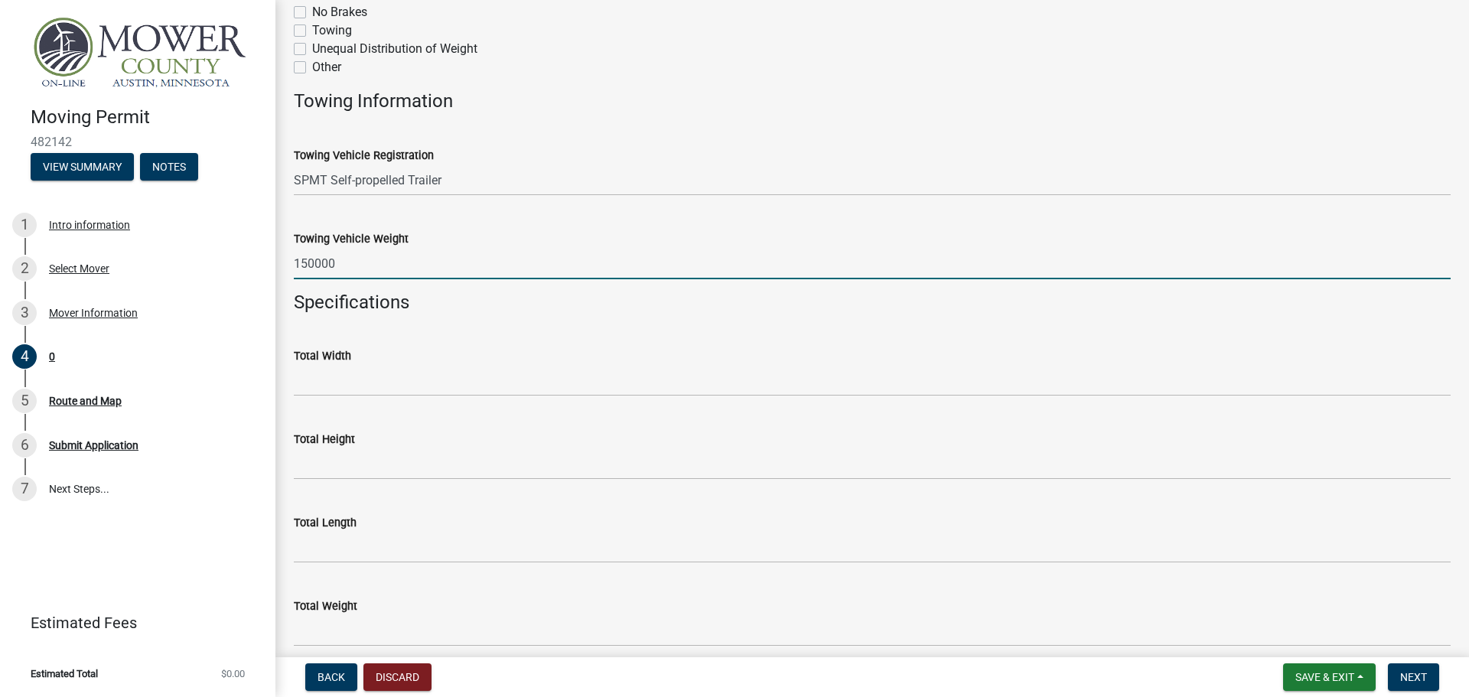
scroll to position [612, 0]
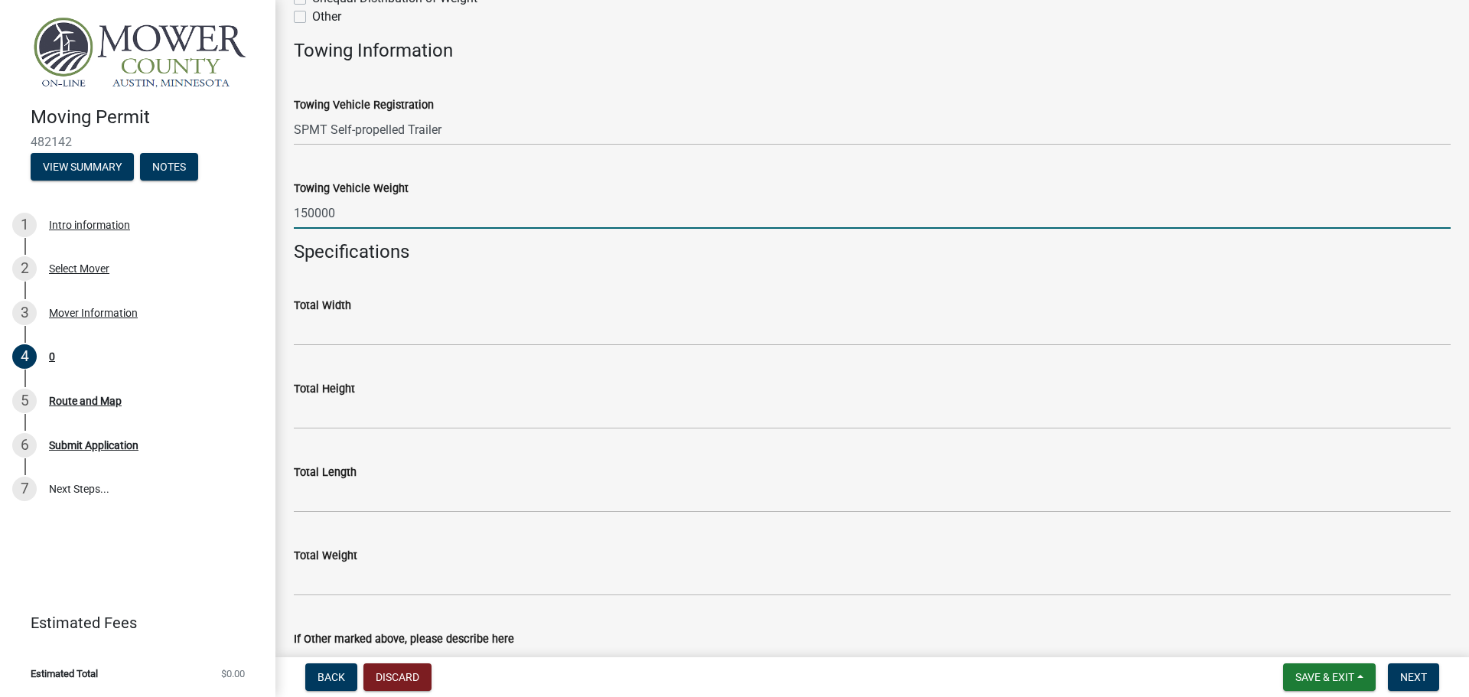
type input "150000"
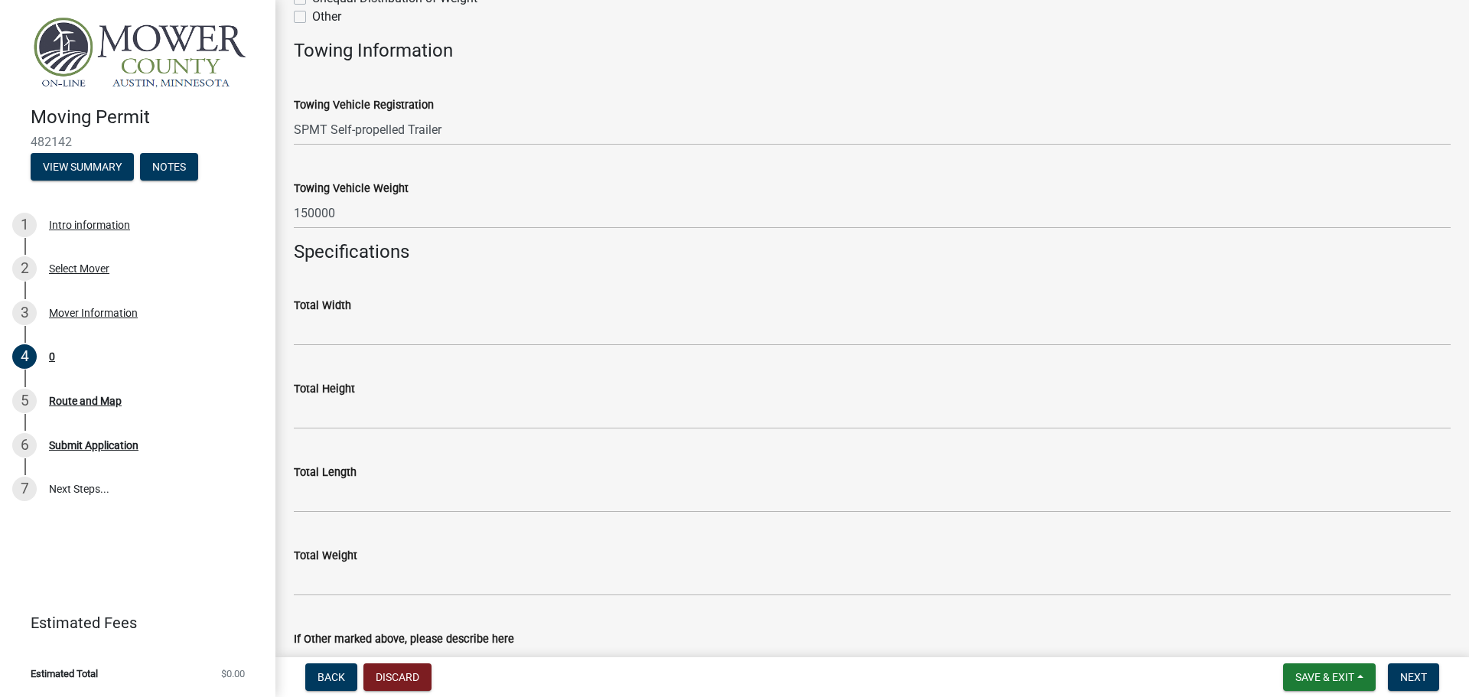
click at [360, 316] on form "Total Width" at bounding box center [872, 321] width 1156 height 50
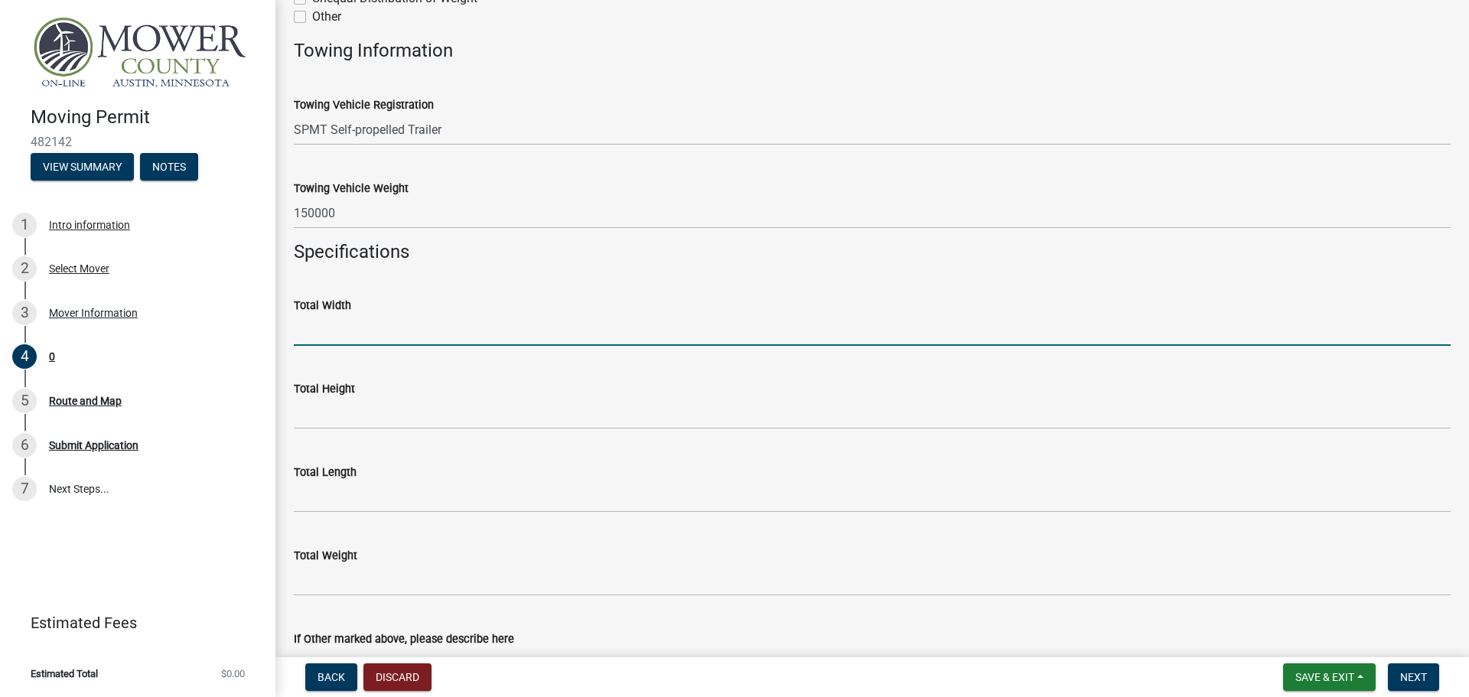
click at [367, 331] on input "Total Width" at bounding box center [872, 329] width 1156 height 31
type input "34'00''"
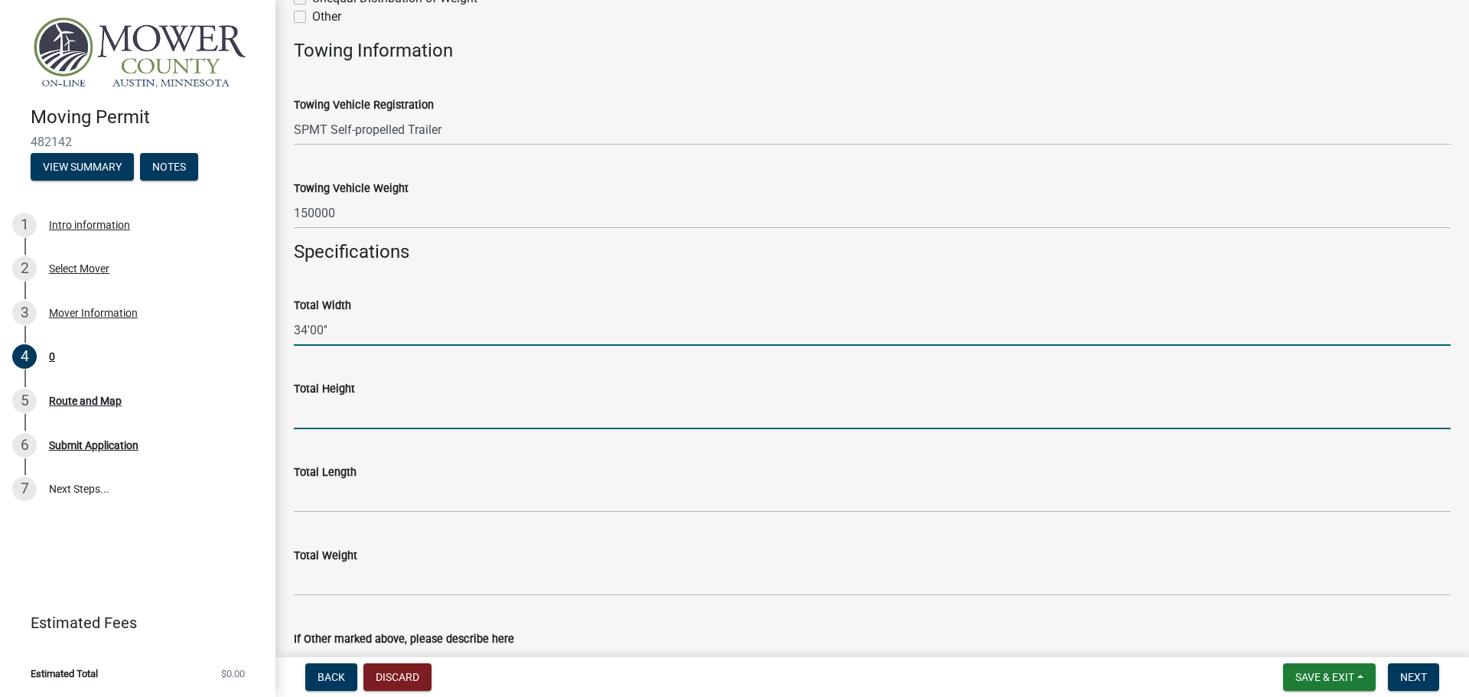
click at [337, 413] on input "Total Height" at bounding box center [872, 413] width 1156 height 31
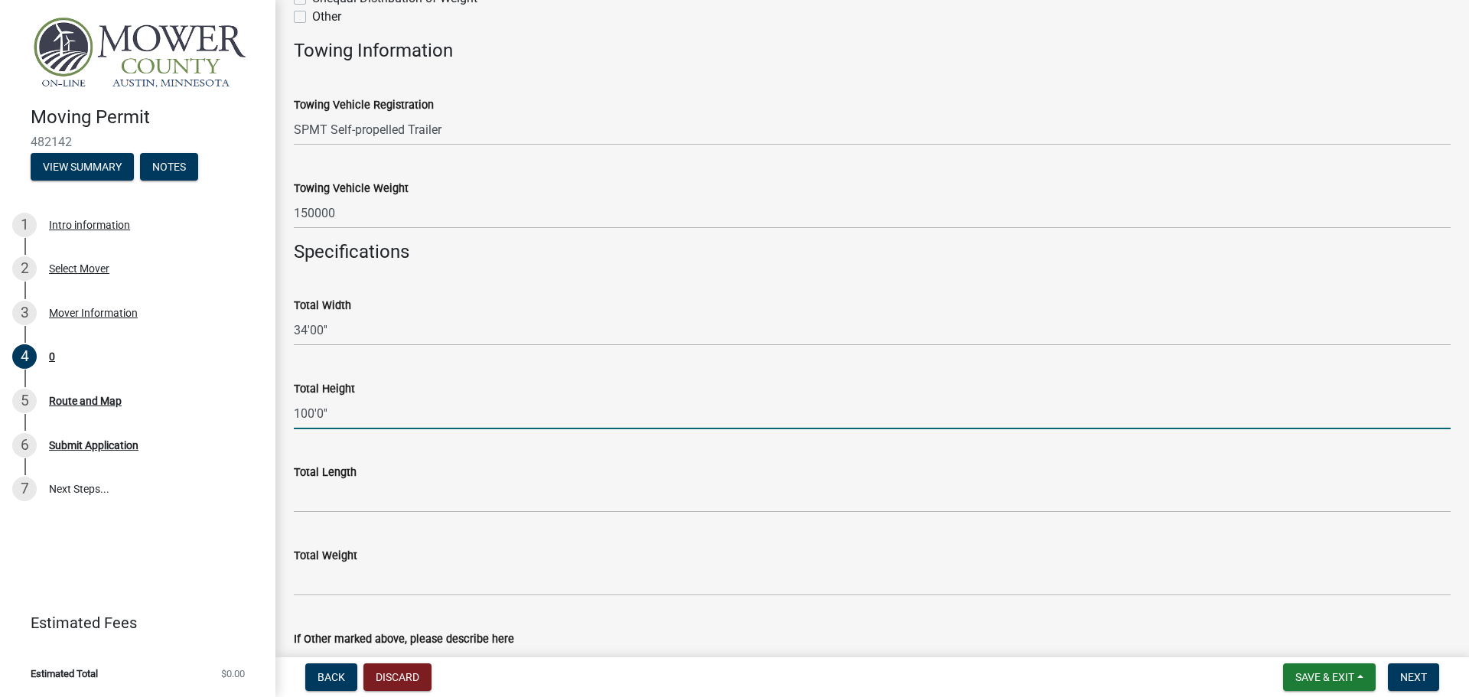
click at [345, 414] on input "100'0''" at bounding box center [872, 413] width 1156 height 31
type input "13'6''"
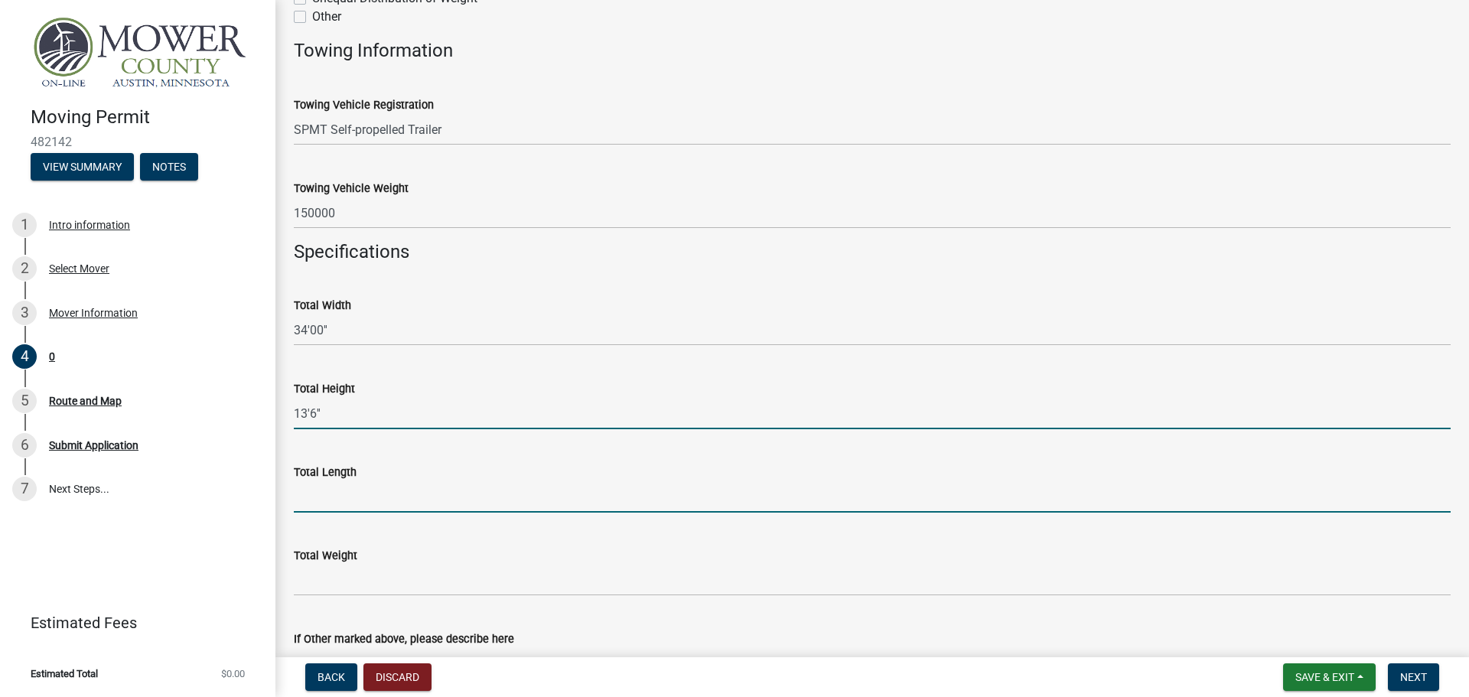
click at [350, 499] on input "Total Length" at bounding box center [872, 496] width 1156 height 31
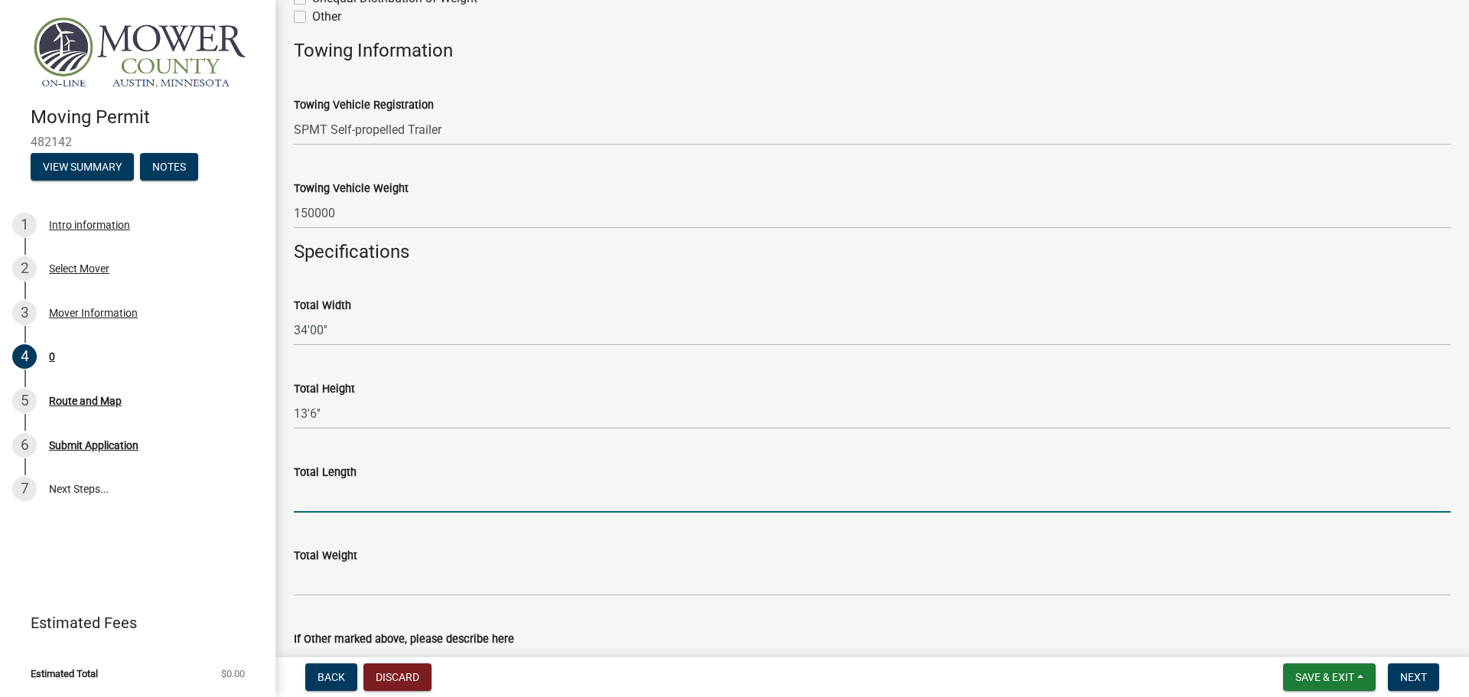
click at [350, 499] on input "Total Length" at bounding box center [872, 496] width 1156 height 31
type input "170'00''"
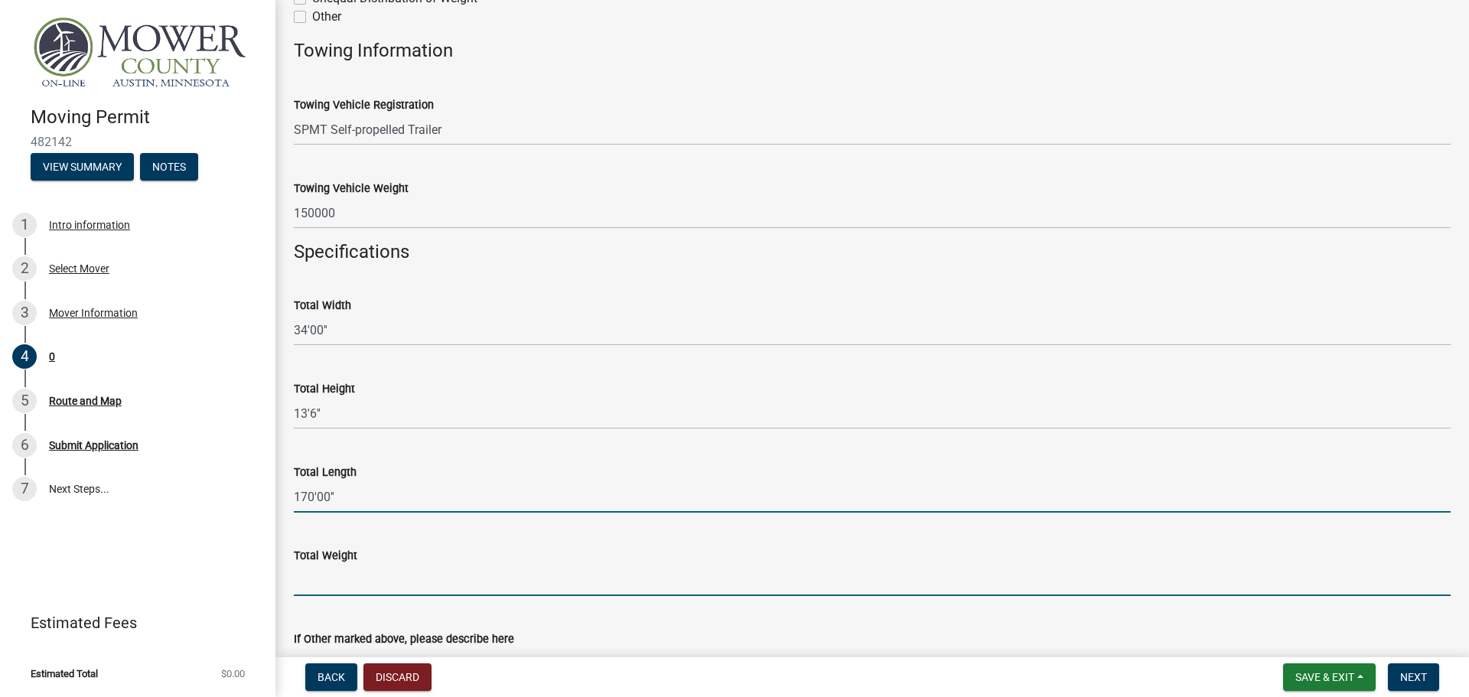
click at [359, 585] on input "Total Weight" at bounding box center [872, 579] width 1156 height 31
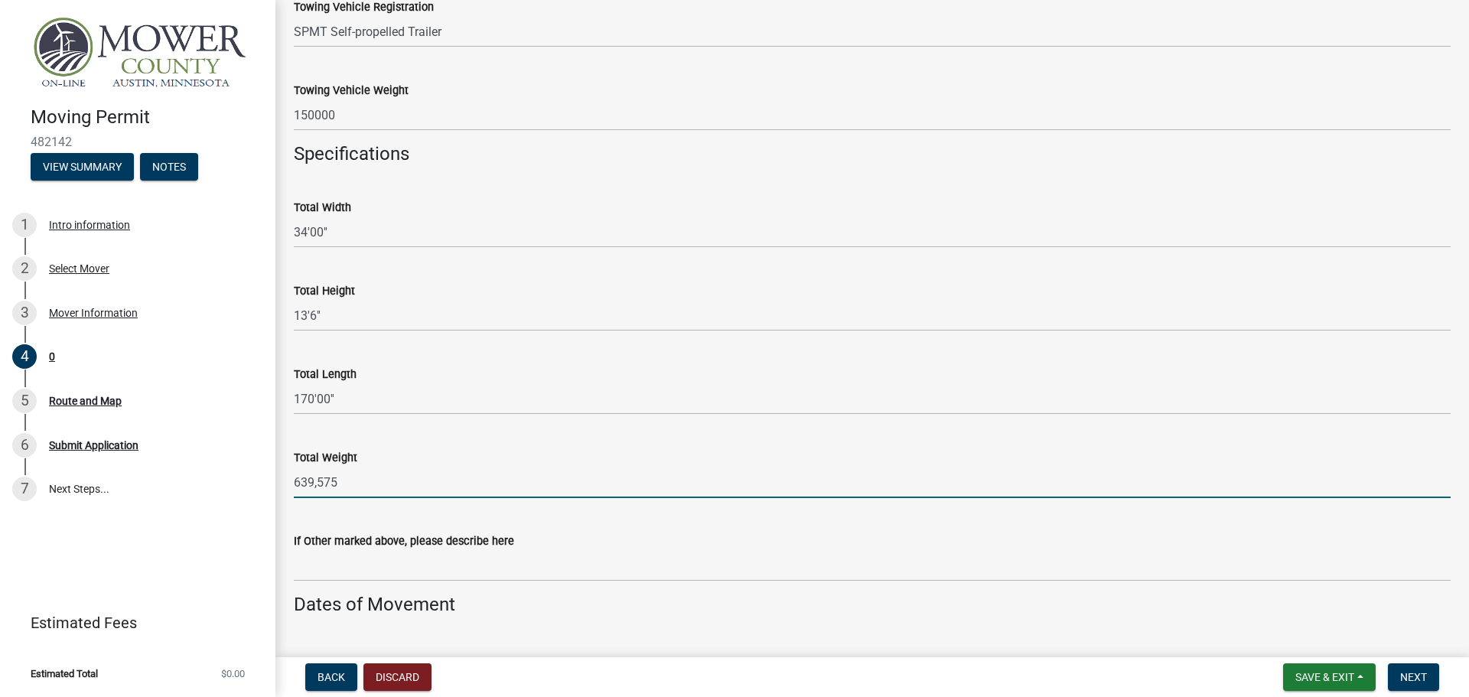
scroll to position [994, 0]
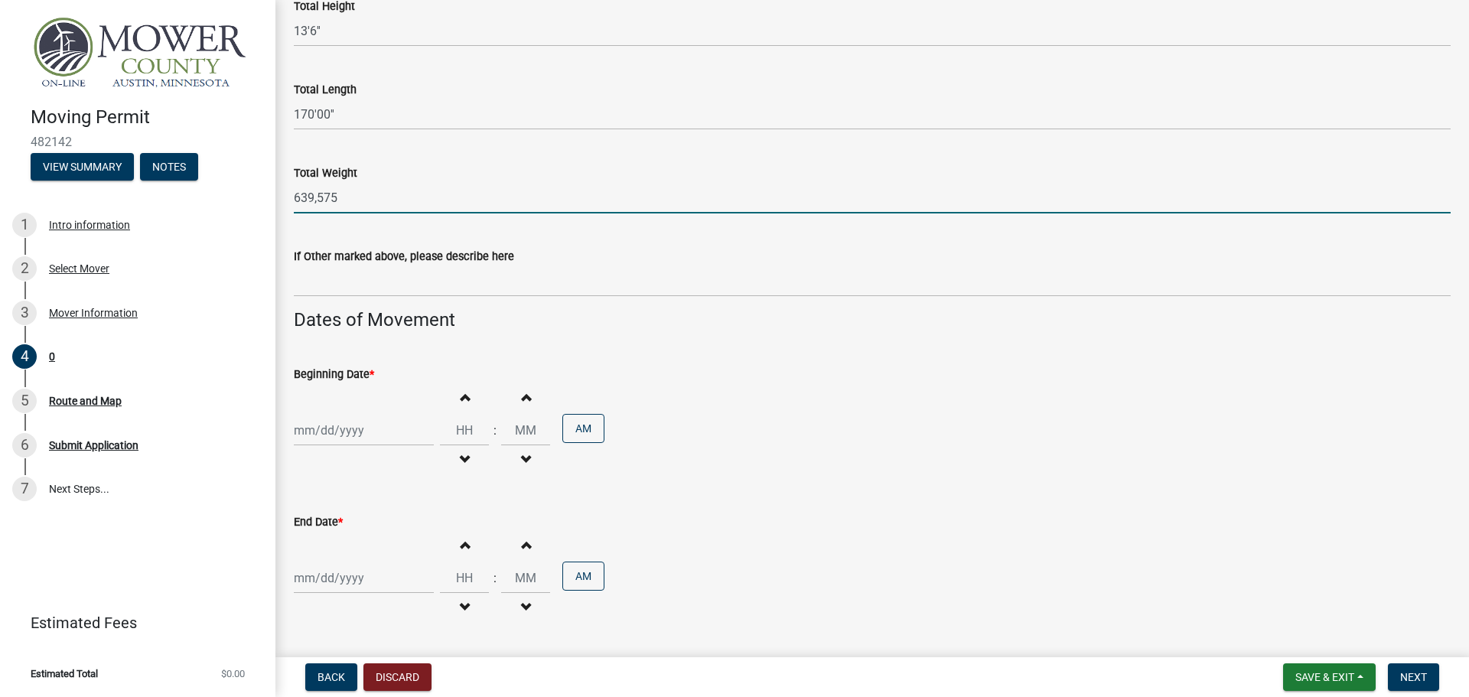
type input "639,575"
click at [321, 428] on div at bounding box center [364, 430] width 140 height 31
select select "9"
select select "2025"
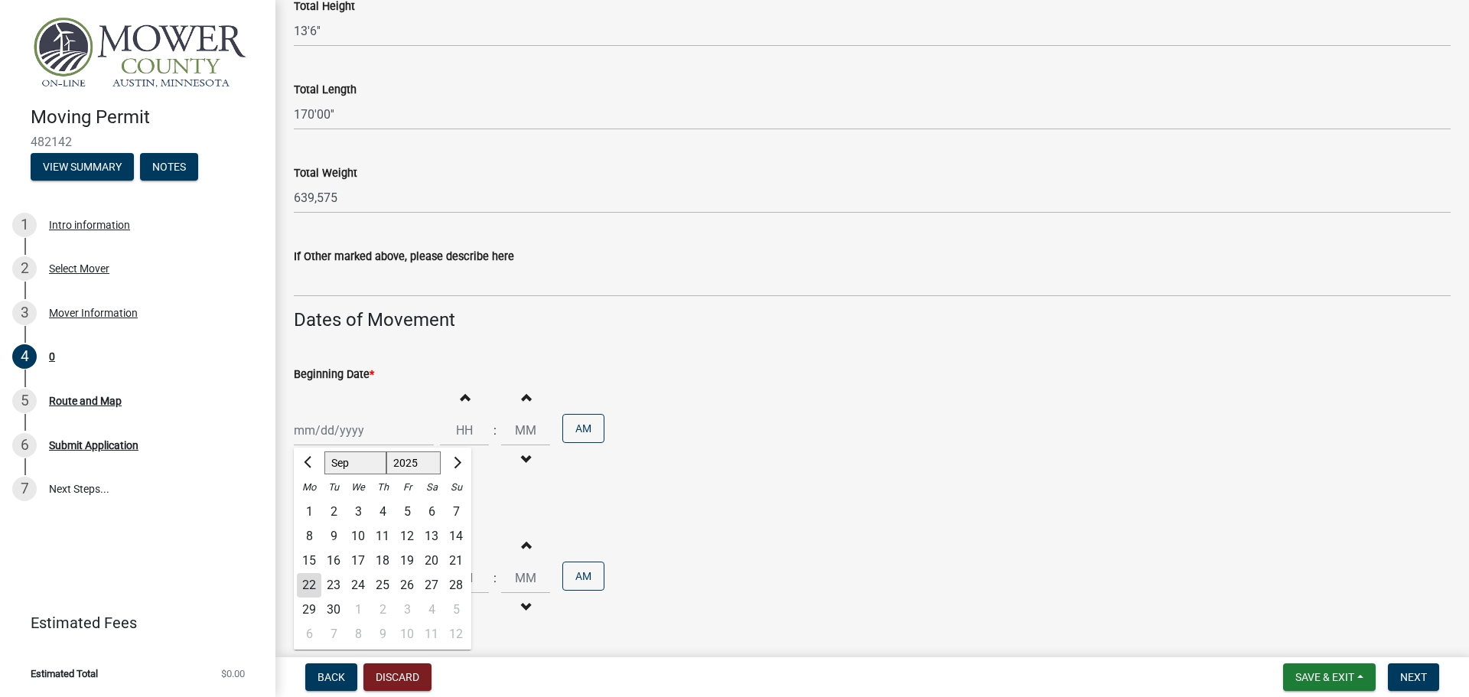
click at [334, 583] on div "23" at bounding box center [333, 585] width 24 height 24
type input "09/23/2025"
click at [452, 403] on button "Increment hours" at bounding box center [464, 397] width 32 height 28
type input "01"
type input "00"
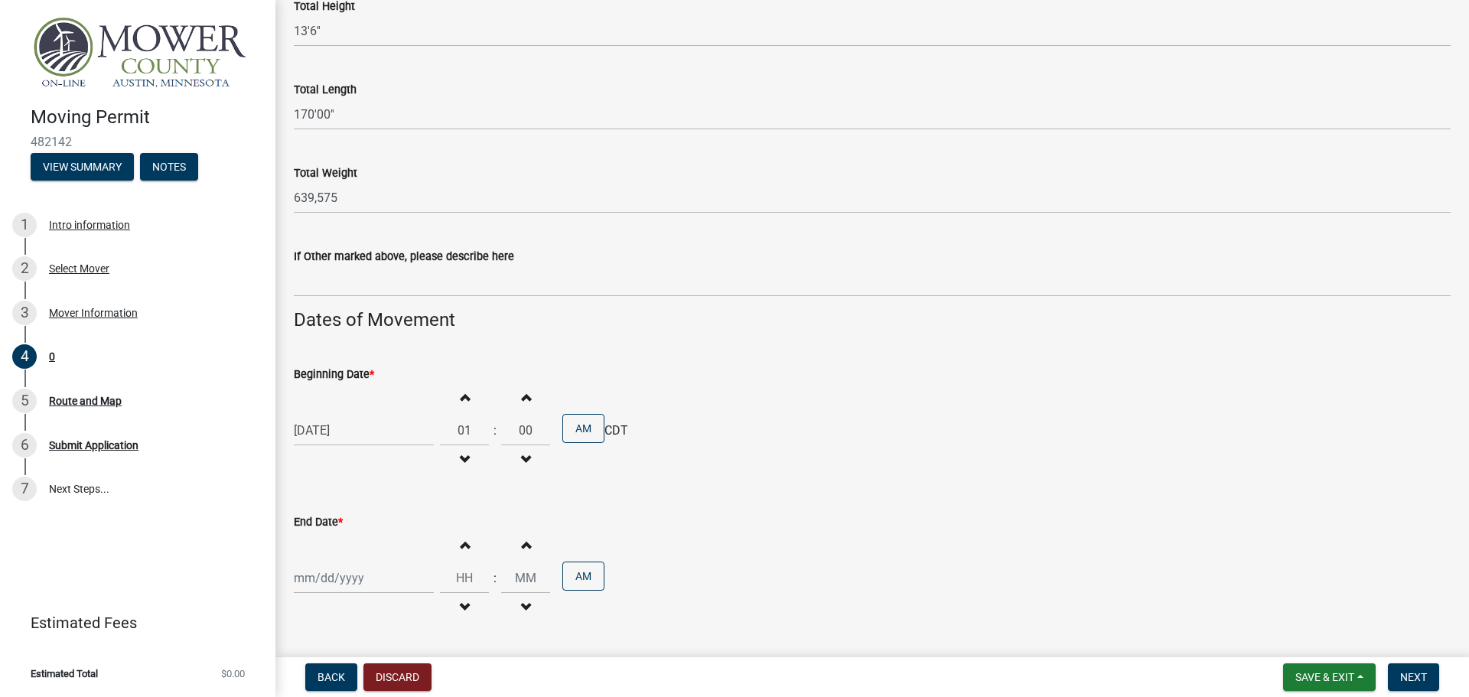
click at [452, 403] on button "Increment hours" at bounding box center [464, 397] width 32 height 28
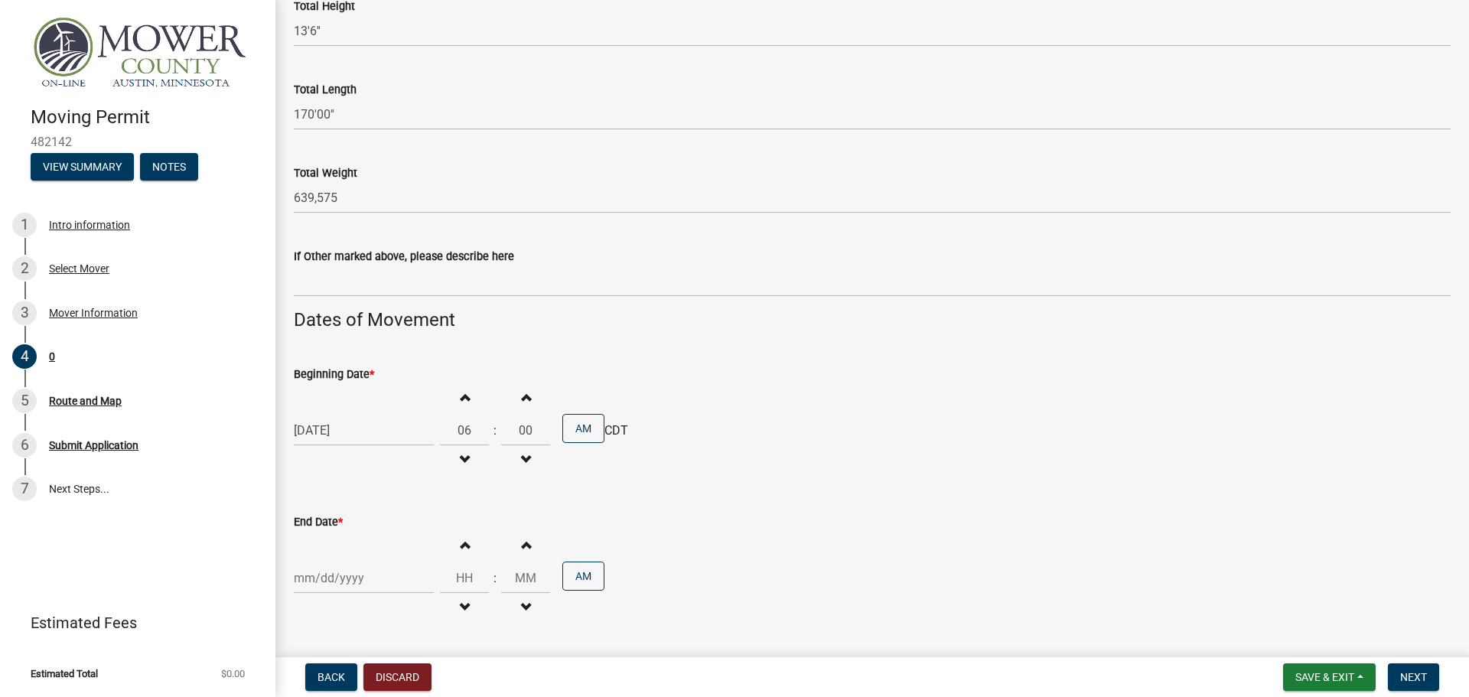
click at [452, 403] on button "Increment hours" at bounding box center [464, 397] width 32 height 28
type input "07"
select select "9"
select select "2025"
click at [379, 580] on div "Jan Feb Mar Apr May Jun Jul Aug Sep Oct Nov Dec 1525 1526 1527 1528 1529 1530 1…" at bounding box center [364, 577] width 140 height 31
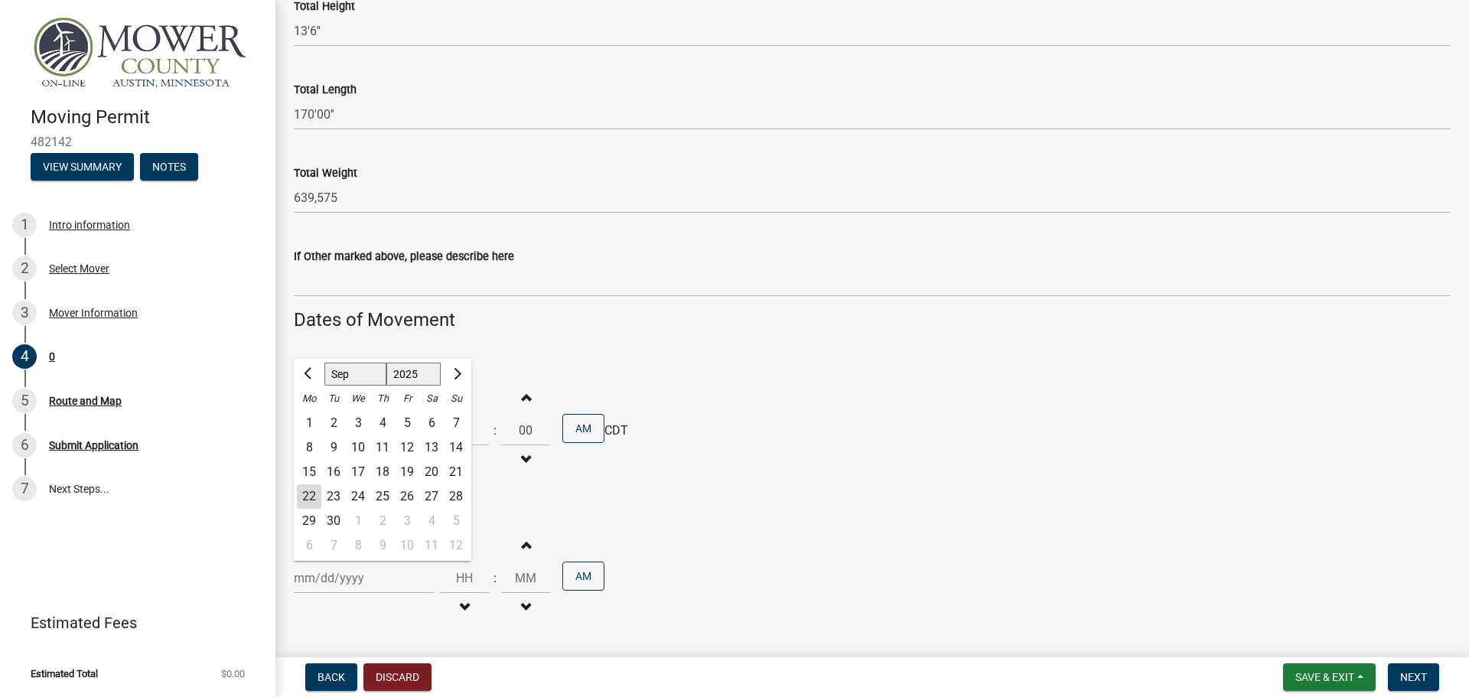
click at [432, 494] on div "27" at bounding box center [431, 496] width 24 height 24
type input "09/27/2025"
click at [467, 550] on button "Increment hours" at bounding box center [464, 545] width 32 height 28
type input "01"
type input "00"
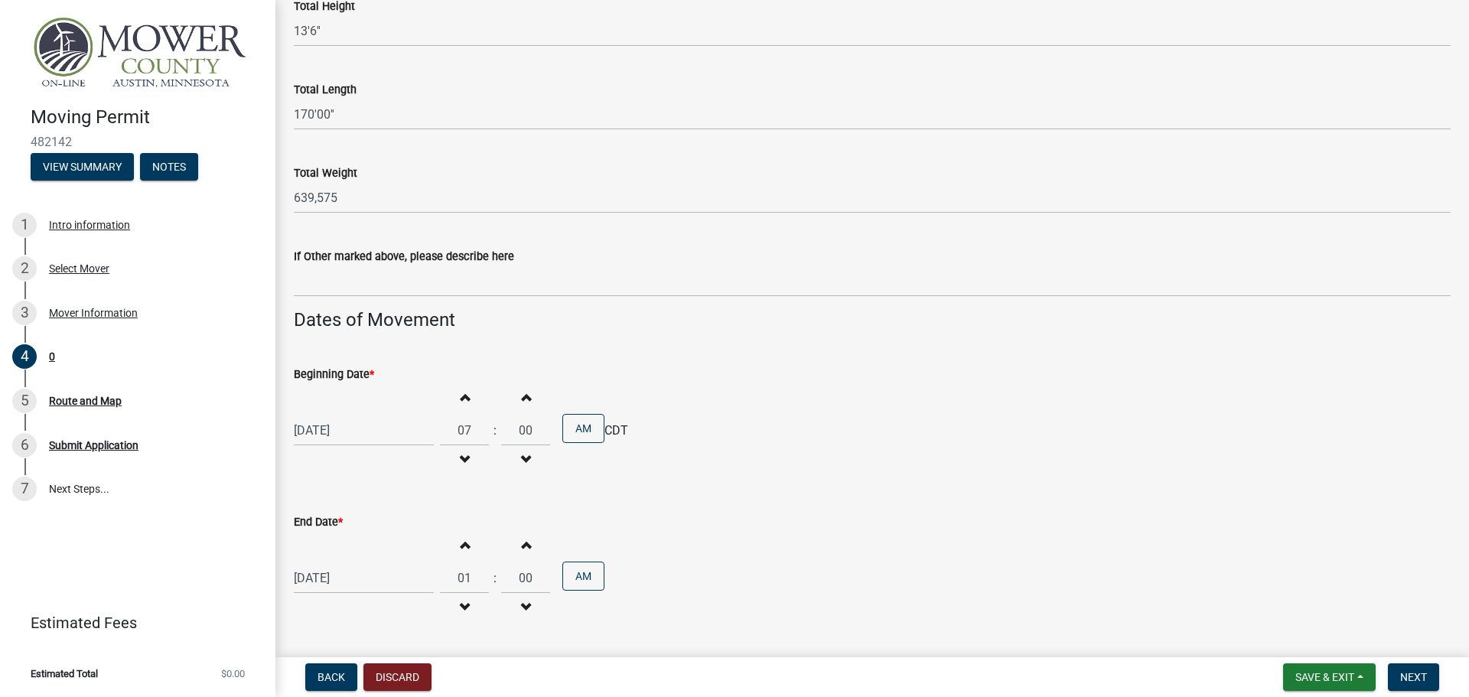
click at [467, 549] on button "Increment hours" at bounding box center [464, 545] width 32 height 28
click at [467, 548] on button "Increment hours" at bounding box center [464, 545] width 32 height 28
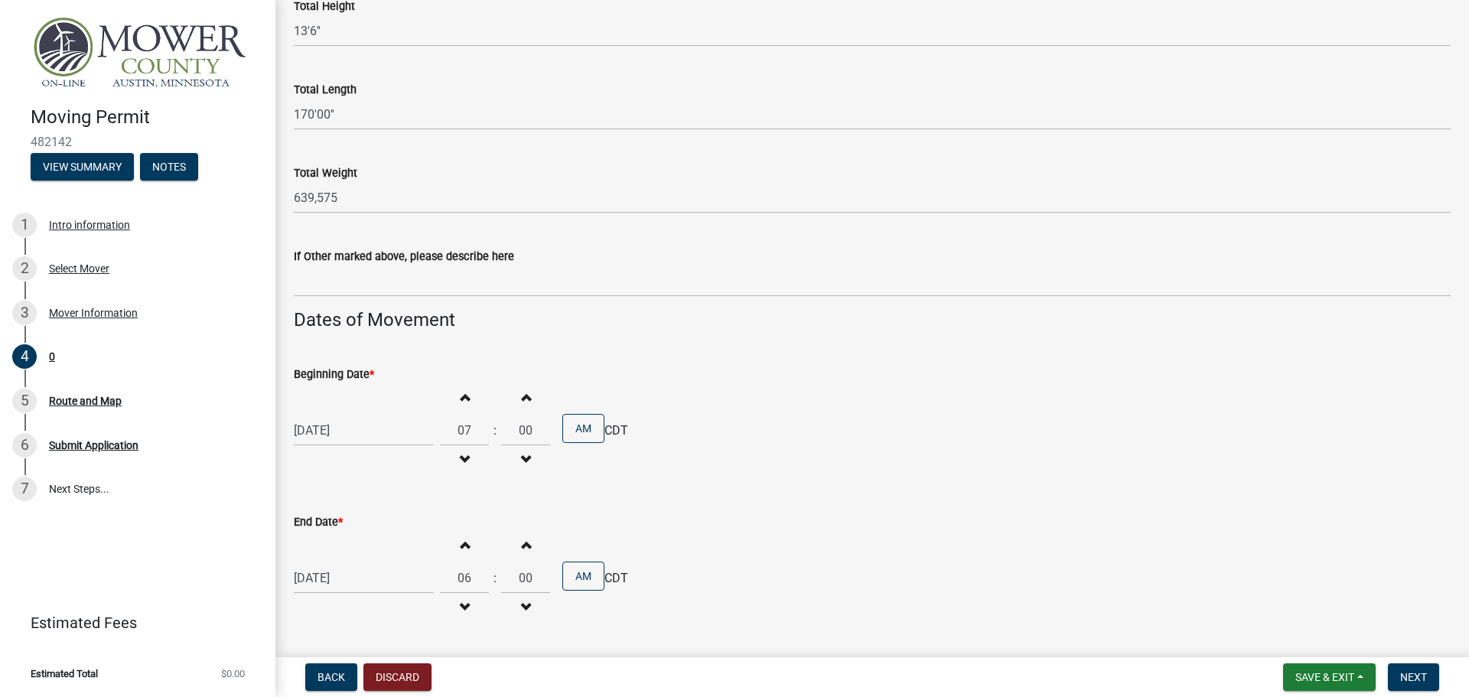
click at [467, 548] on button "Increment hours" at bounding box center [464, 545] width 32 height 28
click at [465, 547] on button "Increment hours" at bounding box center [464, 545] width 32 height 28
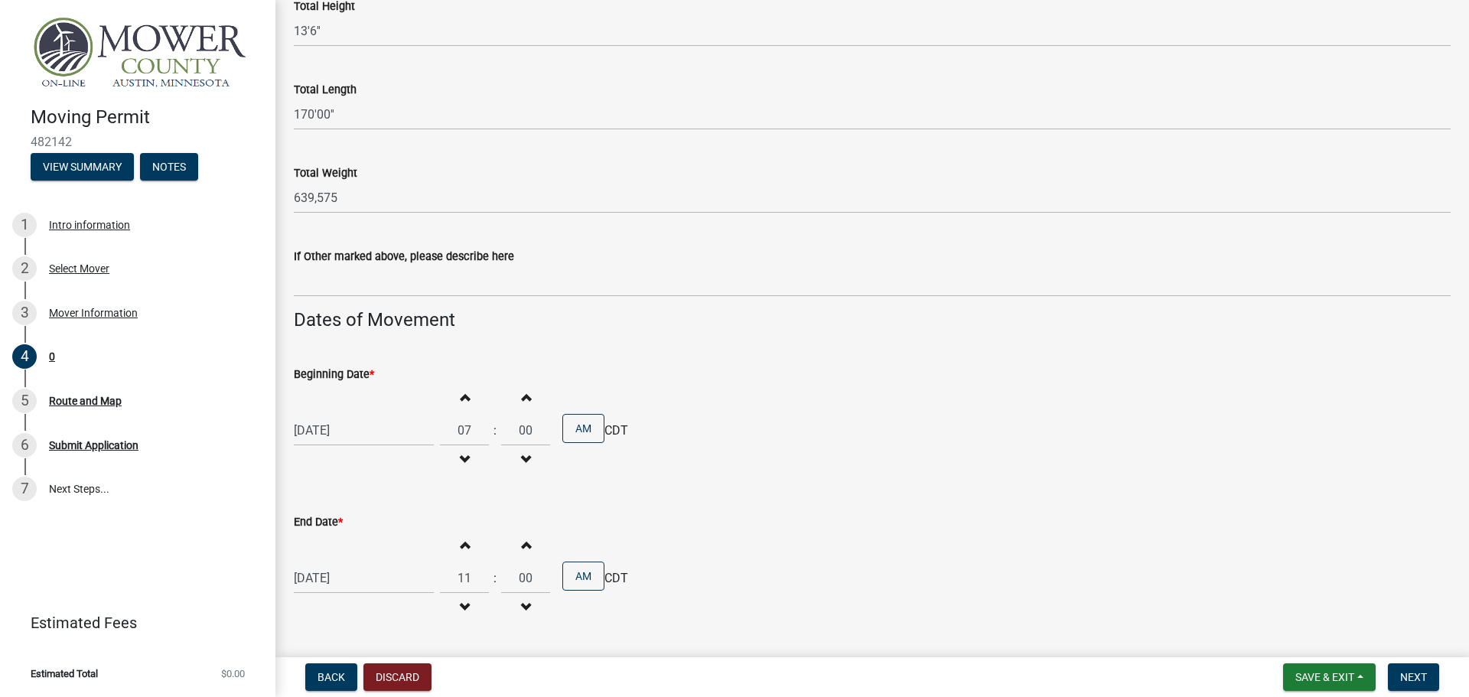
click at [460, 601] on span "button" at bounding box center [464, 607] width 8 height 12
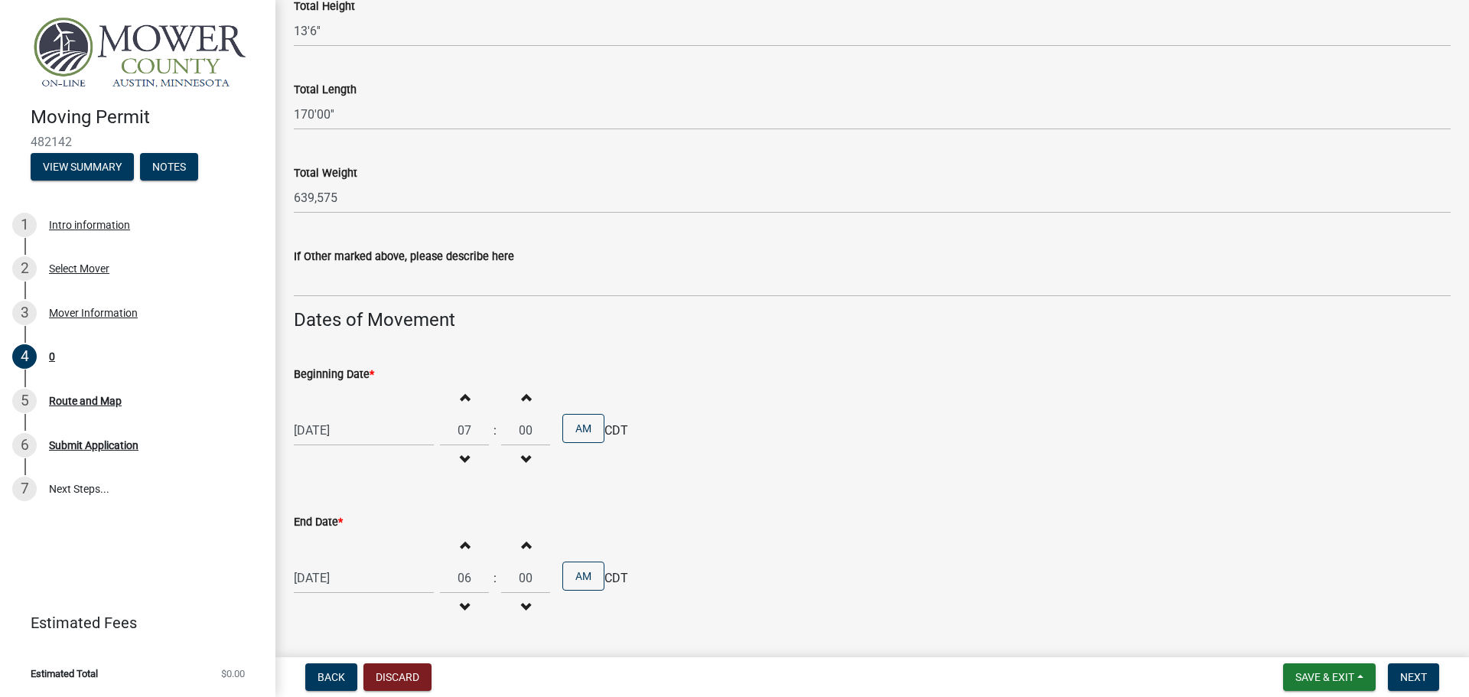
click at [460, 601] on span "button" at bounding box center [464, 607] width 8 height 12
type input "04"
click at [578, 571] on button "AM" at bounding box center [583, 575] width 42 height 29
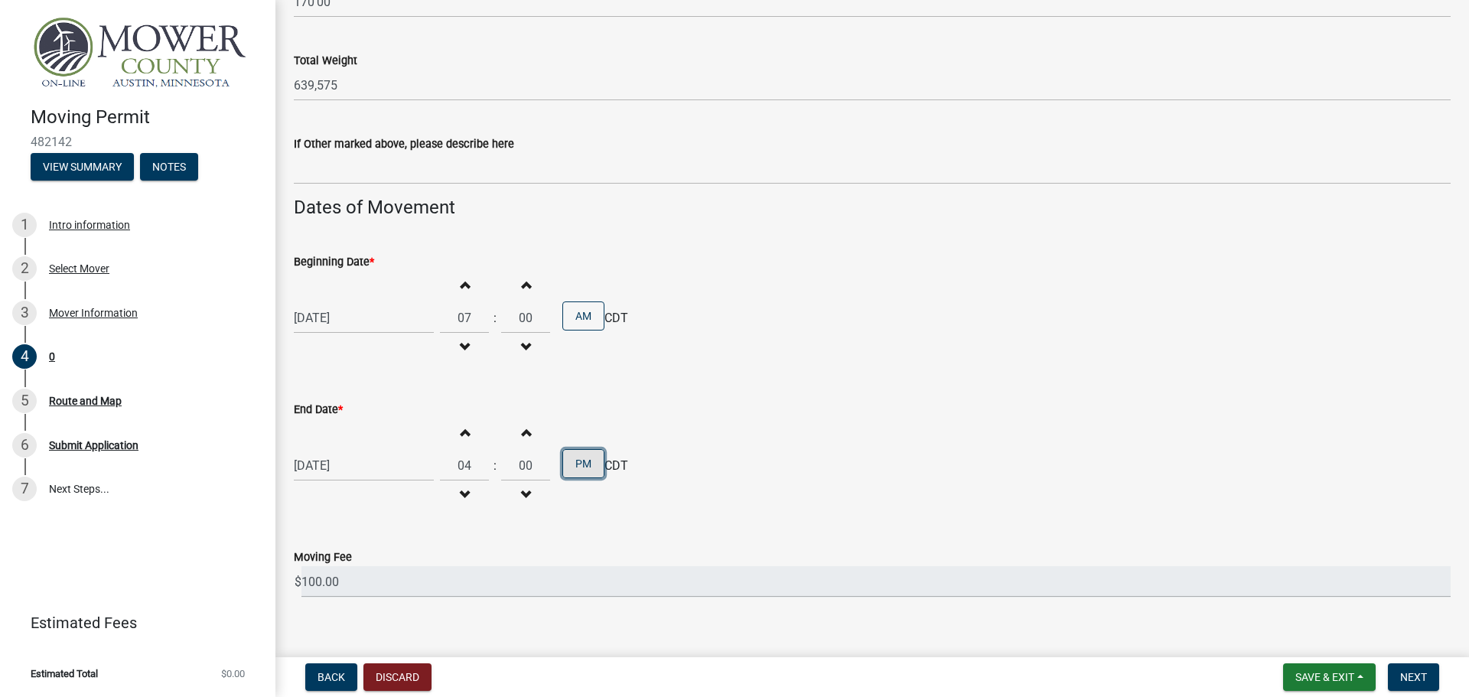
scroll to position [1127, 0]
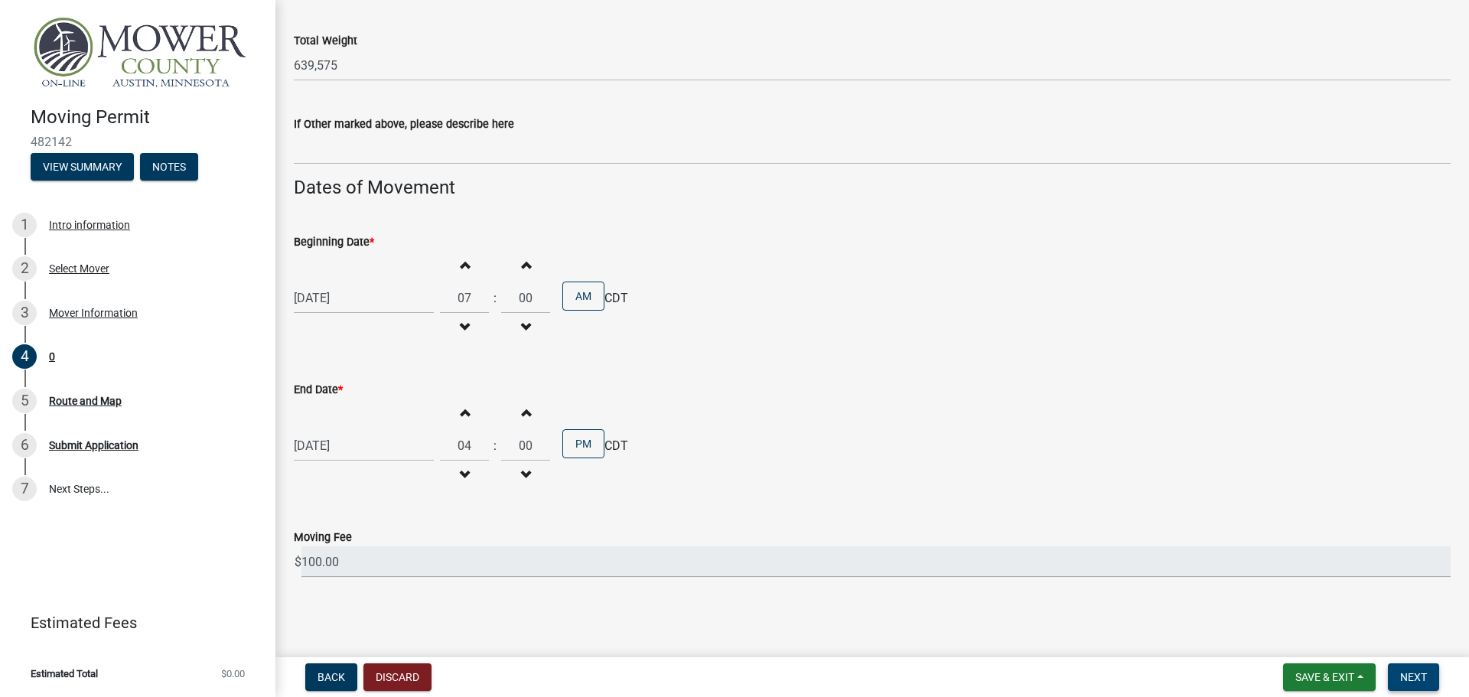
click at [1420, 677] on span "Next" at bounding box center [1413, 677] width 27 height 12
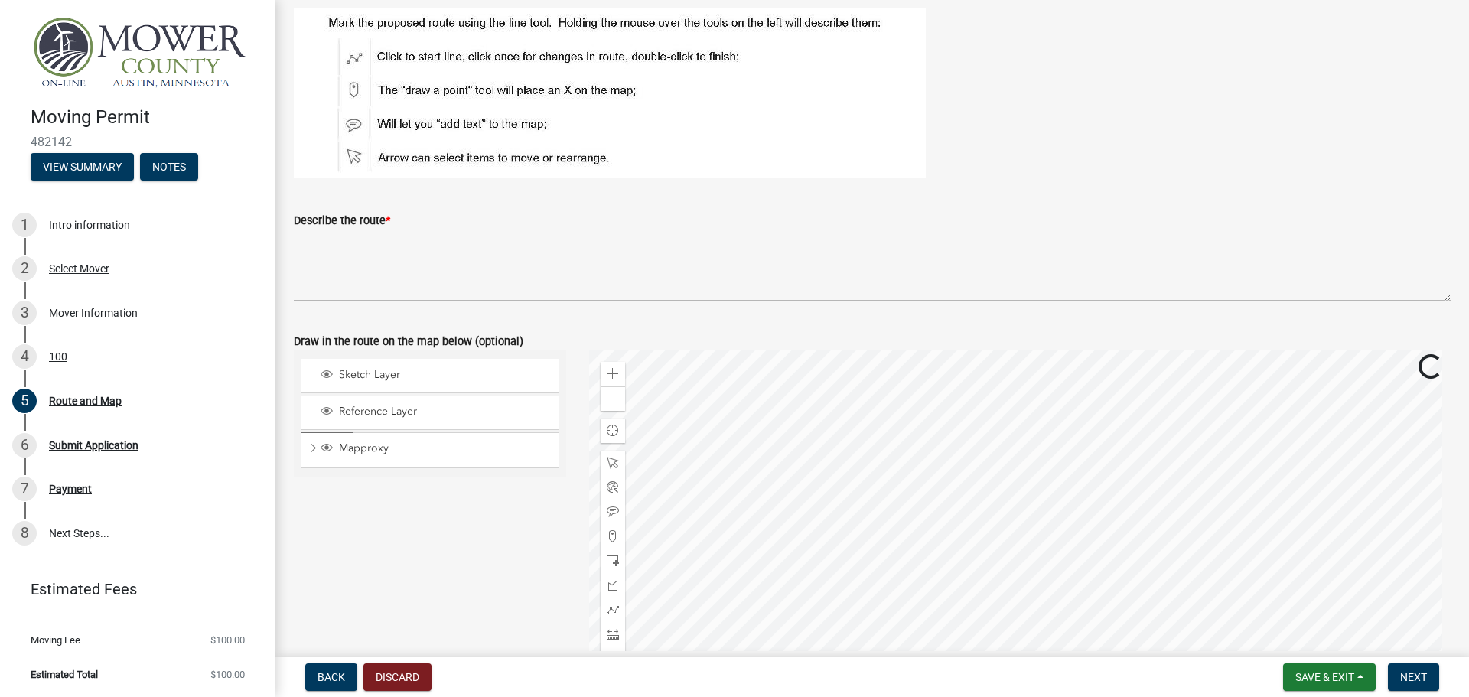
scroll to position [76, 0]
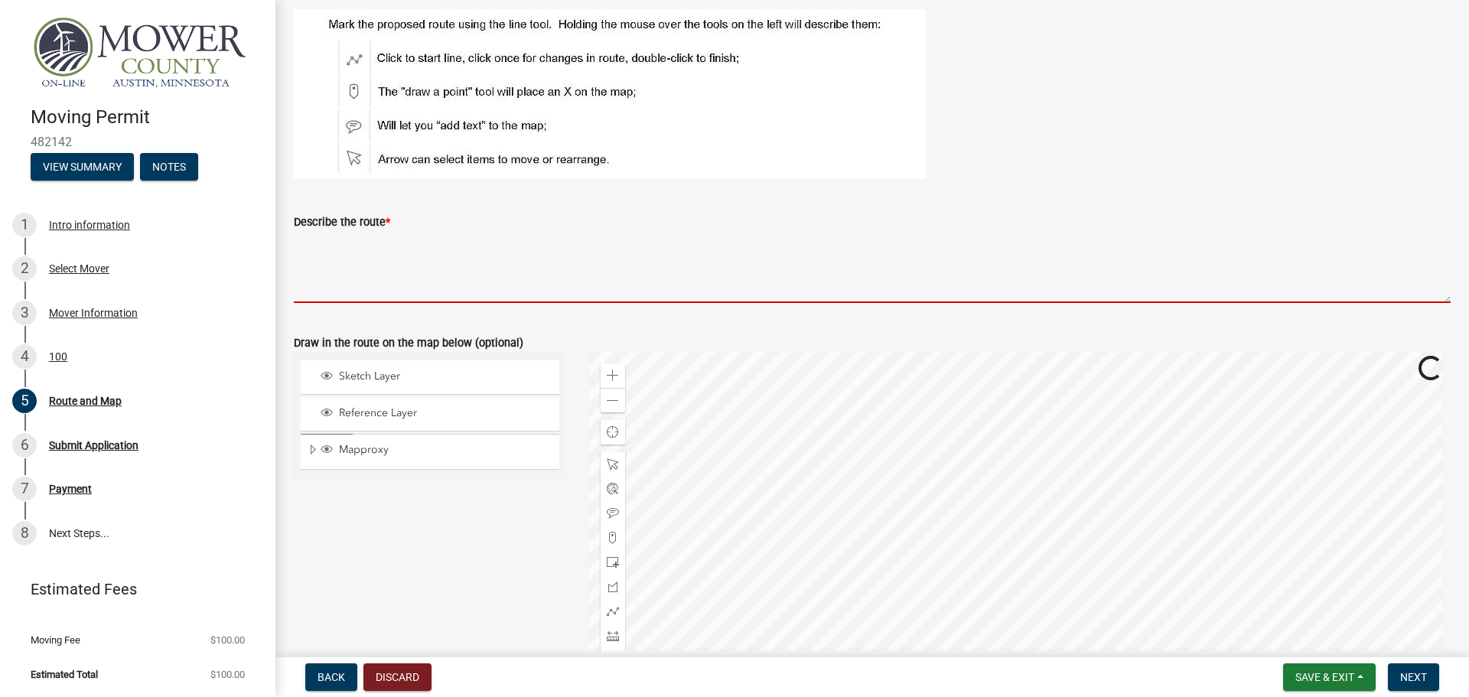
click at [383, 287] on textarea "Describe the route *" at bounding box center [872, 267] width 1156 height 72
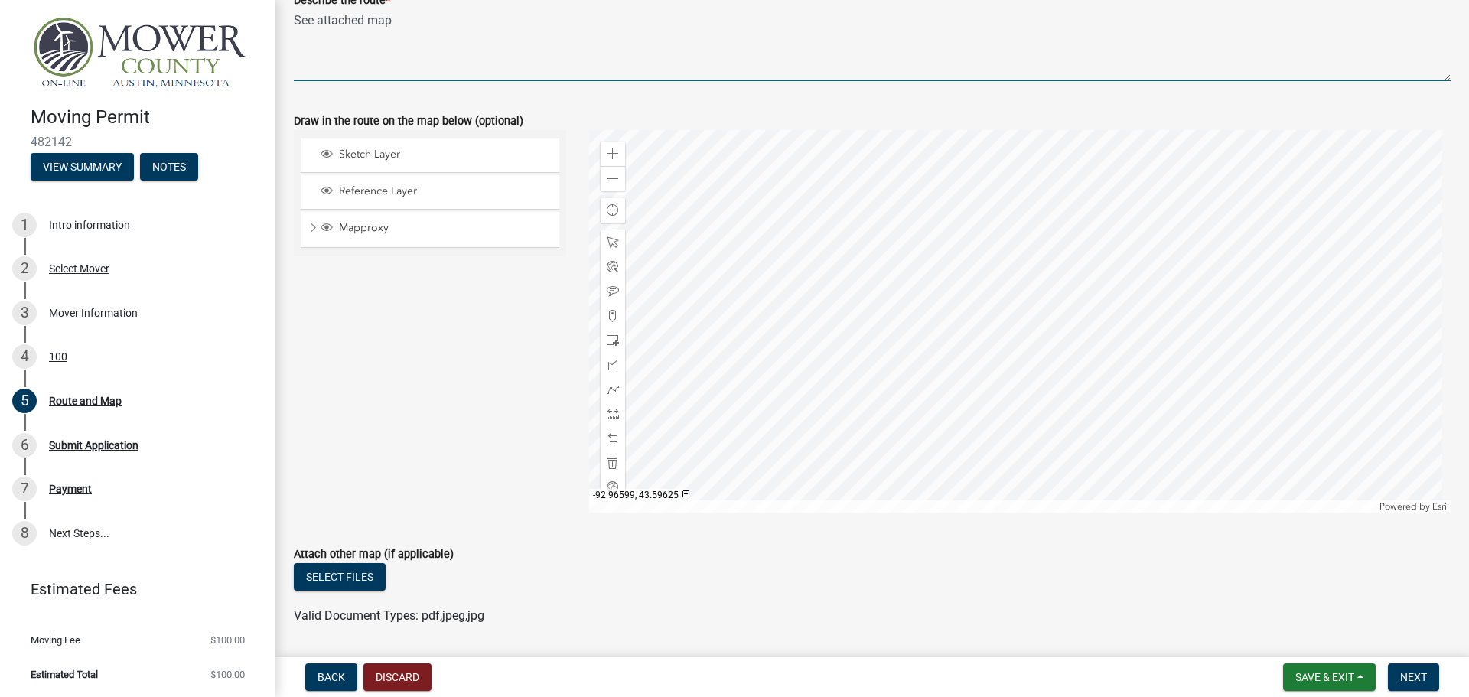
scroll to position [306, 0]
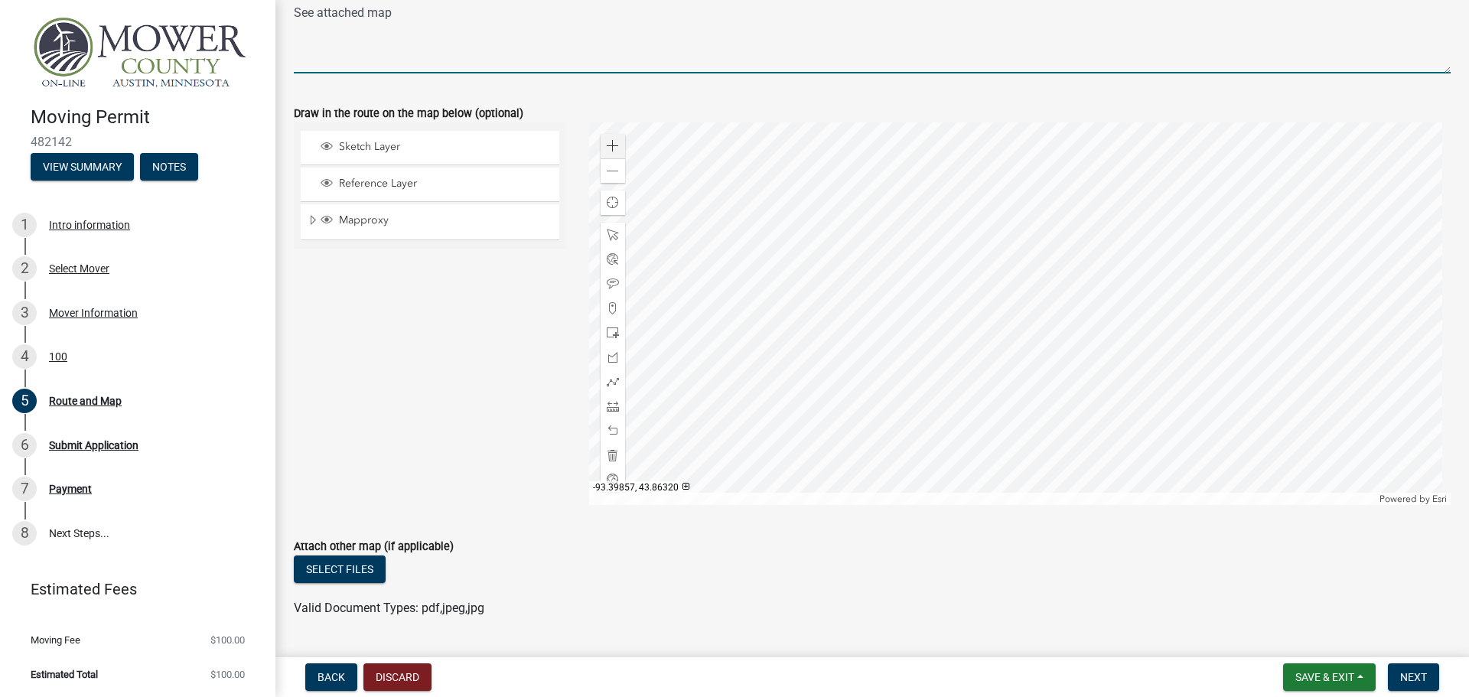
type textarea "See attached map"
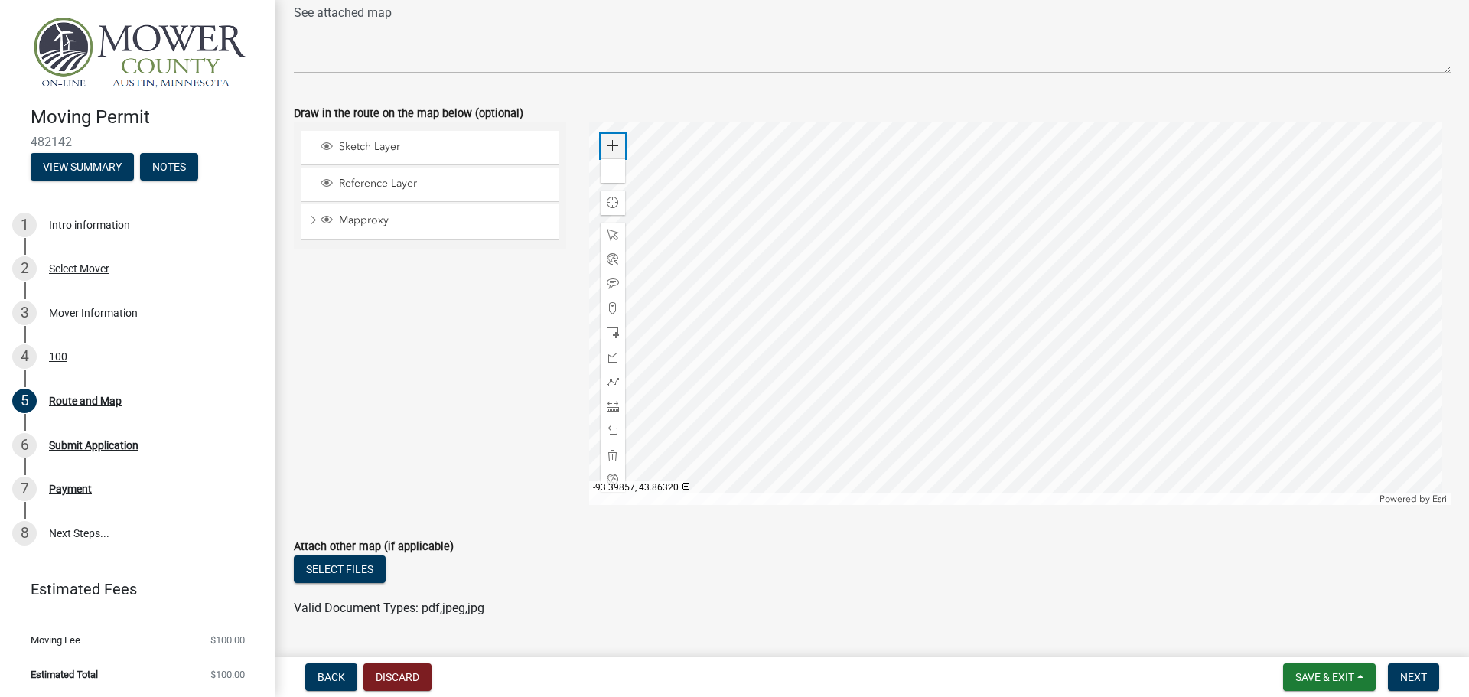
click at [616, 150] on div "Zoom in" at bounding box center [612, 146] width 24 height 24
click at [1148, 263] on div at bounding box center [1020, 313] width 862 height 382
click at [610, 154] on div "Zoom in" at bounding box center [612, 146] width 24 height 24
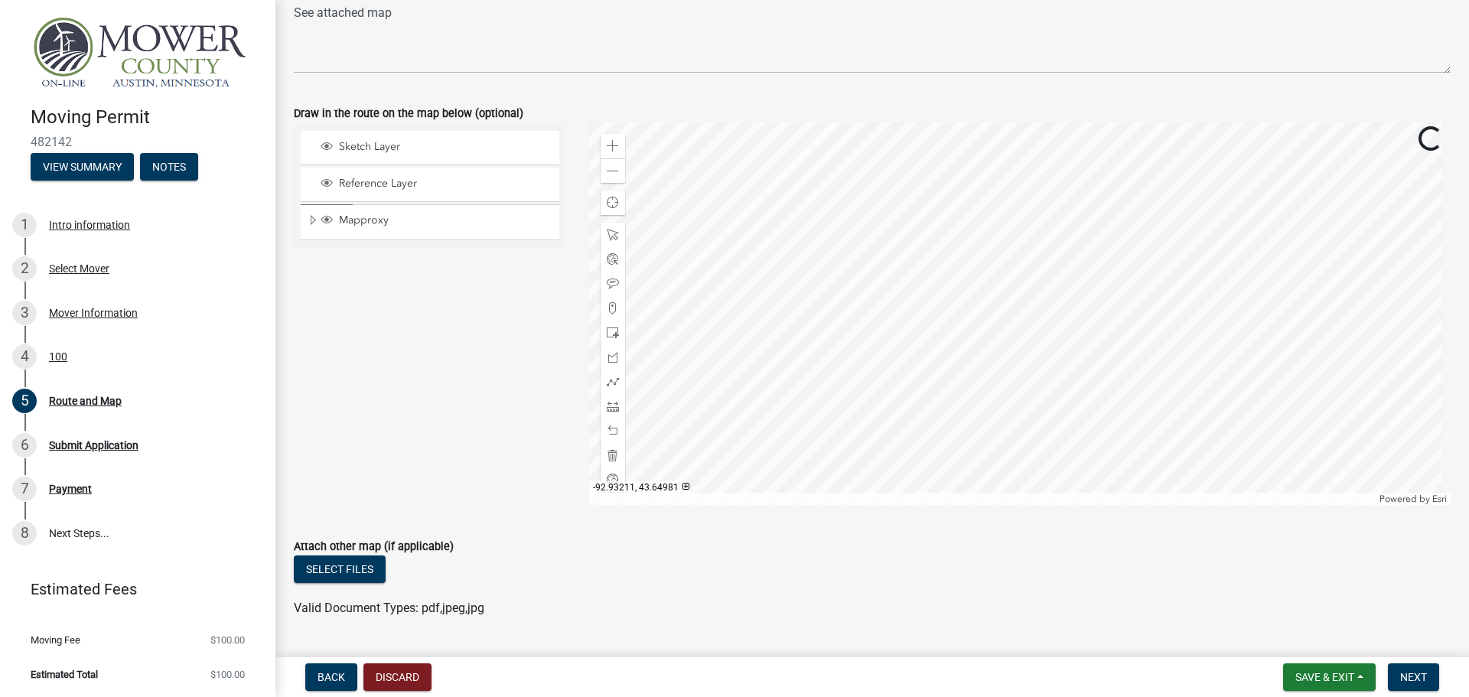
click at [1165, 390] on div at bounding box center [1020, 313] width 862 height 382
click at [1175, 318] on div at bounding box center [1020, 313] width 862 height 382
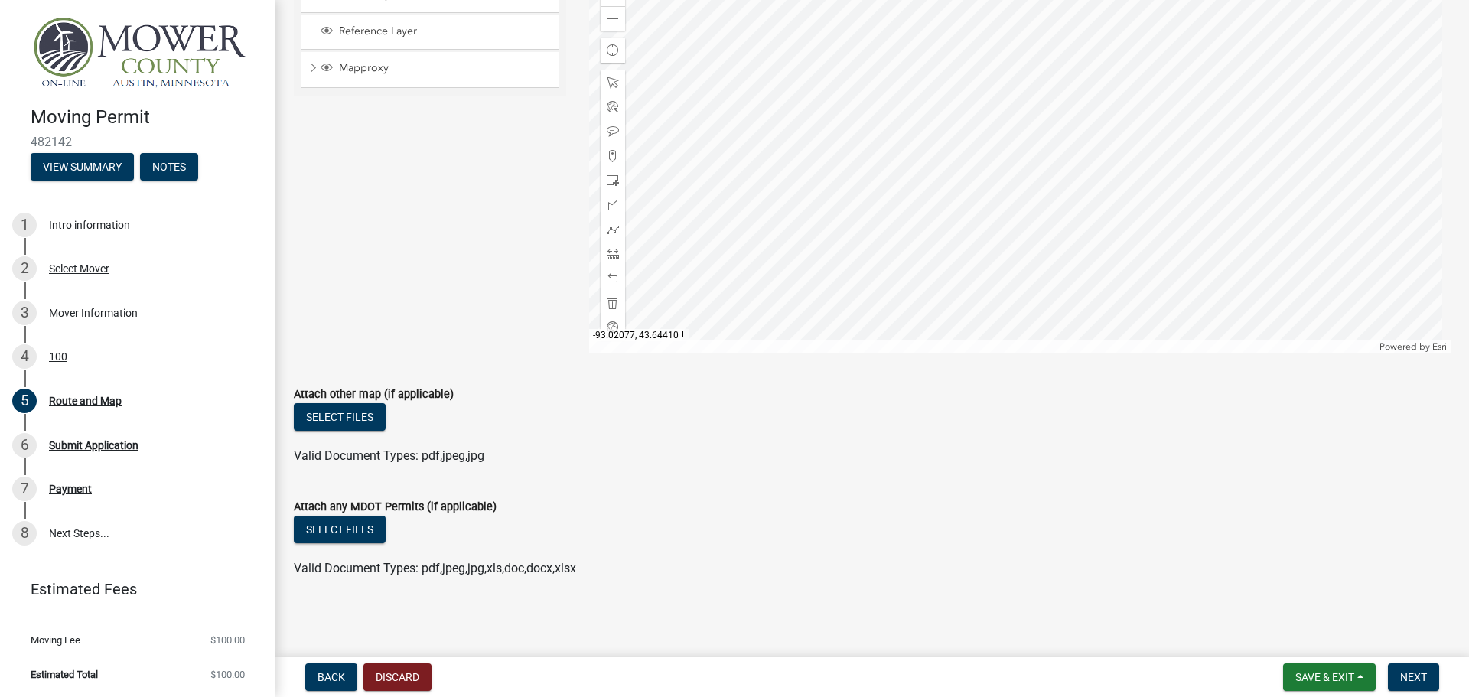
scroll to position [305, 0]
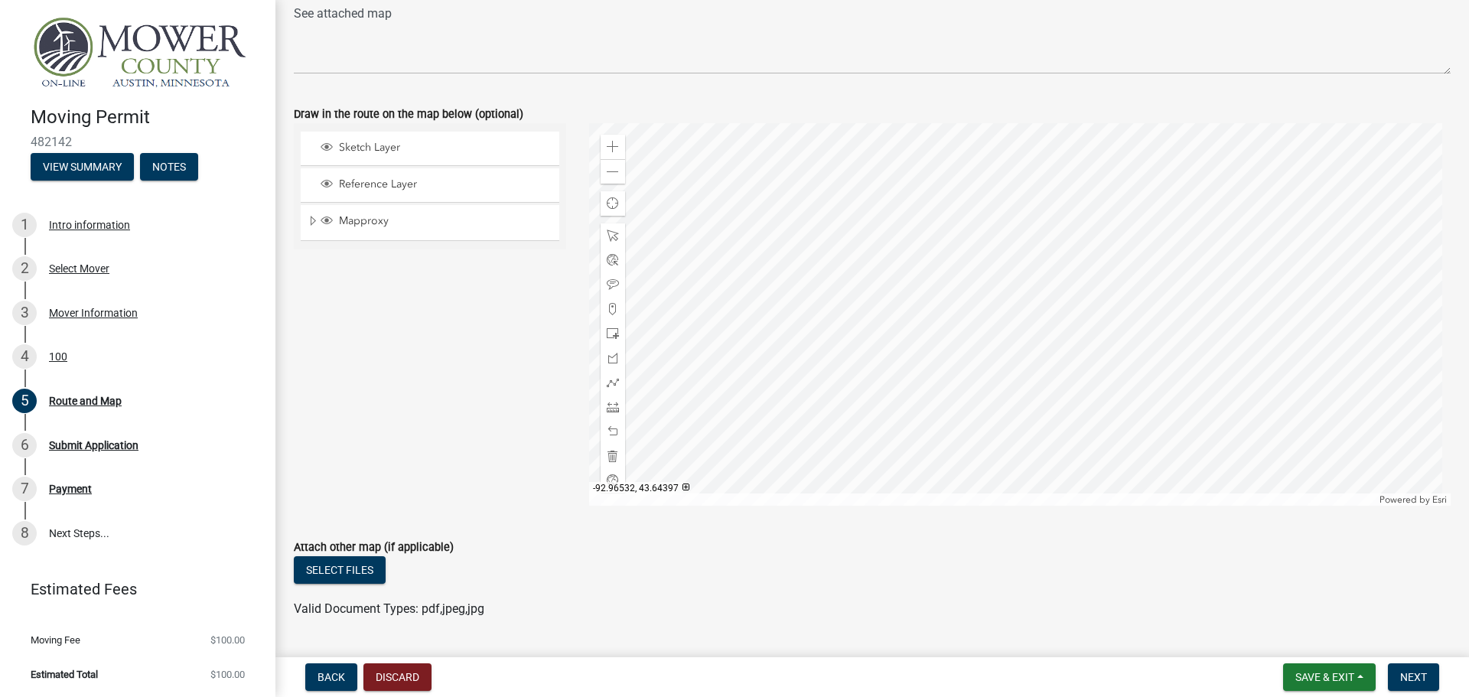
click at [902, 259] on div at bounding box center [1020, 314] width 862 height 382
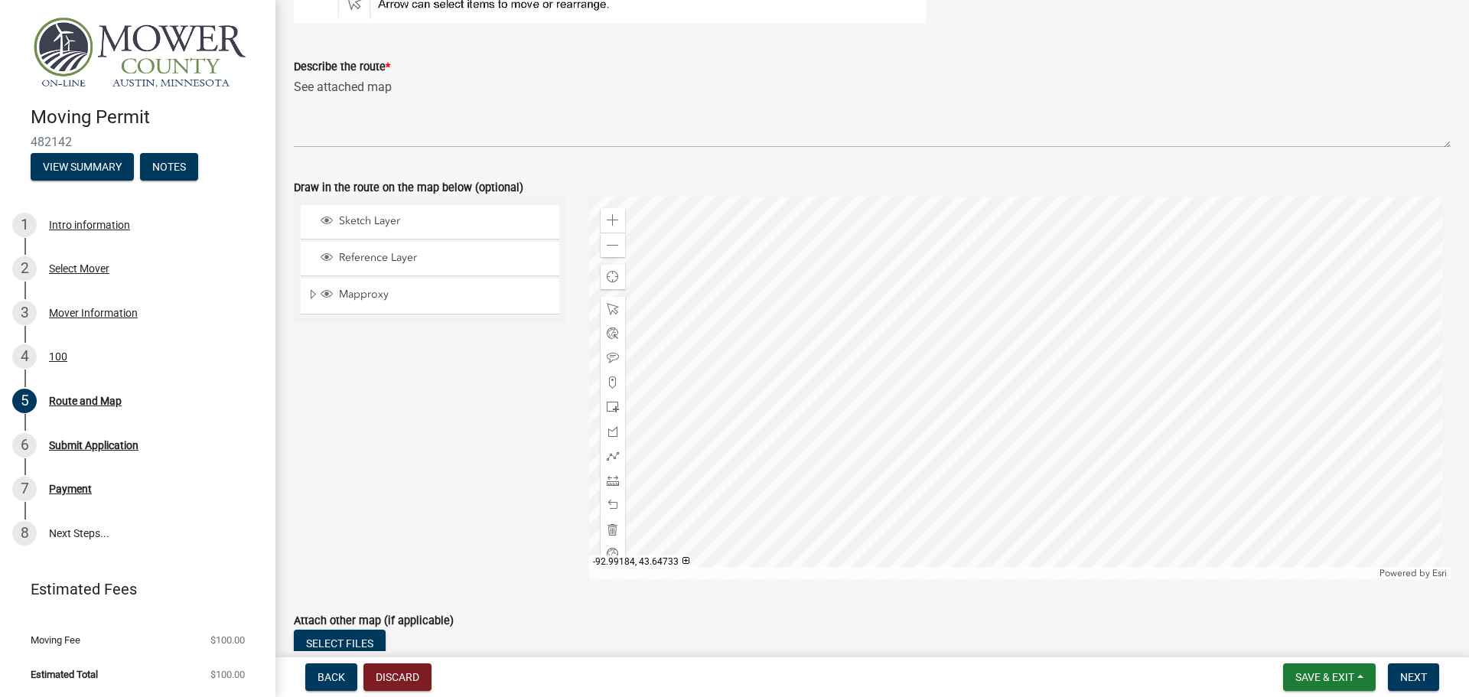
scroll to position [229, 0]
click at [611, 254] on span at bounding box center [613, 248] width 12 height 12
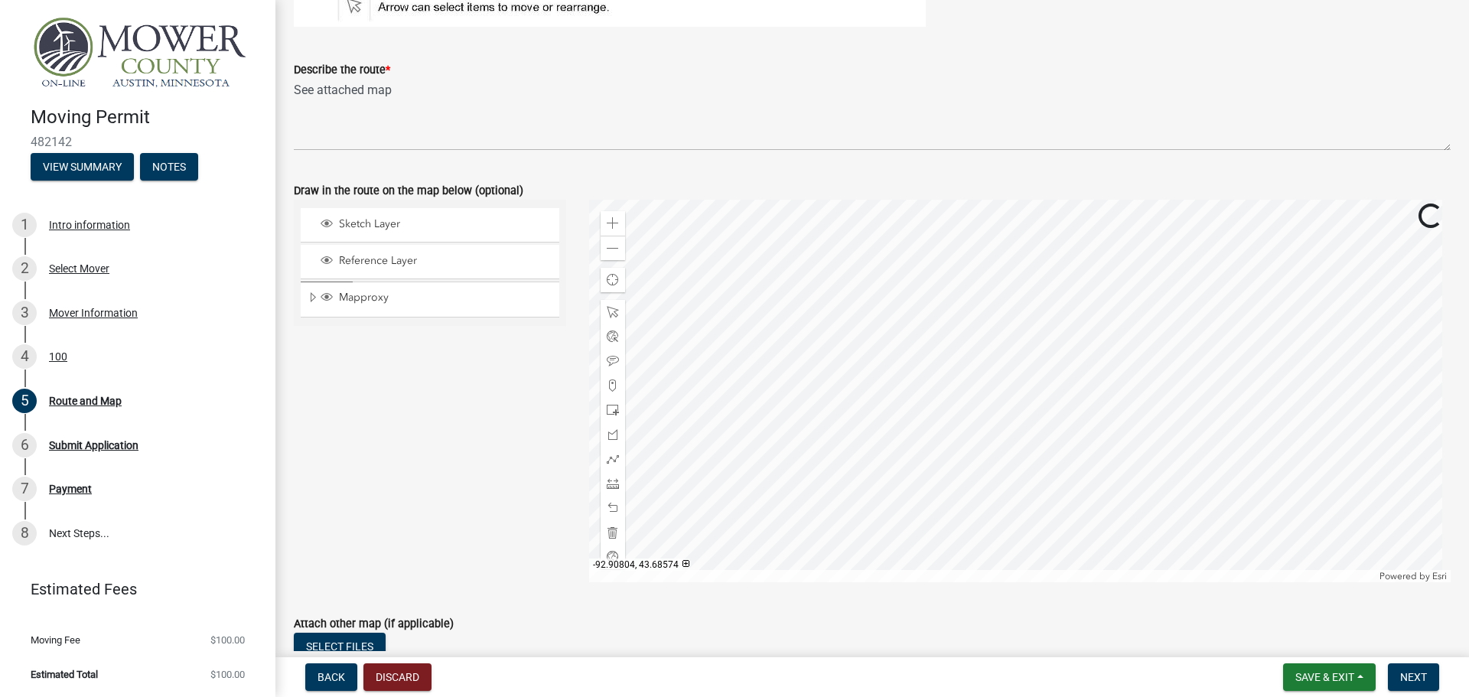
click at [1142, 415] on div at bounding box center [1020, 391] width 862 height 382
click at [600, 233] on div "Zoom in" at bounding box center [612, 223] width 24 height 24
click at [608, 231] on div "Zoom in" at bounding box center [612, 223] width 24 height 24
click at [1062, 293] on div at bounding box center [1020, 391] width 862 height 382
click at [601, 226] on div "Zoom in" at bounding box center [612, 223] width 24 height 24
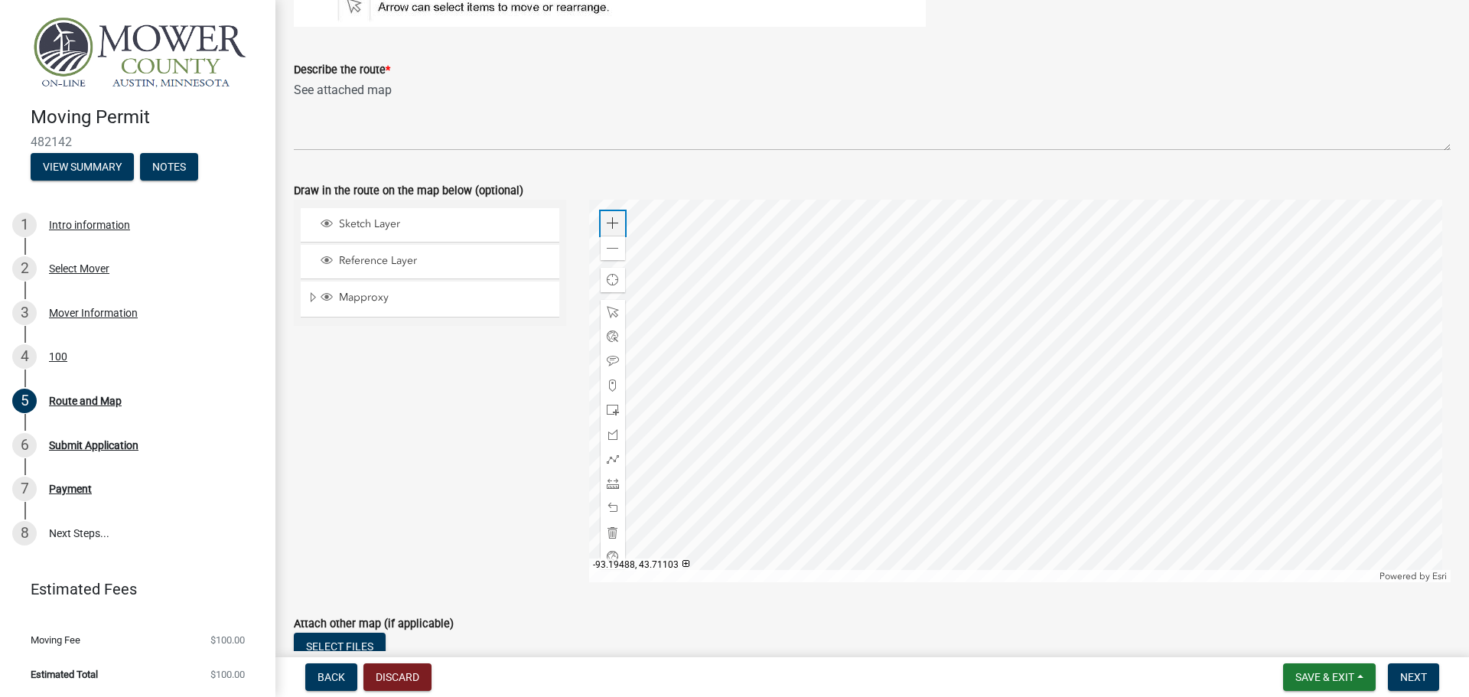
click at [601, 226] on div "Zoom in" at bounding box center [612, 223] width 24 height 24
click at [935, 405] on div at bounding box center [1020, 391] width 862 height 382
click at [812, 499] on div at bounding box center [1020, 391] width 862 height 382
click at [1020, 315] on div at bounding box center [1020, 391] width 862 height 382
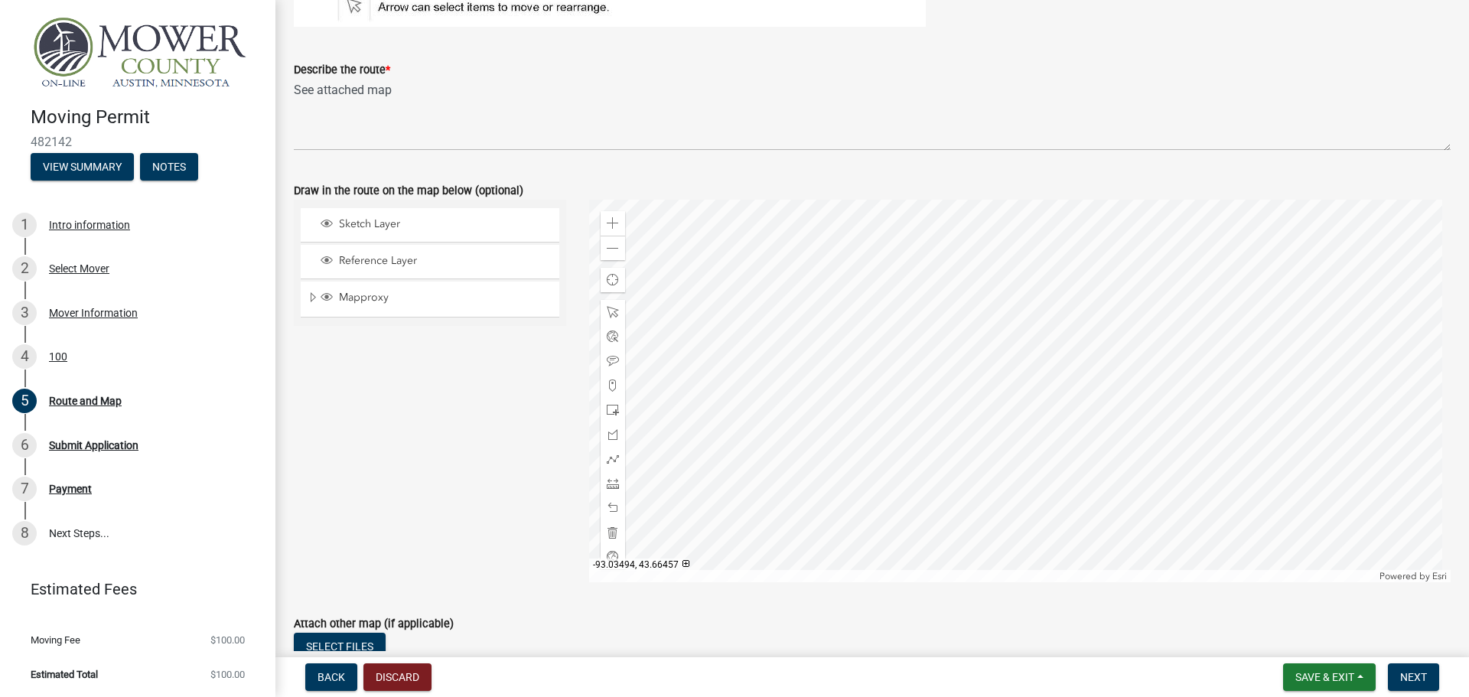
click at [1029, 308] on div at bounding box center [1020, 391] width 862 height 382
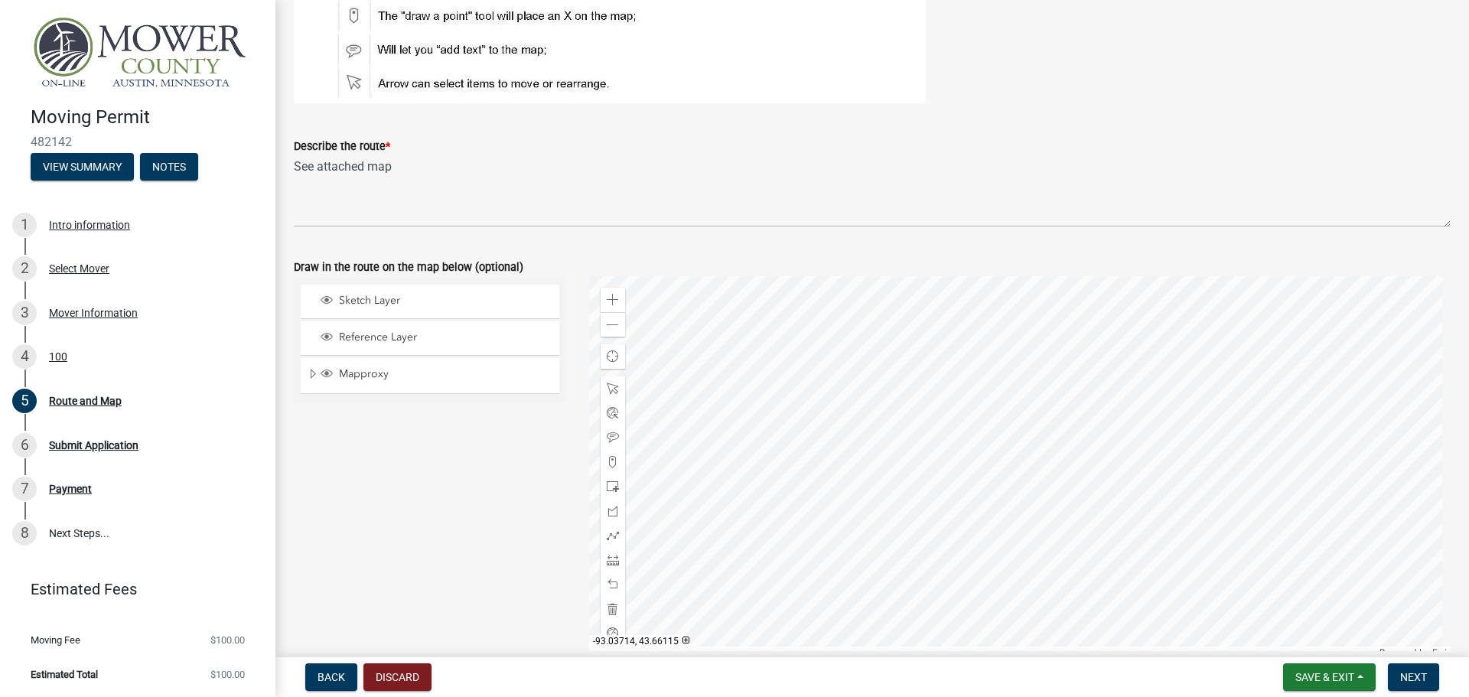
scroll to position [0, 0]
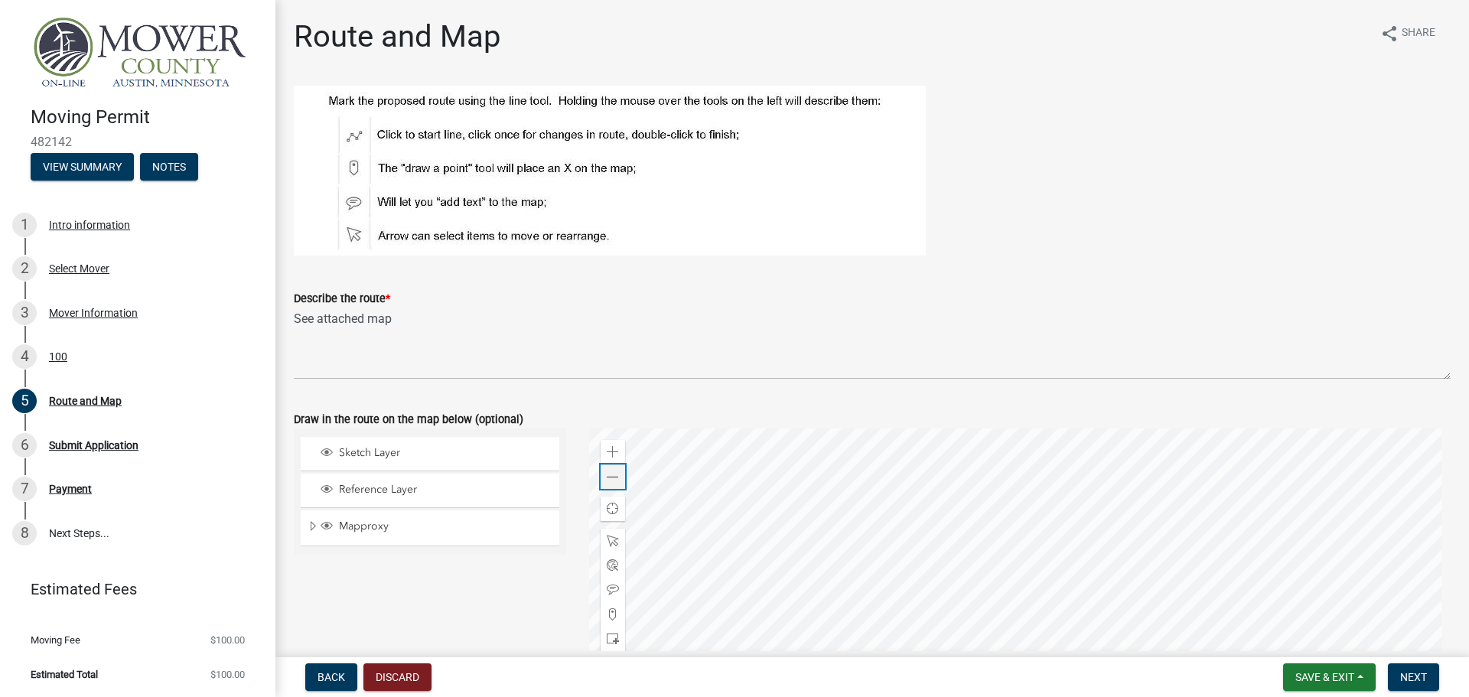
click at [611, 473] on span at bounding box center [613, 477] width 12 height 12
click at [1051, 234] on figure at bounding box center [872, 171] width 1156 height 170
click at [798, 470] on div at bounding box center [1020, 619] width 862 height 382
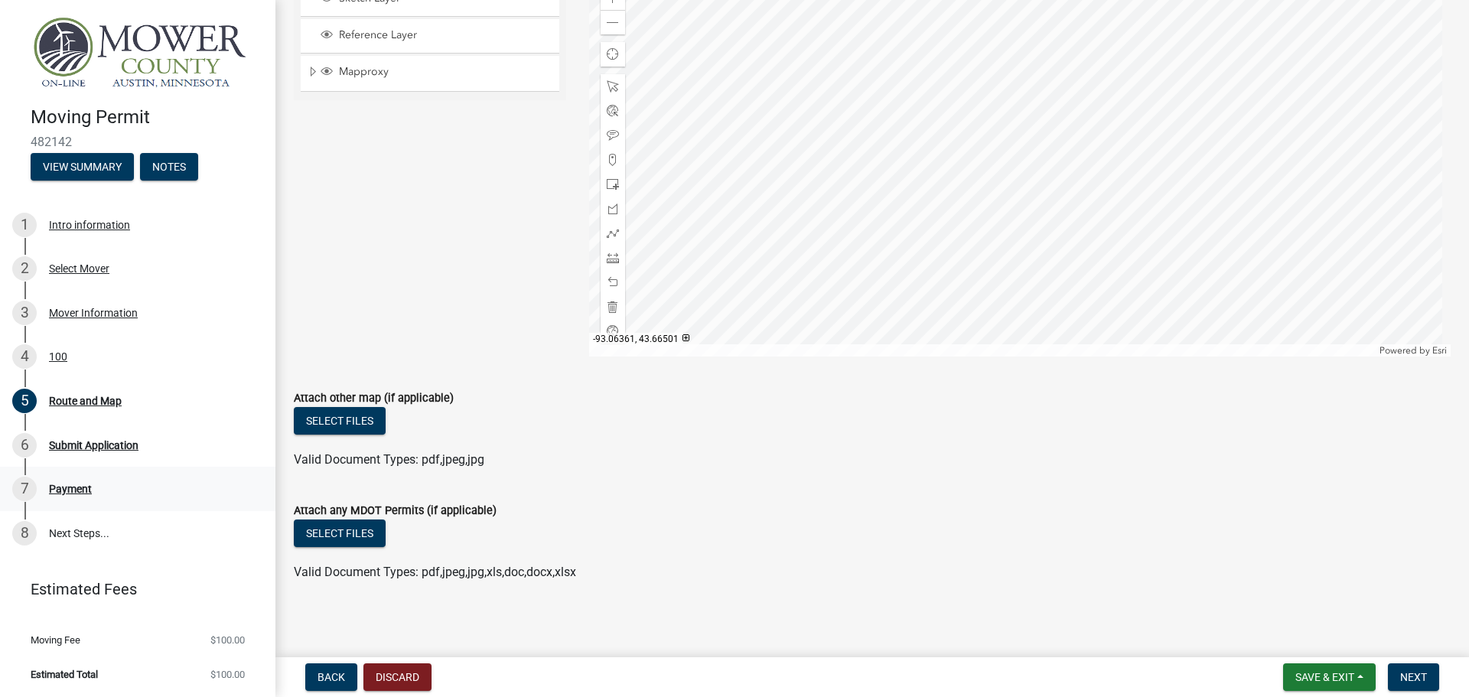
scroll to position [458, 0]
click at [744, 247] on div at bounding box center [1020, 161] width 862 height 382
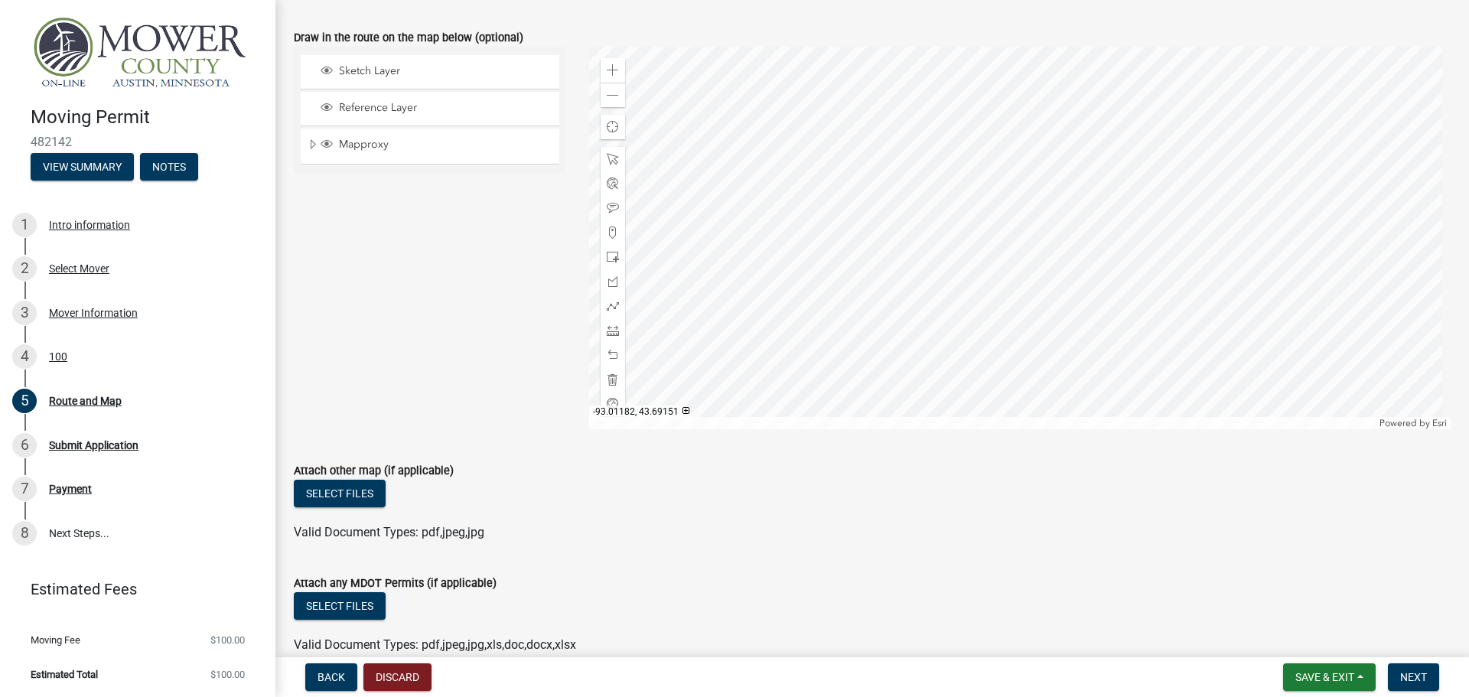
scroll to position [229, 0]
